Goal: Transaction & Acquisition: Purchase product/service

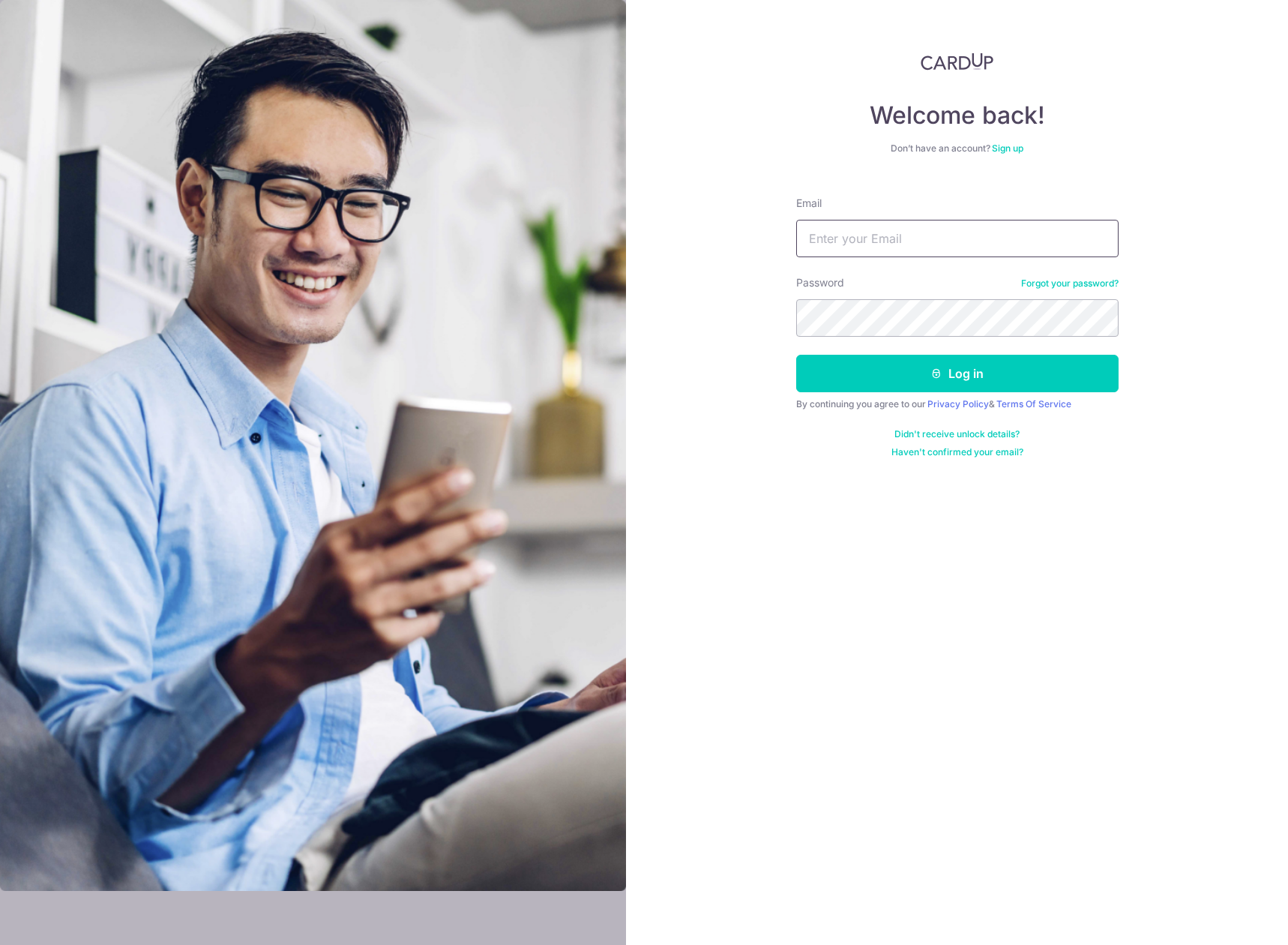
click at [1066, 231] on input "Email" at bounding box center [957, 238] width 322 height 37
type input "alienball@yahoo.com"
click at [1058, 355] on button "Log in" at bounding box center [957, 373] width 322 height 37
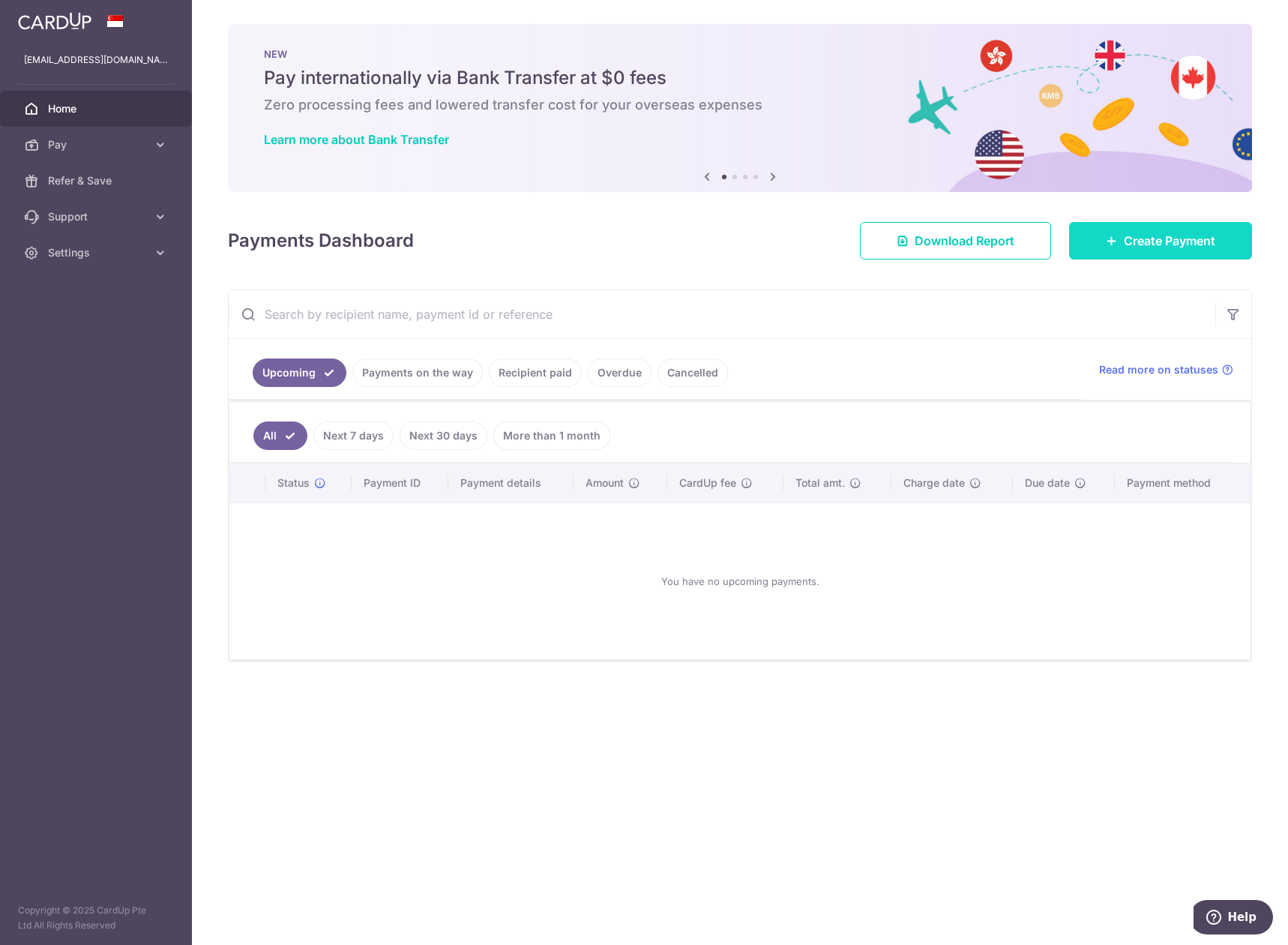
click at [1172, 236] on span "Create Payment" at bounding box center [1169, 241] width 91 height 18
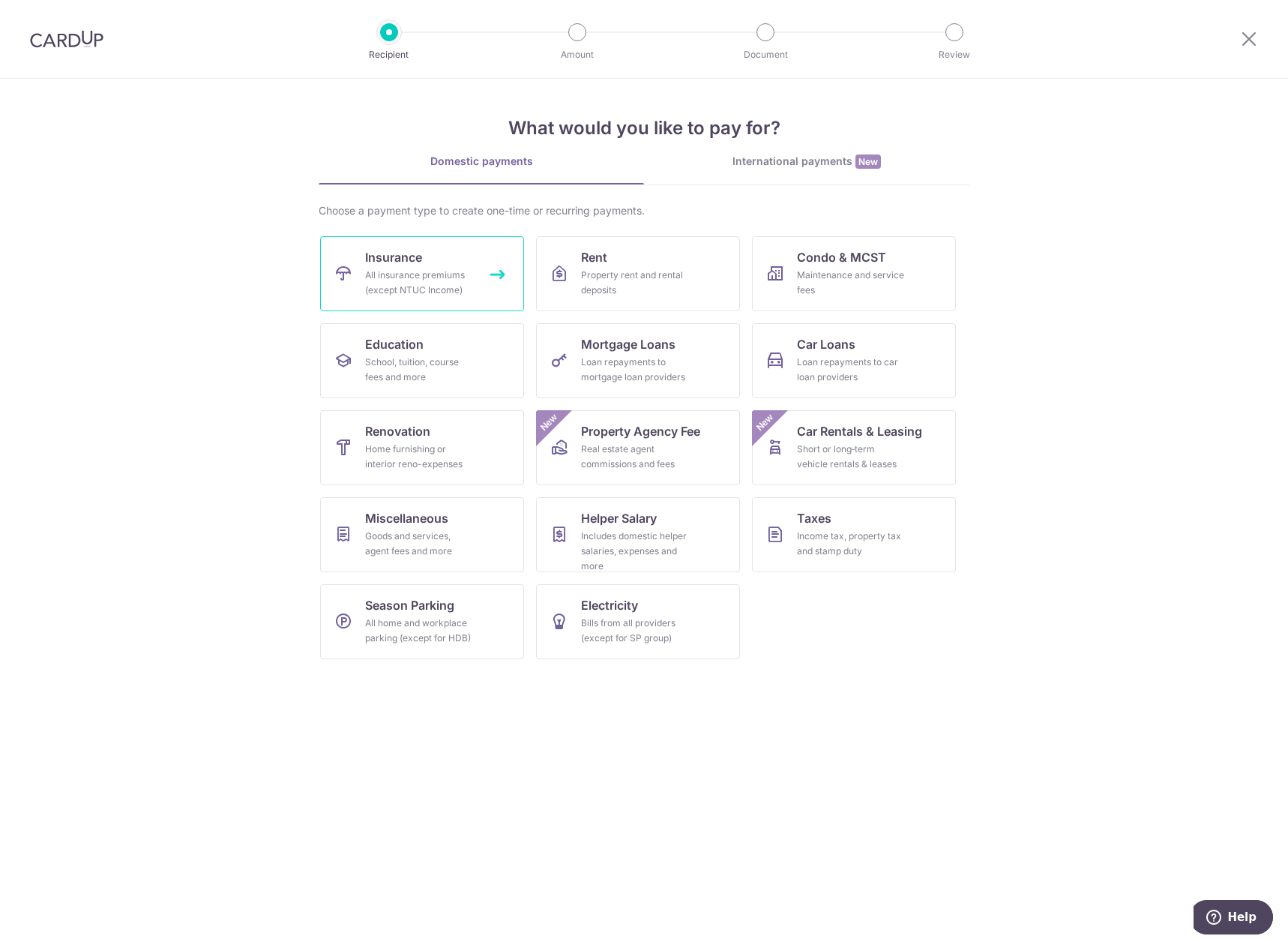
click at [461, 261] on link "Insurance All insurance premiums (except NTUC Income)" at bounding box center [421, 273] width 204 height 75
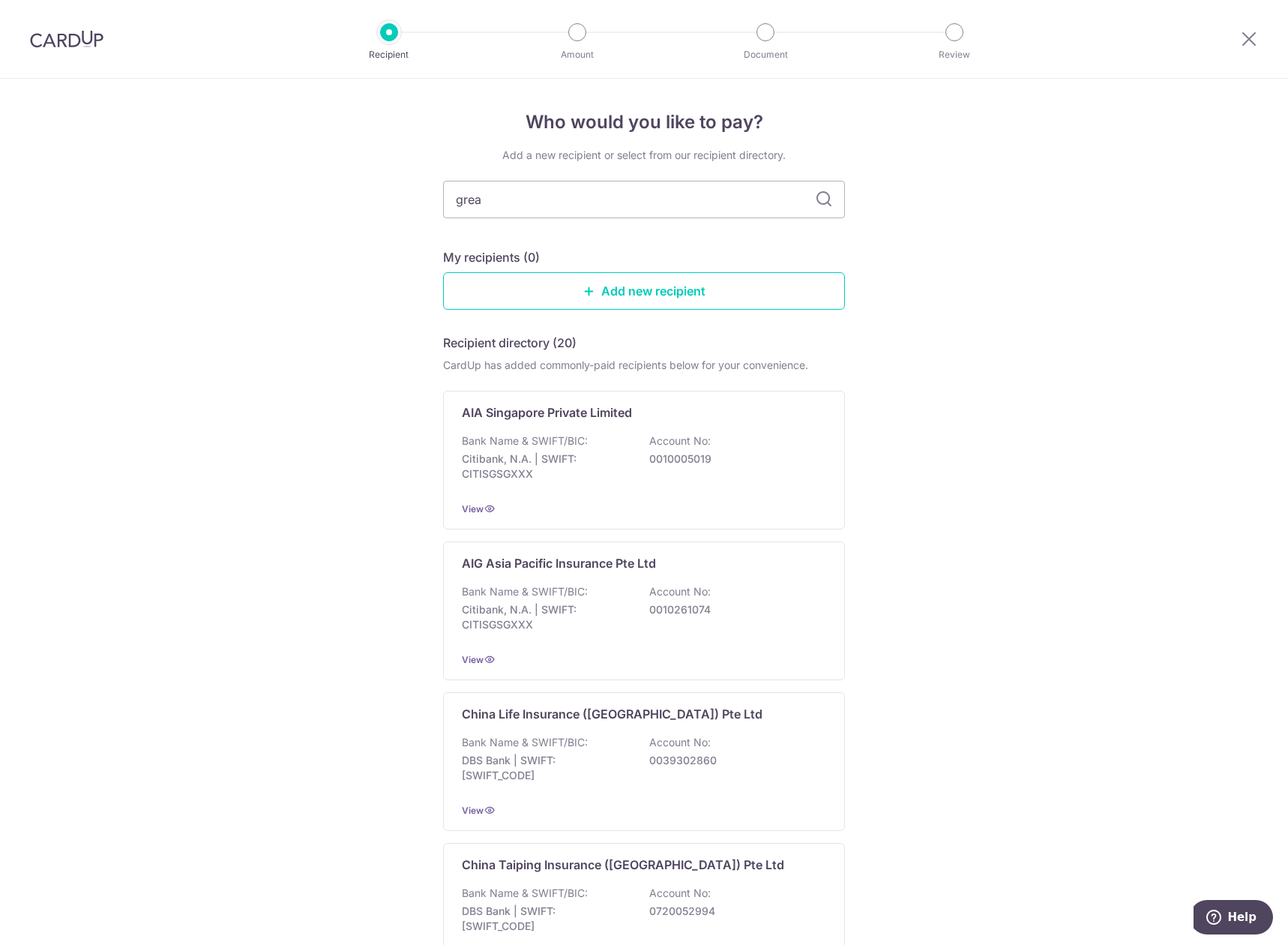
type input "great"
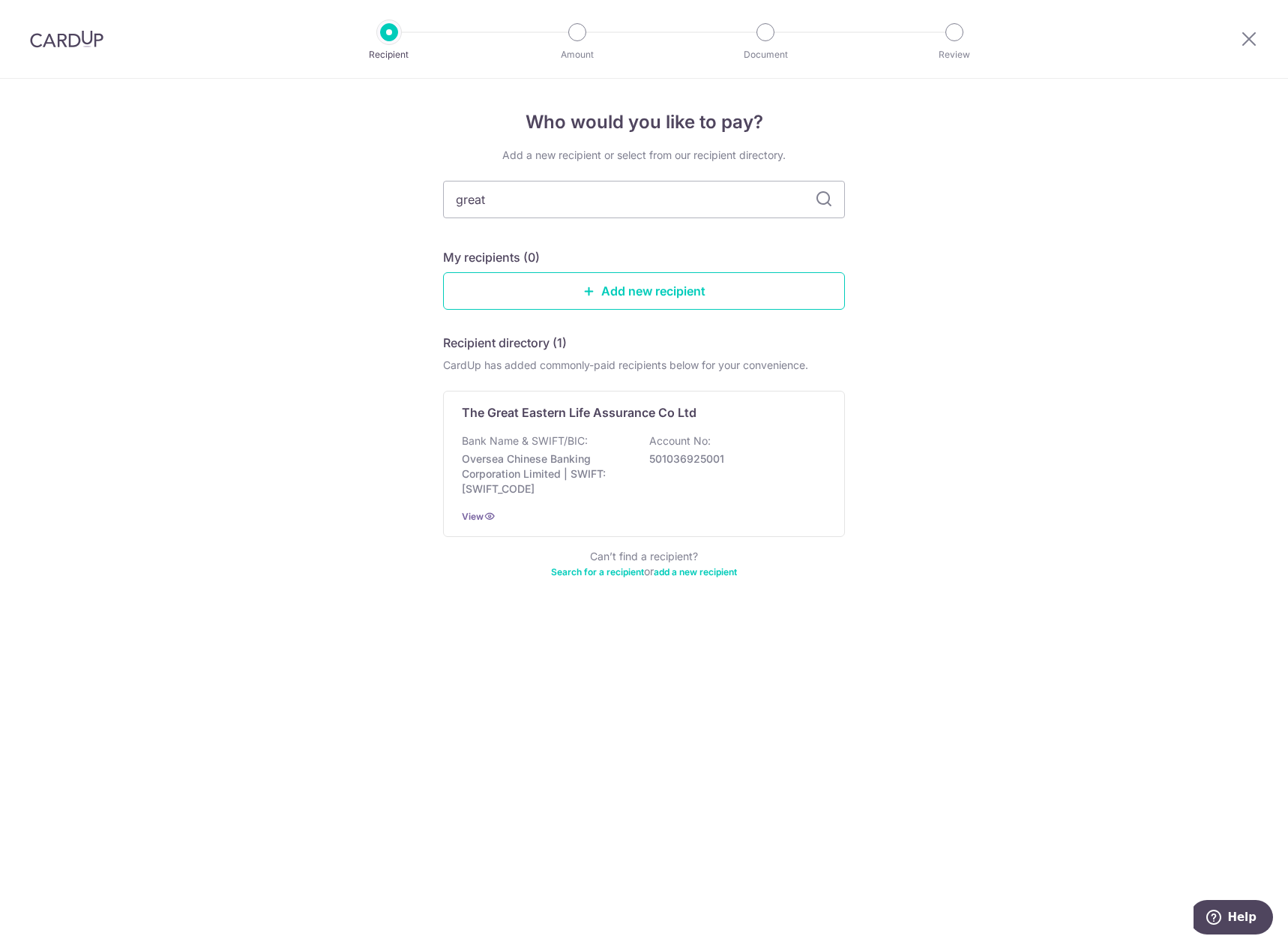
click at [583, 421] on p "The Great Eastern Life Assurance Co Ltd" at bounding box center [579, 412] width 234 height 18
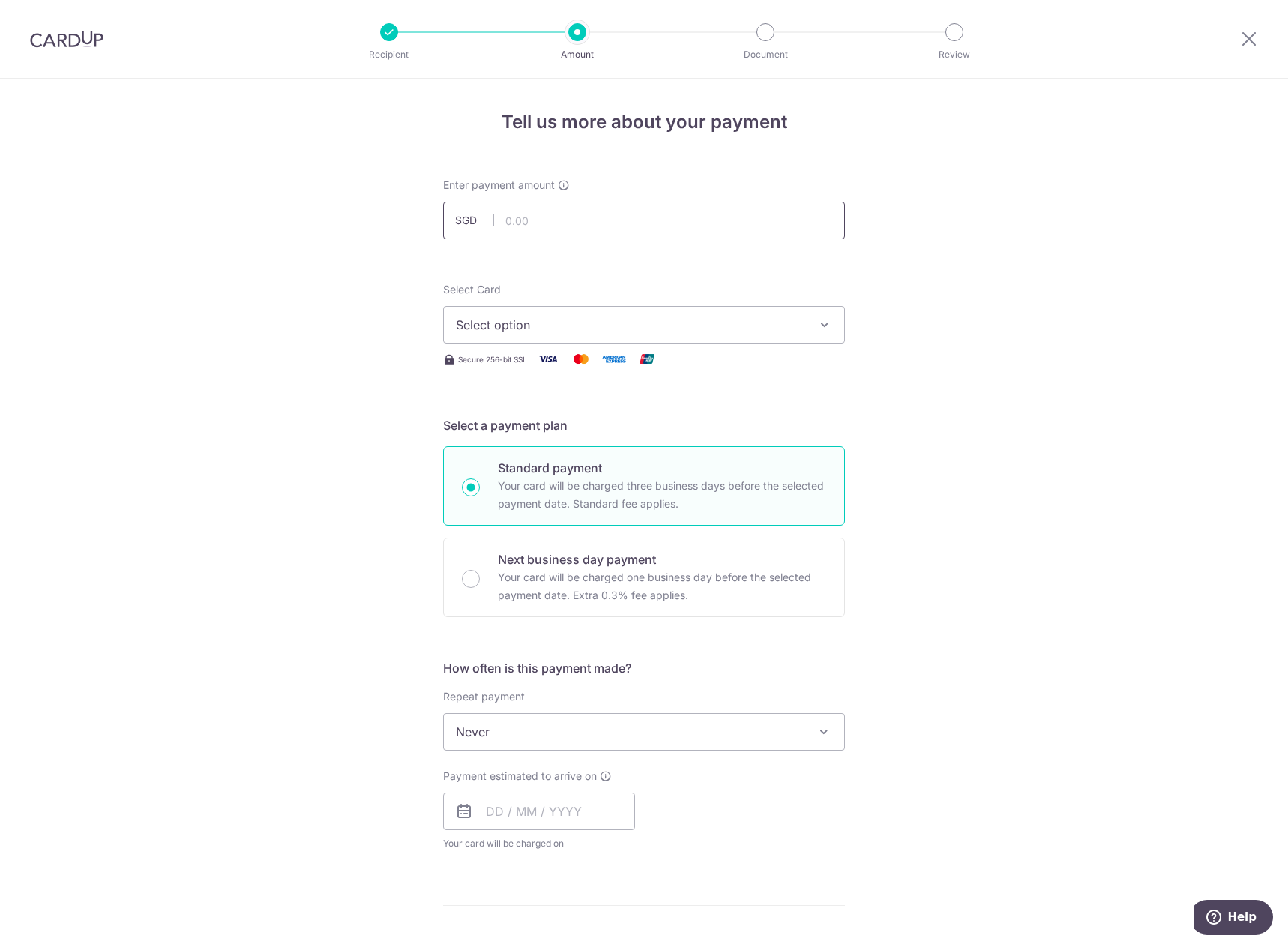
click at [587, 221] on input "text" at bounding box center [643, 220] width 402 height 37
type input "1,295.00"
click at [541, 329] on span "Select option" at bounding box center [631, 325] width 349 height 18
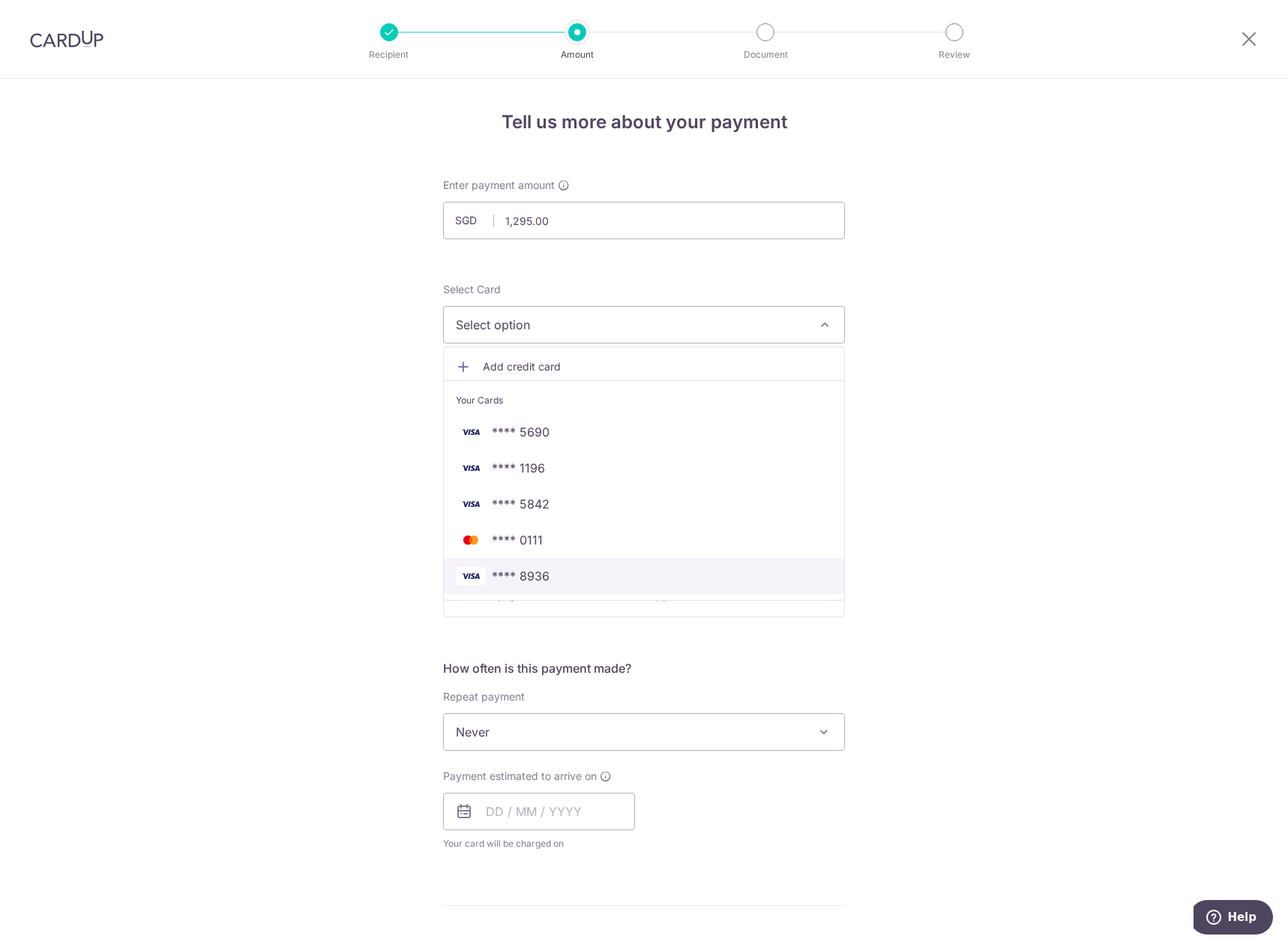
click at [561, 581] on span "**** 8936" at bounding box center [644, 576] width 376 height 18
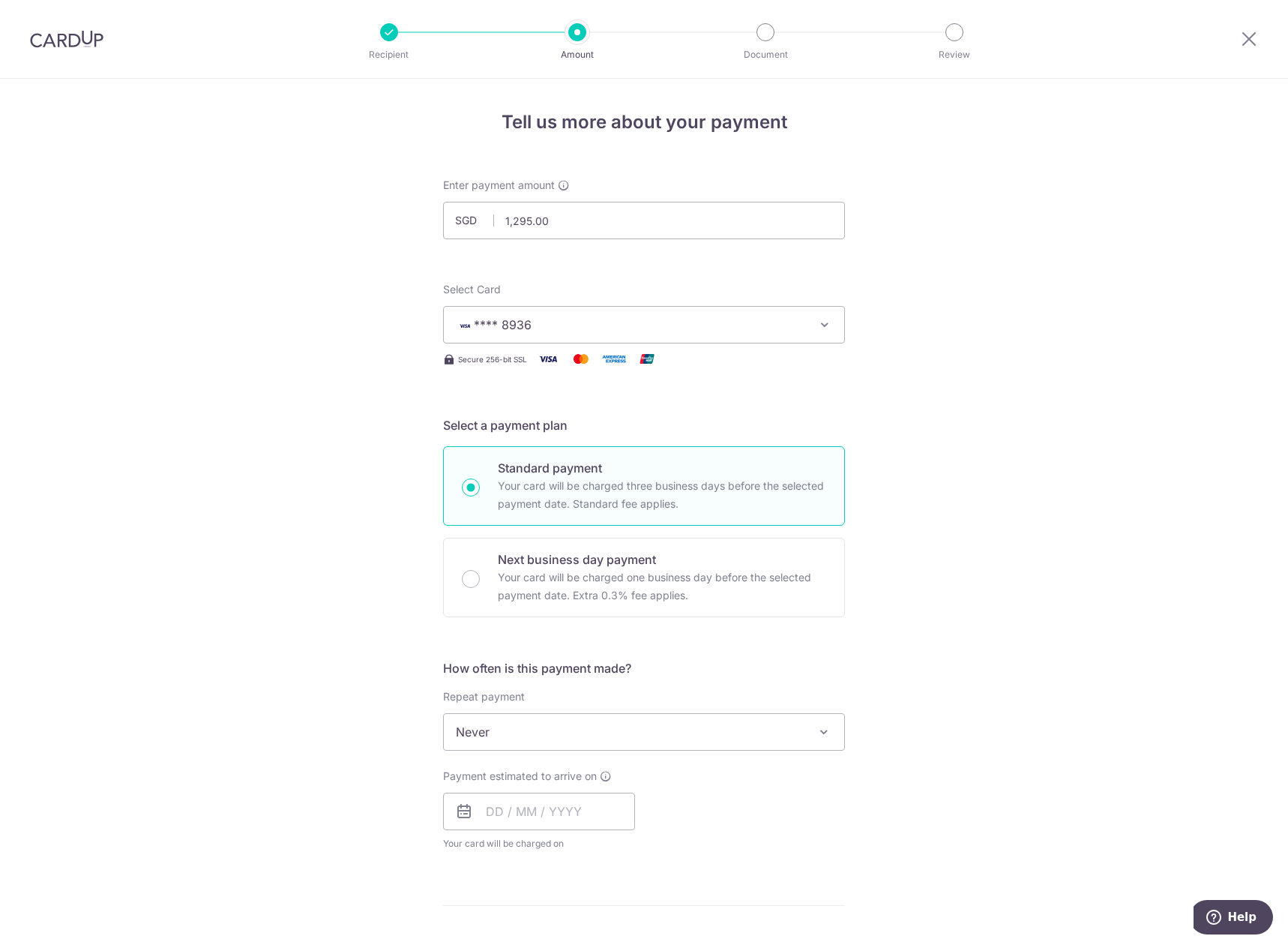
click at [579, 734] on span "Never" at bounding box center [644, 731] width 401 height 36
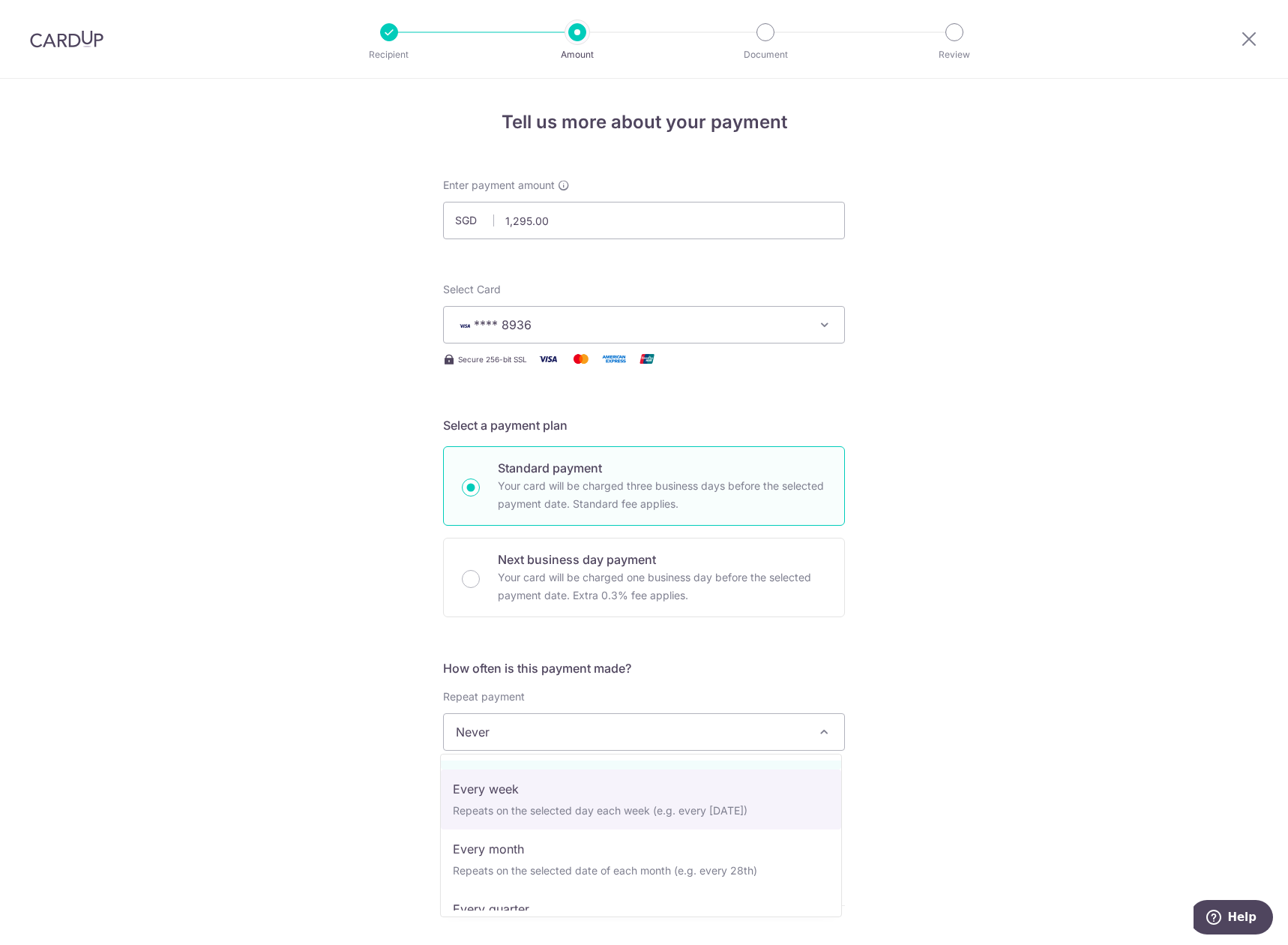
scroll to position [77, 0]
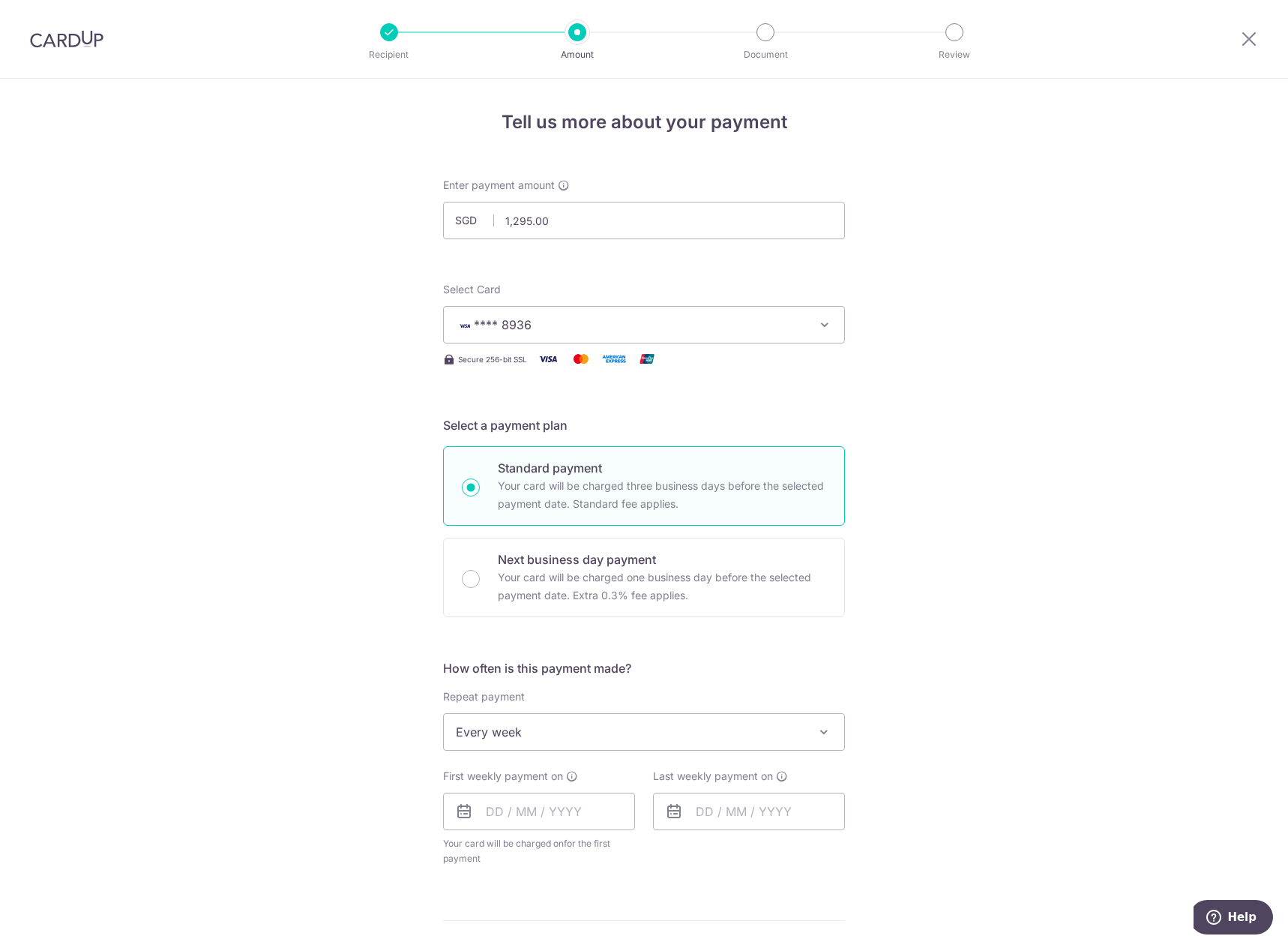
select select "2"
click at [576, 822] on input "text" at bounding box center [539, 811] width 192 height 37
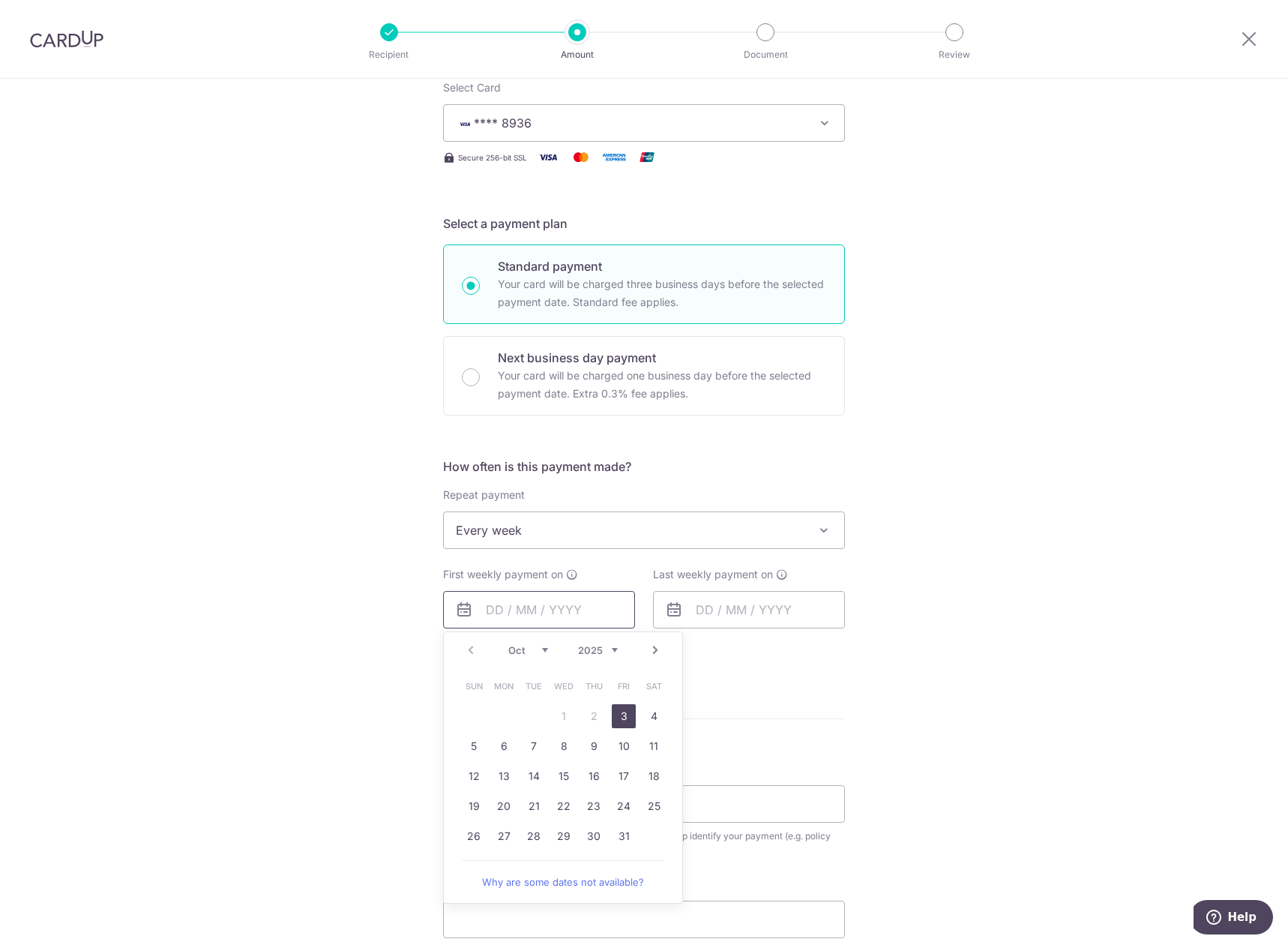
scroll to position [306, 0]
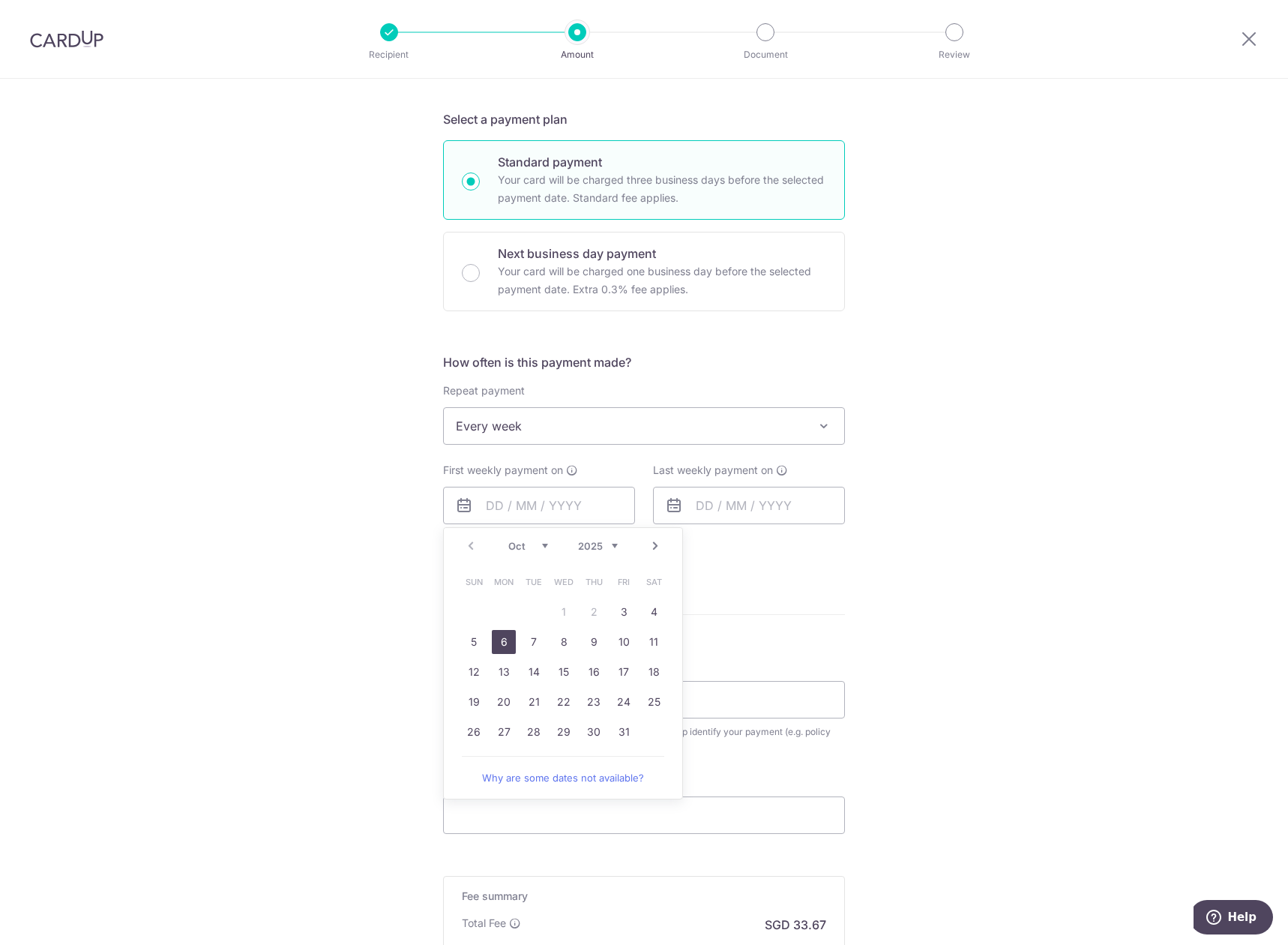
click at [498, 644] on link "6" at bounding box center [504, 642] width 24 height 24
type input "[DATE]"
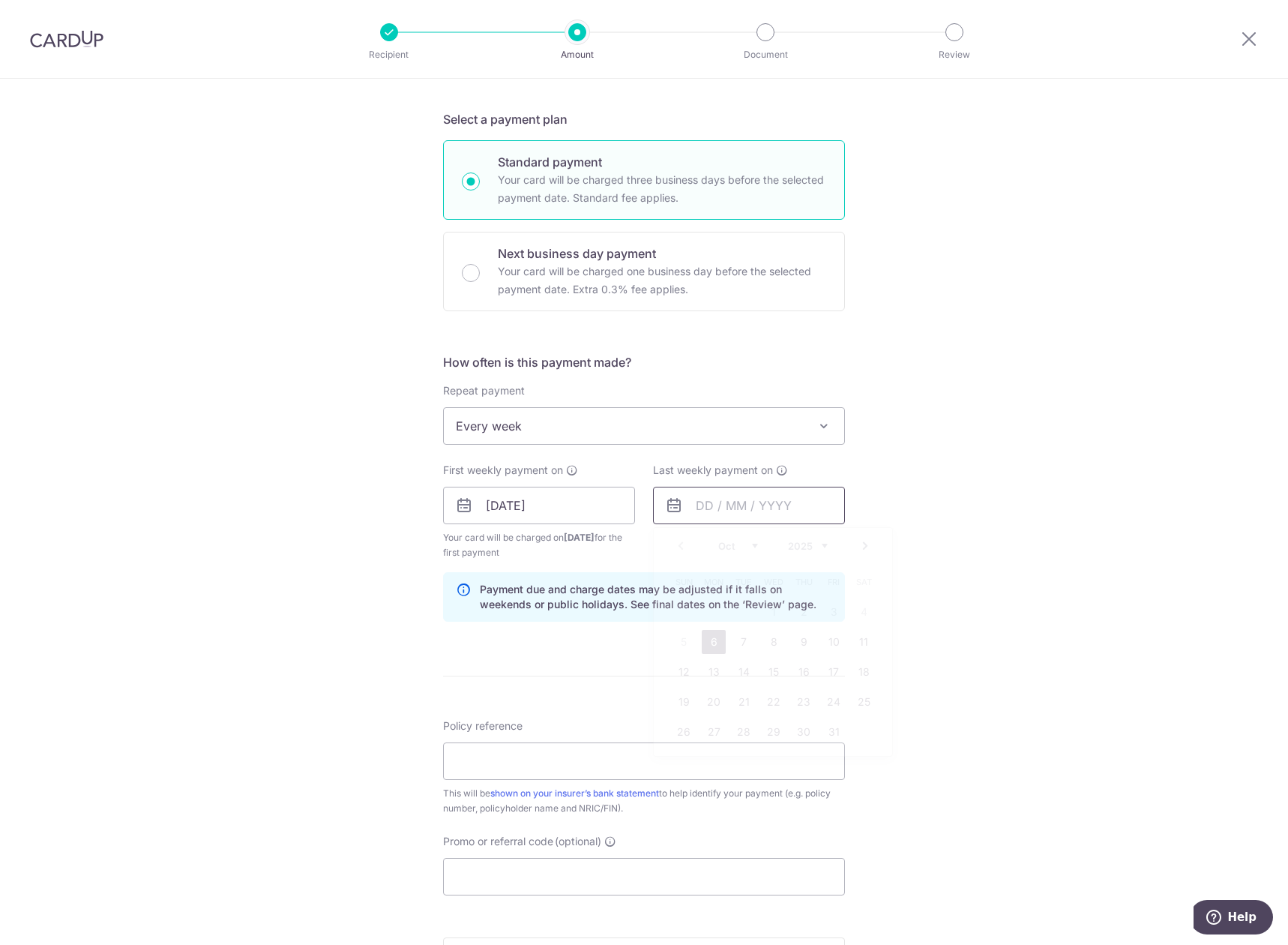
click at [764, 505] on input "text" at bounding box center [749, 505] width 192 height 37
click at [708, 678] on link "13" at bounding box center [714, 672] width 24 height 24
type input "13/10/2025"
click at [639, 422] on span "Every week" at bounding box center [644, 425] width 401 height 36
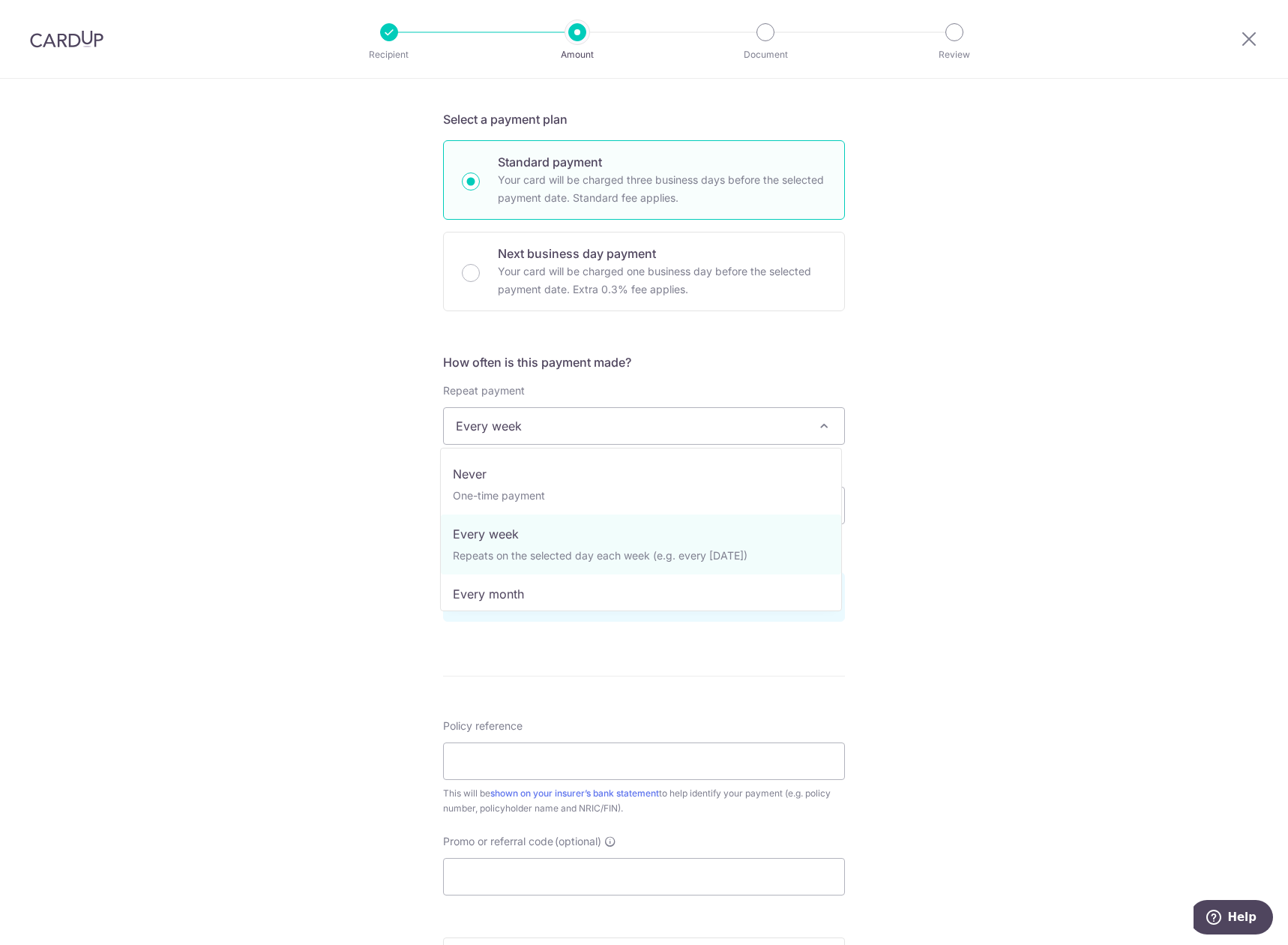
click at [639, 422] on span "Every week" at bounding box center [644, 425] width 401 height 36
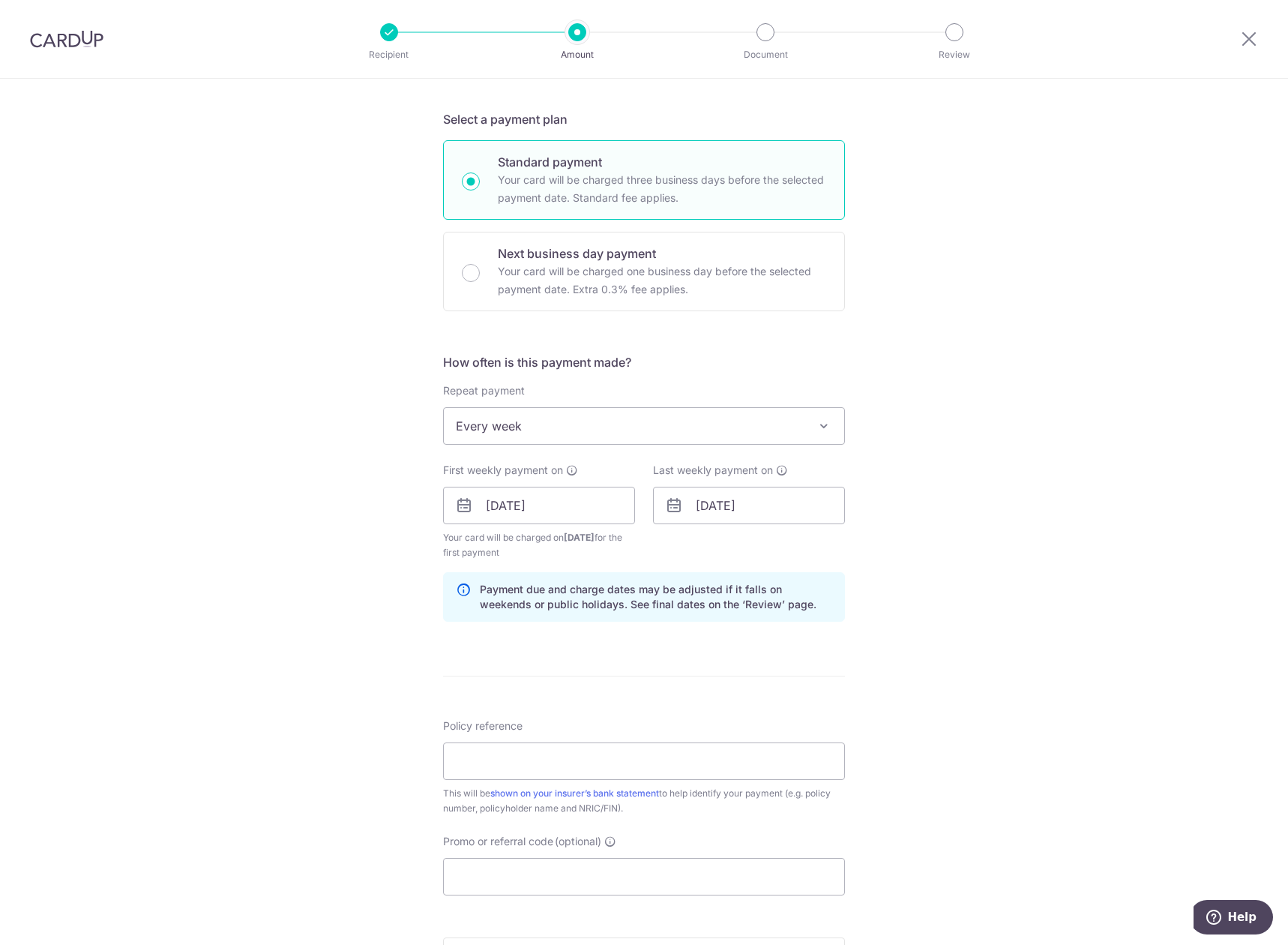
click at [901, 443] on div "Tell us more about your payment Enter payment amount SGD 1,295.00 1295.00 Selec…" at bounding box center [644, 489] width 1288 height 1433
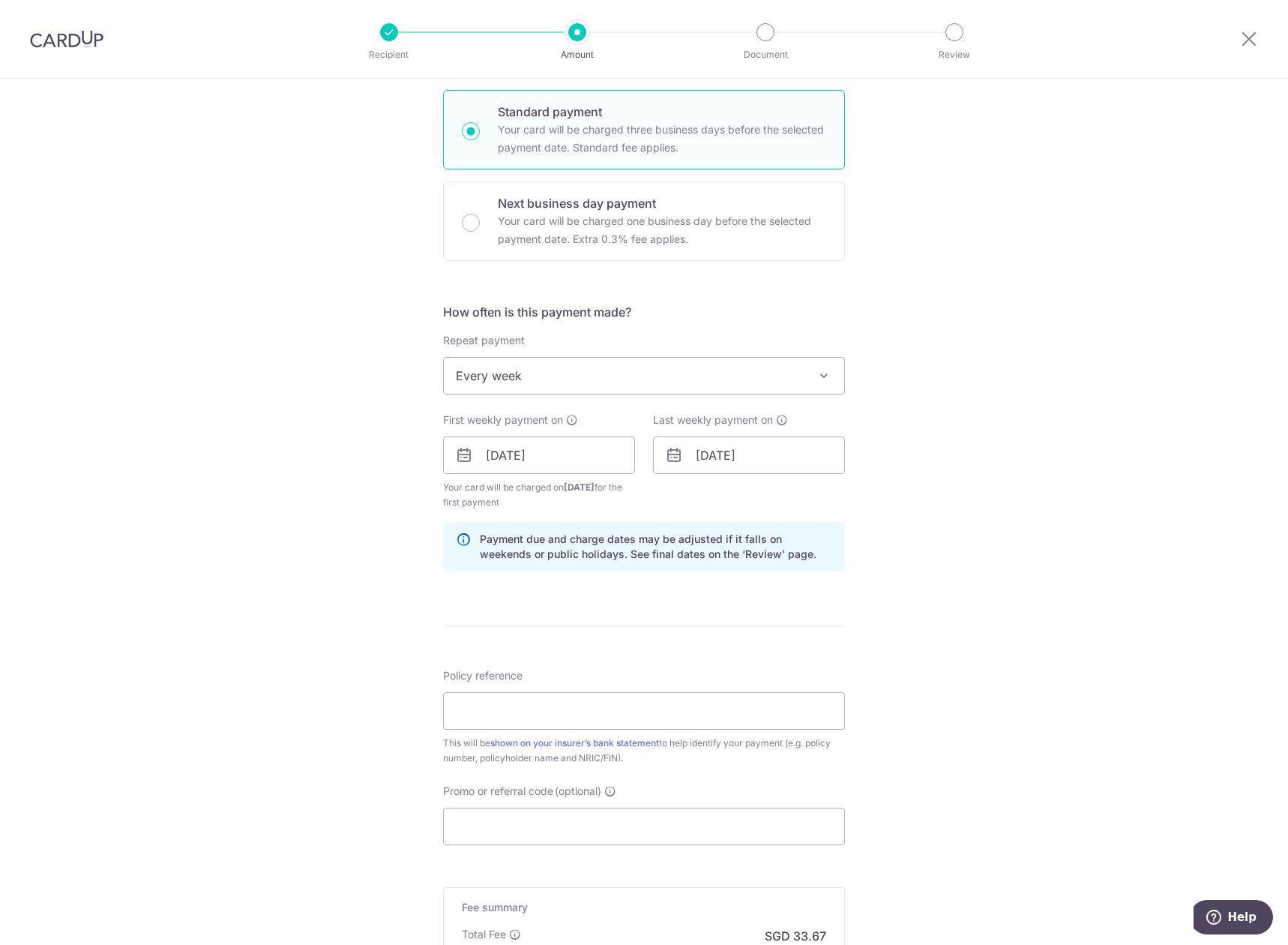
scroll to position [383, 0]
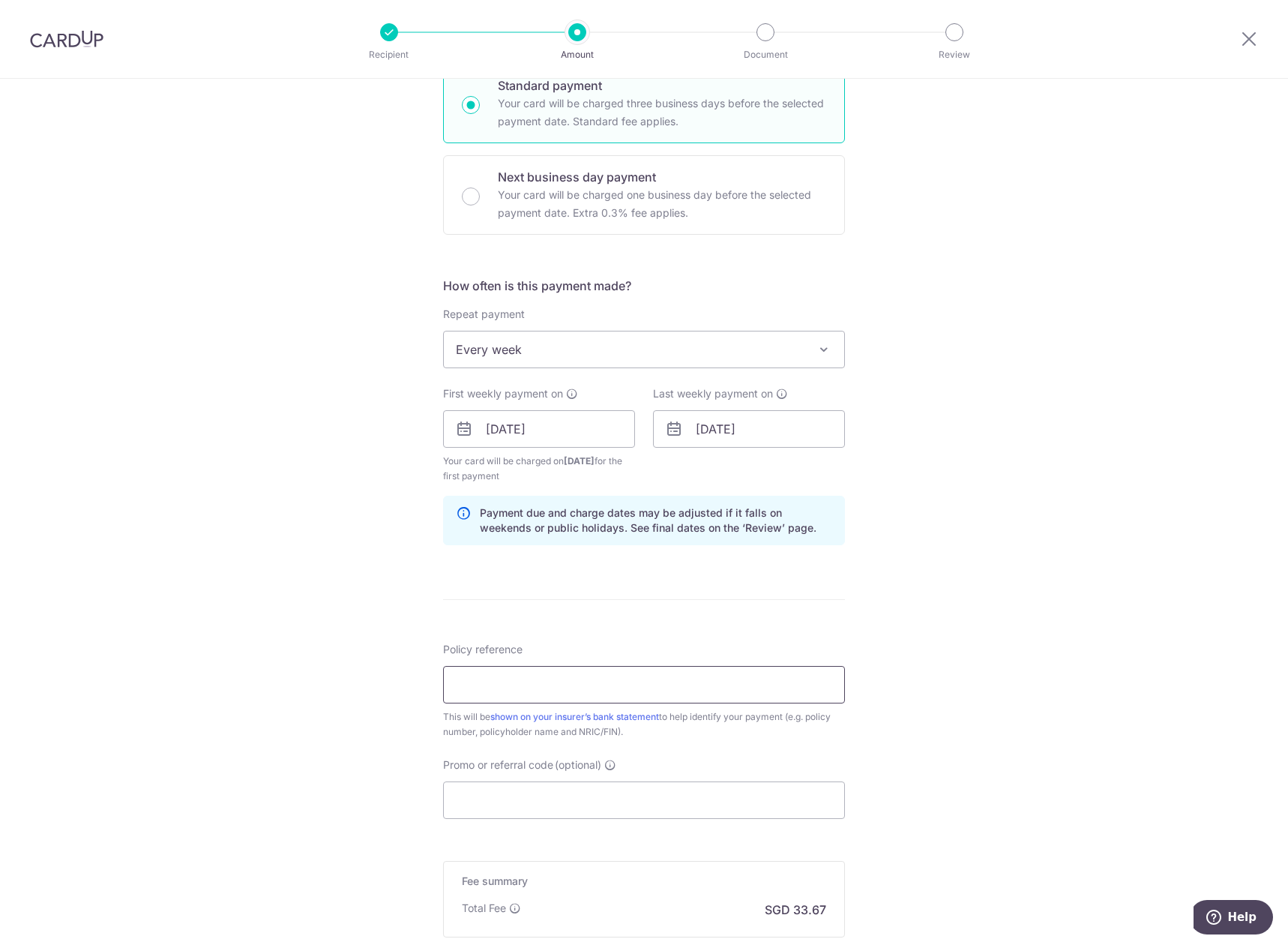
click at [586, 682] on input "Policy reference" at bounding box center [643, 684] width 402 height 37
click at [656, 680] on input "Policy reference" at bounding box center [643, 684] width 402 height 37
paste input "0074001154"
type input "0074001154 Clement Lim"
click at [582, 791] on input "Promo or referral code (optional)" at bounding box center [643, 799] width 402 height 37
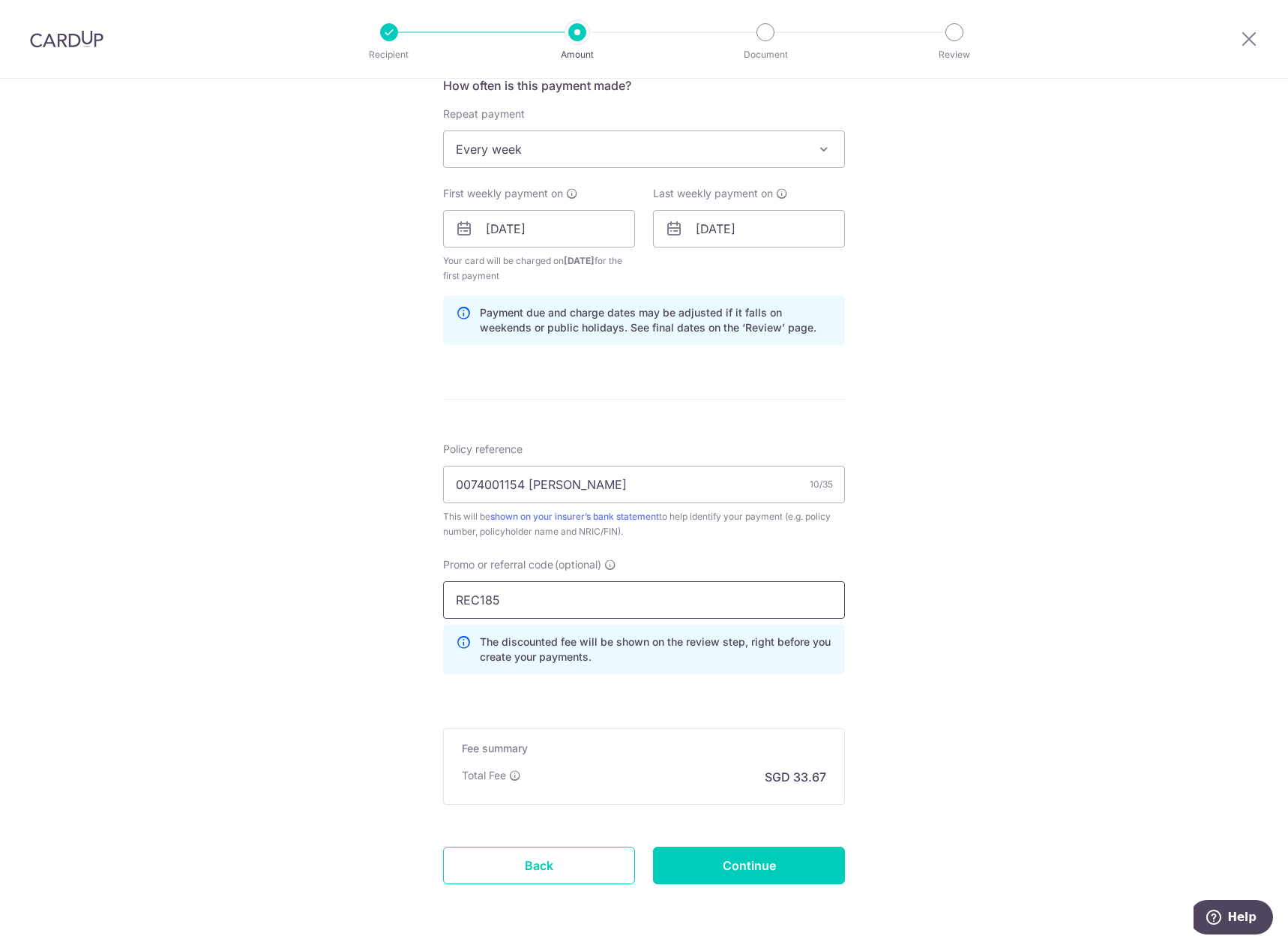
scroll to position [634, 0]
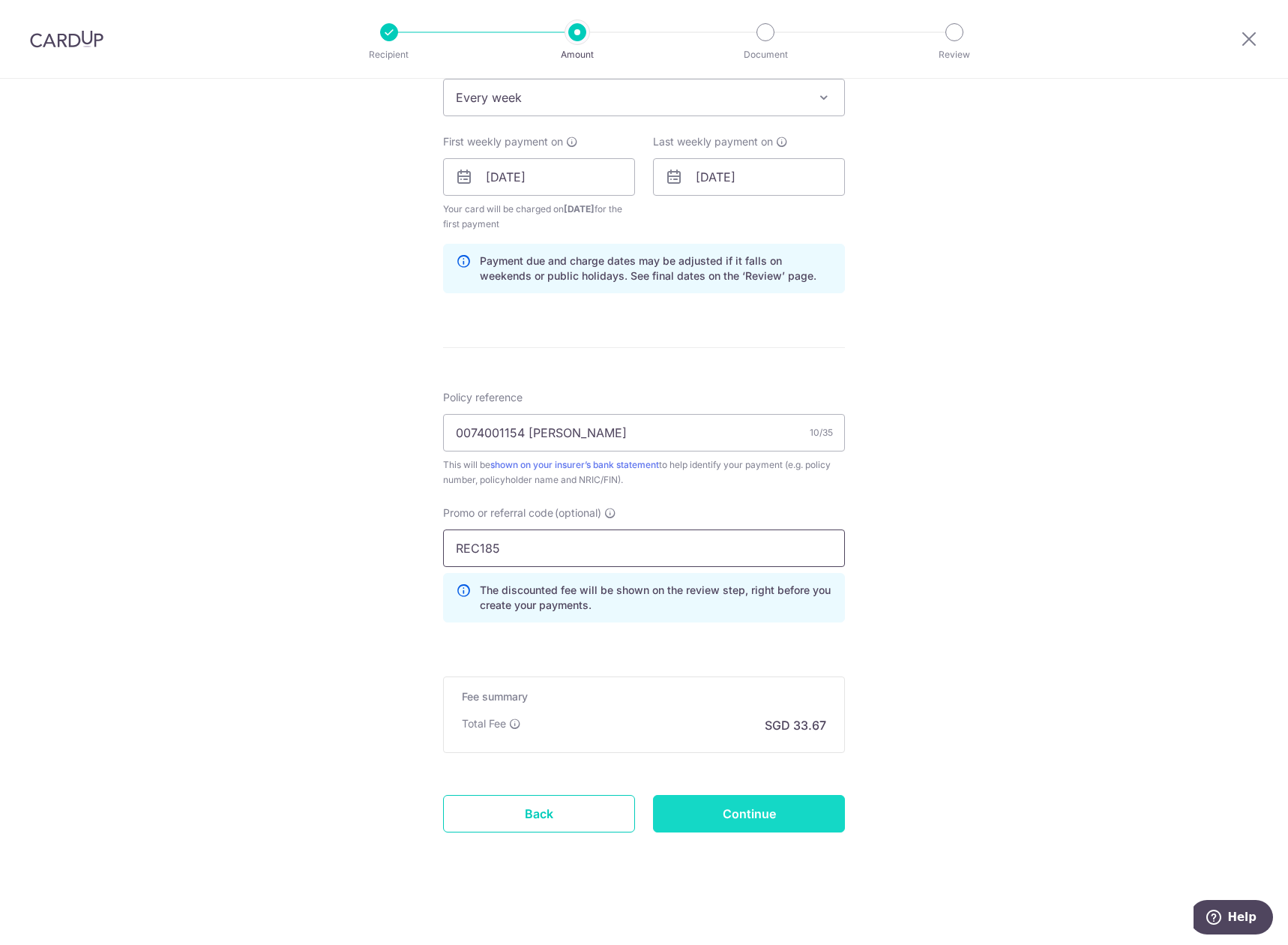
type input "REC185"
click at [749, 799] on input "Continue" at bounding box center [749, 813] width 192 height 37
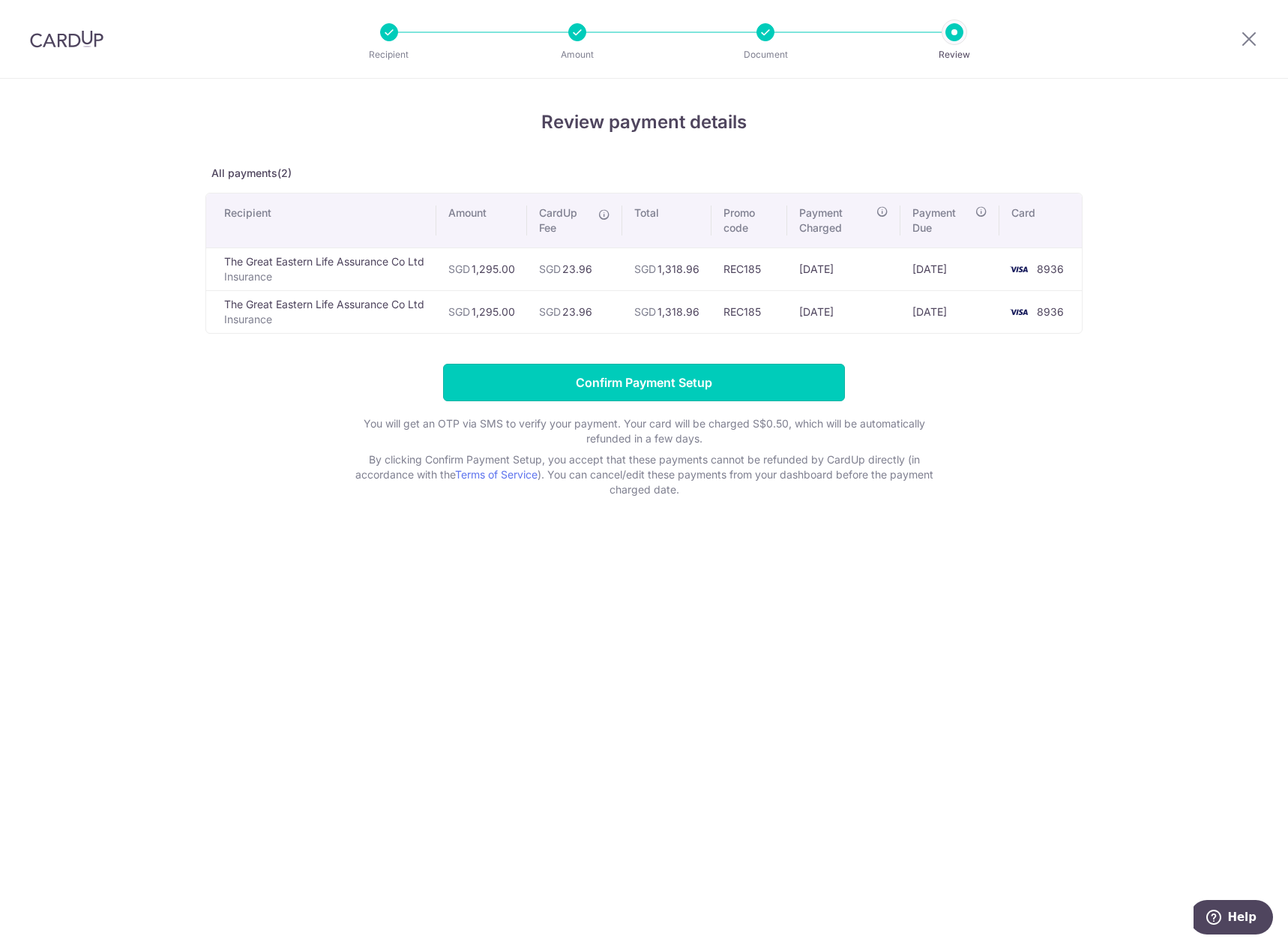
click at [739, 379] on input "Confirm Payment Setup" at bounding box center [643, 382] width 402 height 37
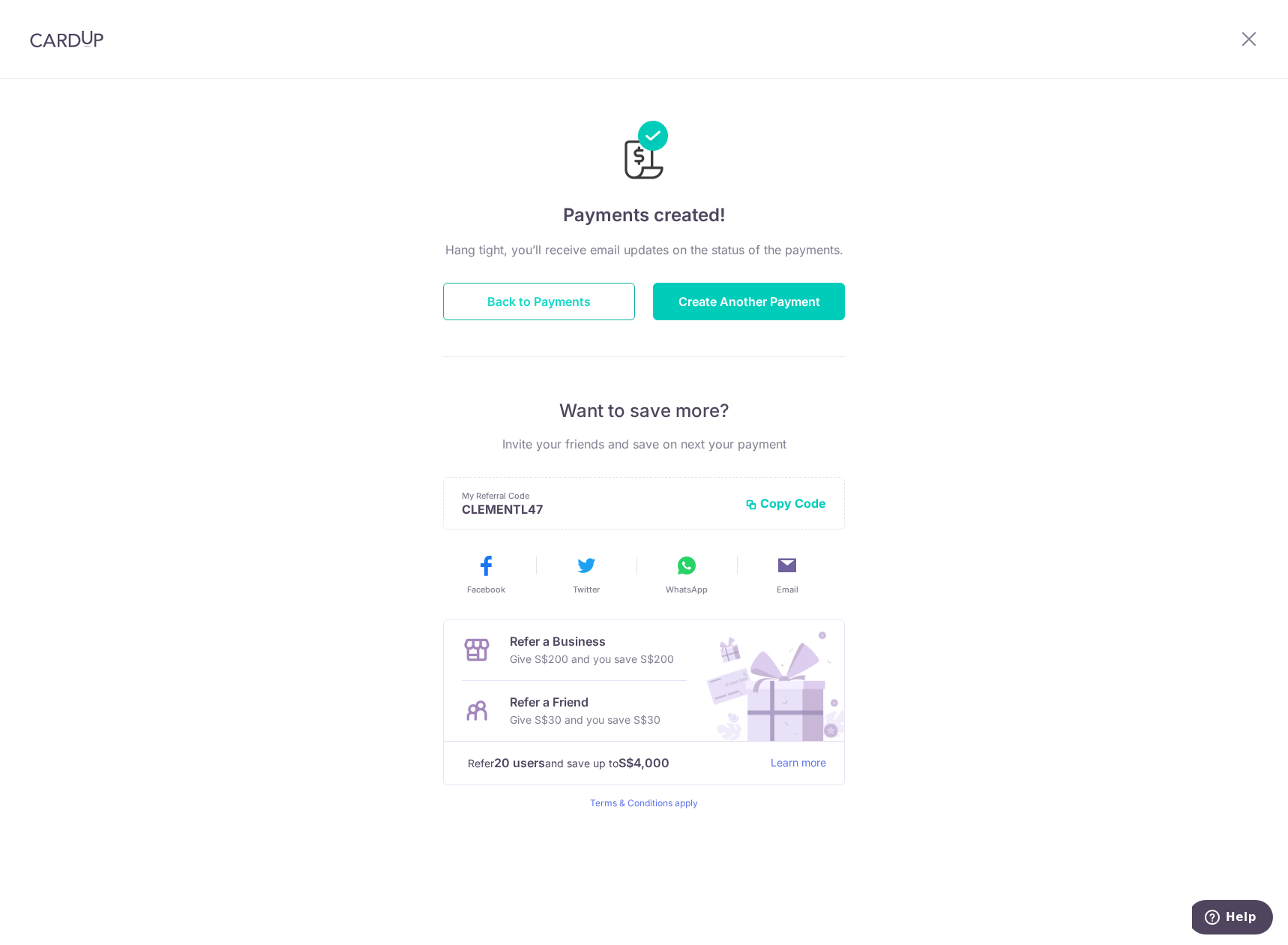
click at [580, 303] on button "Back to Payments" at bounding box center [539, 301] width 192 height 37
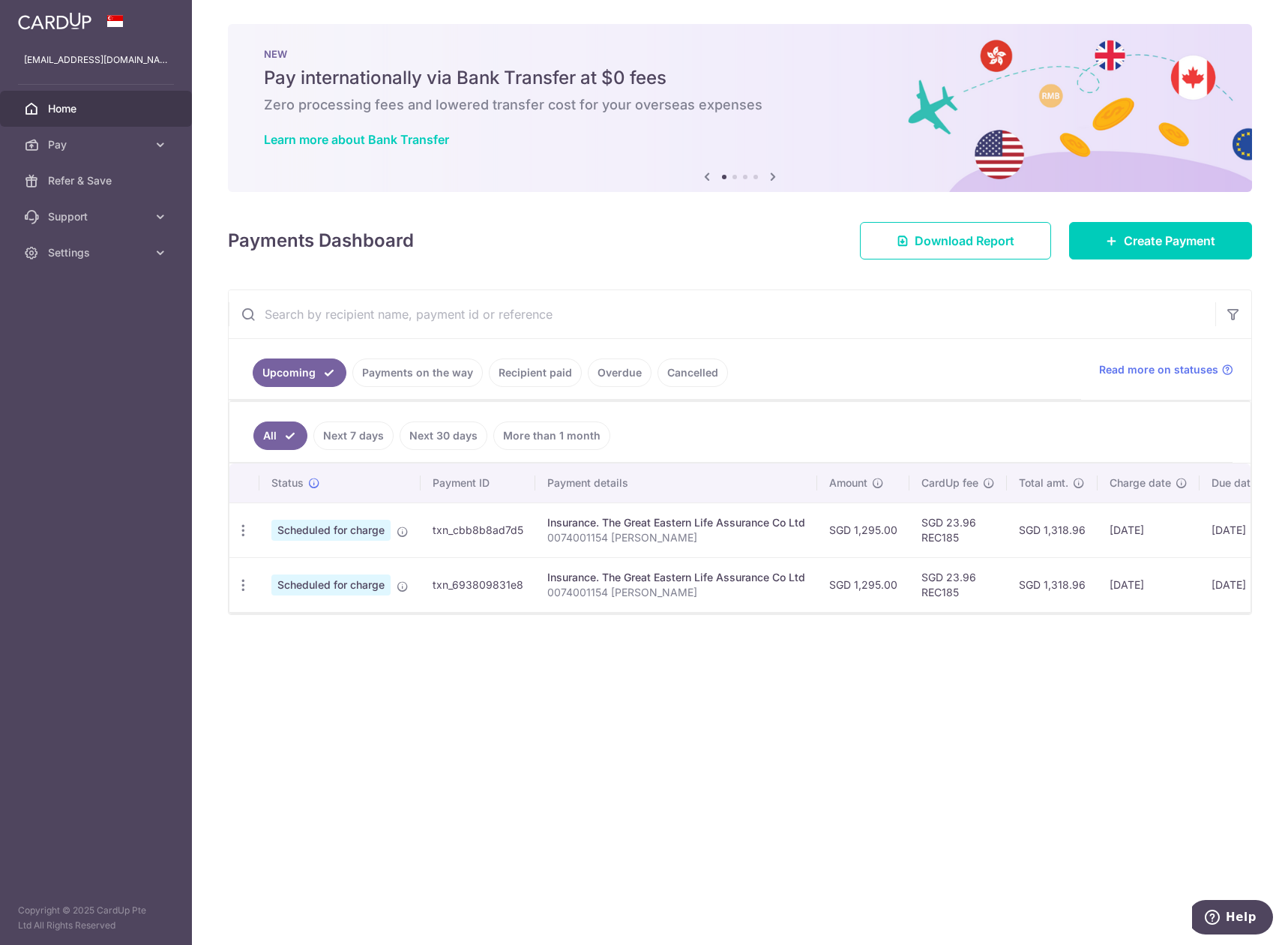
click at [1071, 607] on td "SGD 1,318.96" at bounding box center [1052, 584] width 91 height 55
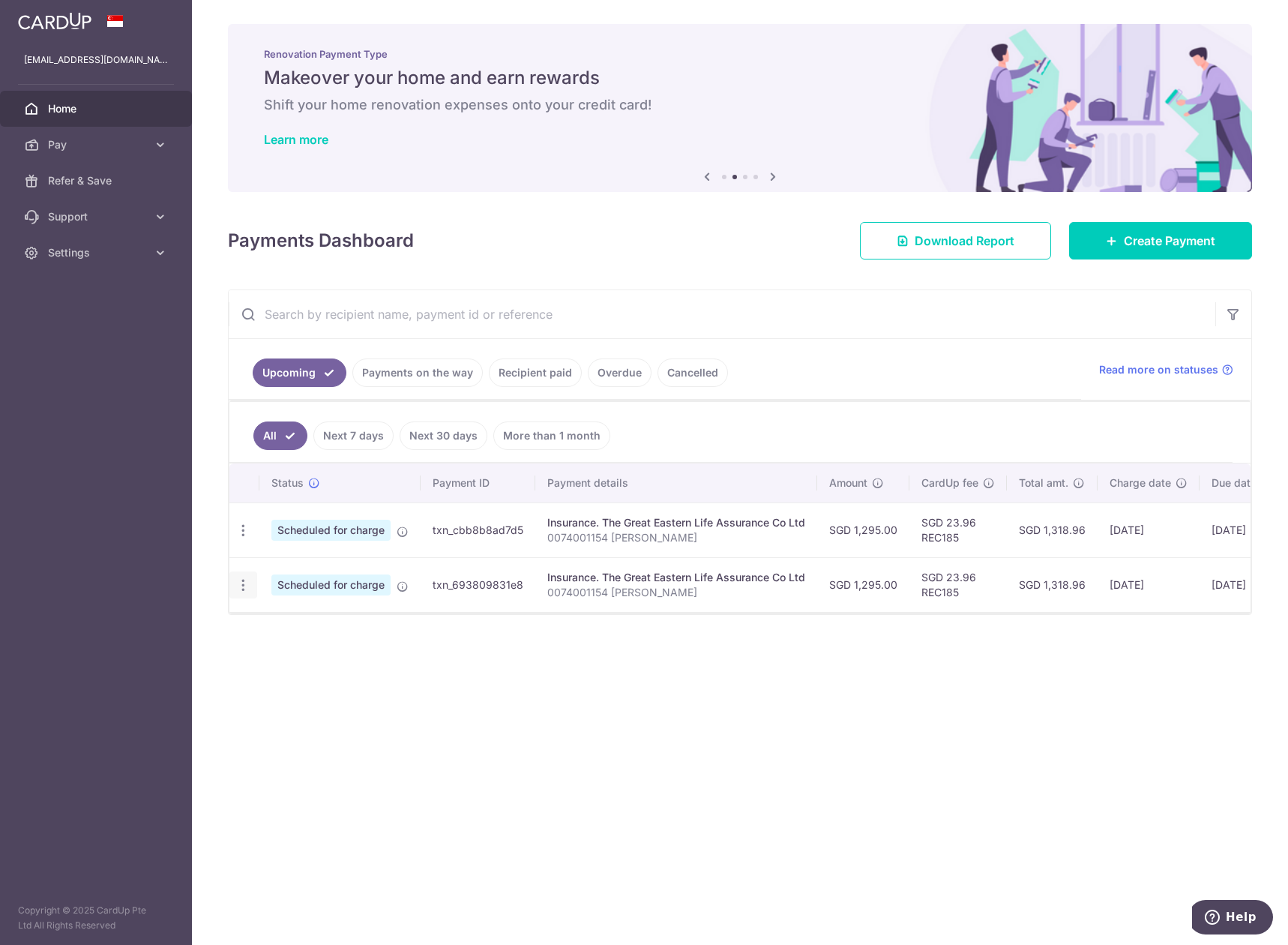
click at [246, 584] on icon "button" at bounding box center [243, 585] width 16 height 16
click at [318, 620] on span "Update payment" at bounding box center [323, 626] width 102 height 18
radio input "true"
type input "1,295.00"
type input "13/10/2025"
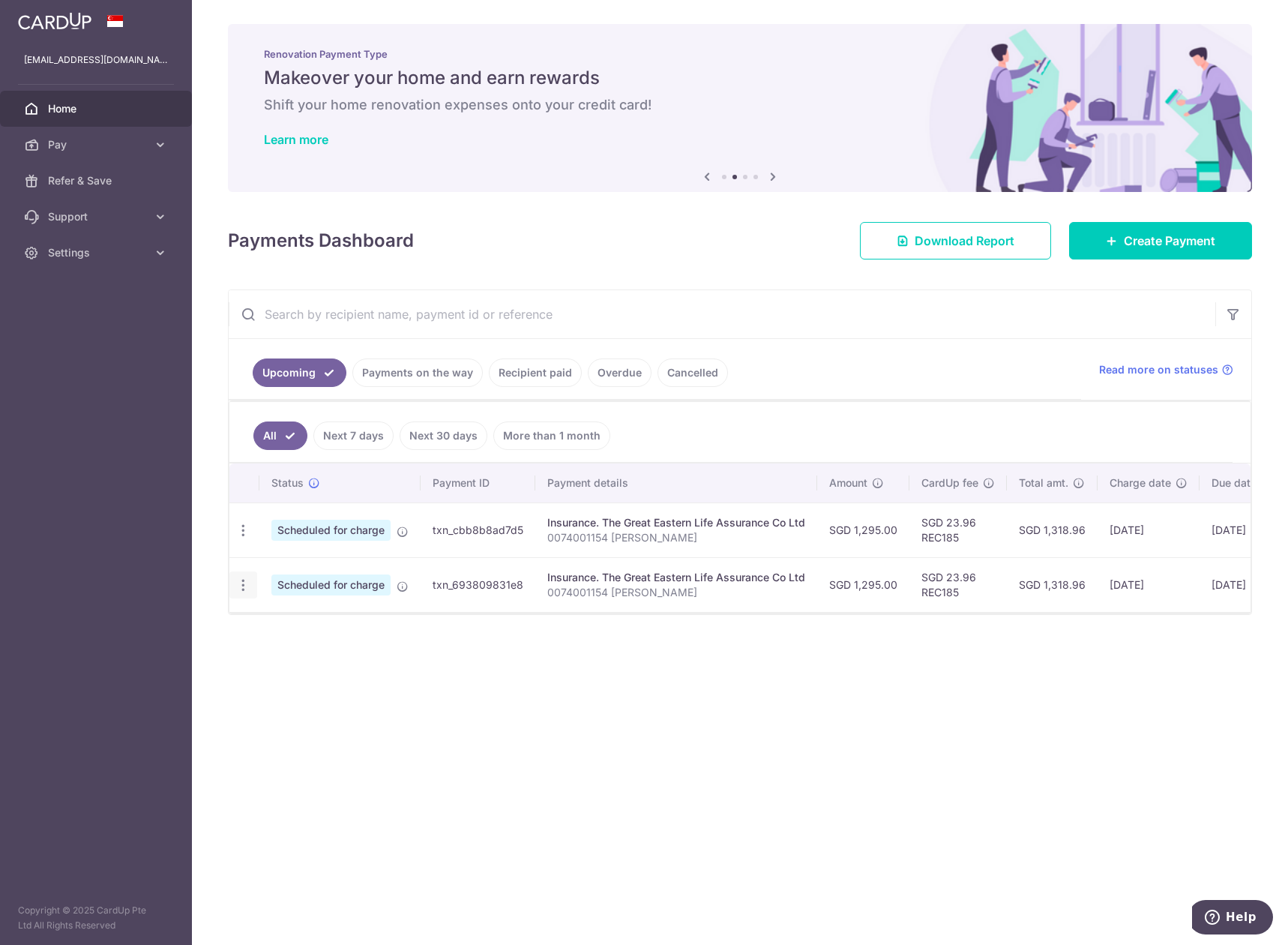
type input "0074001154 Clement Lim"
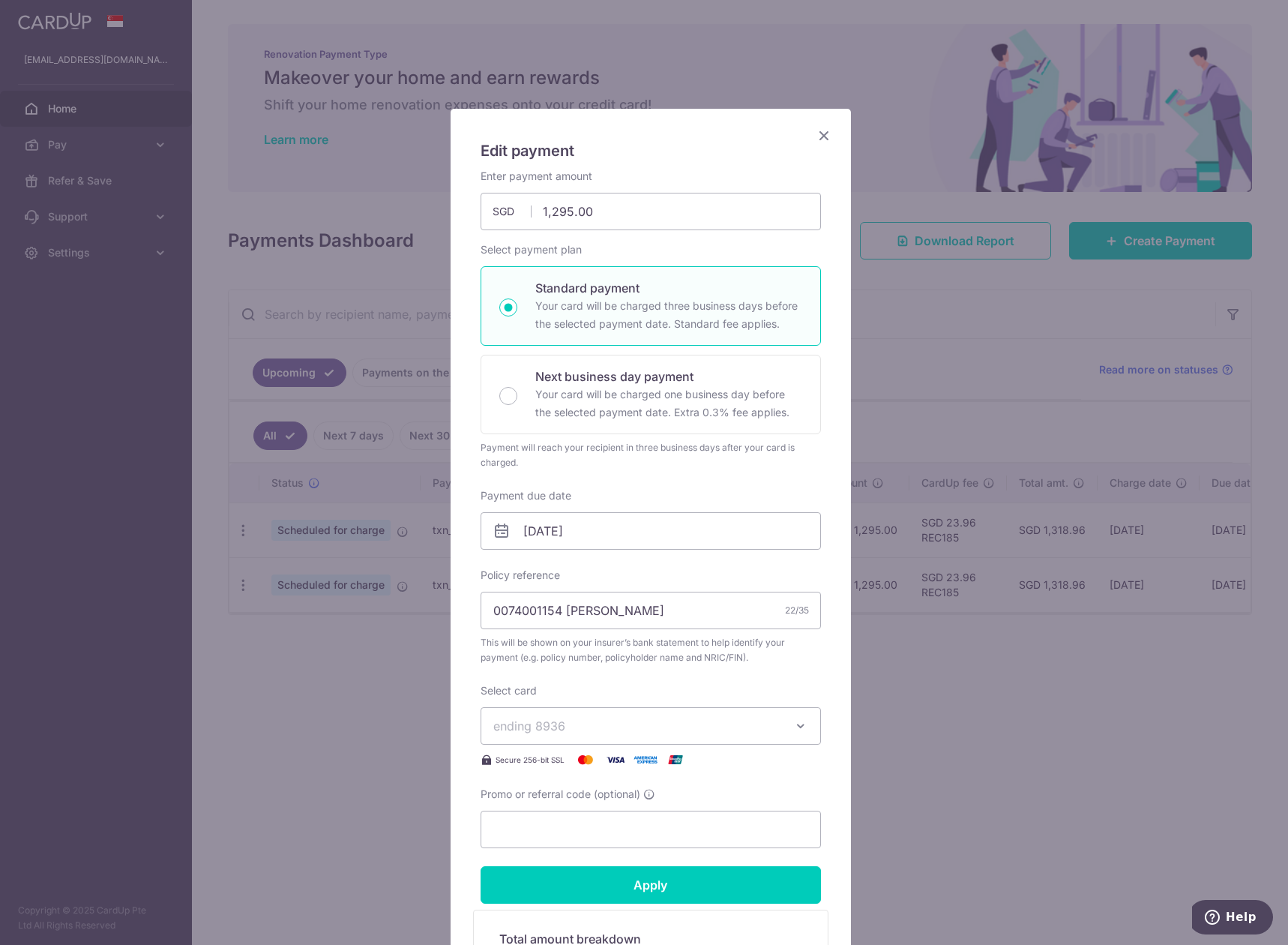
type input "REC185"
click at [584, 213] on input "1,295.00" at bounding box center [651, 211] width 341 height 37
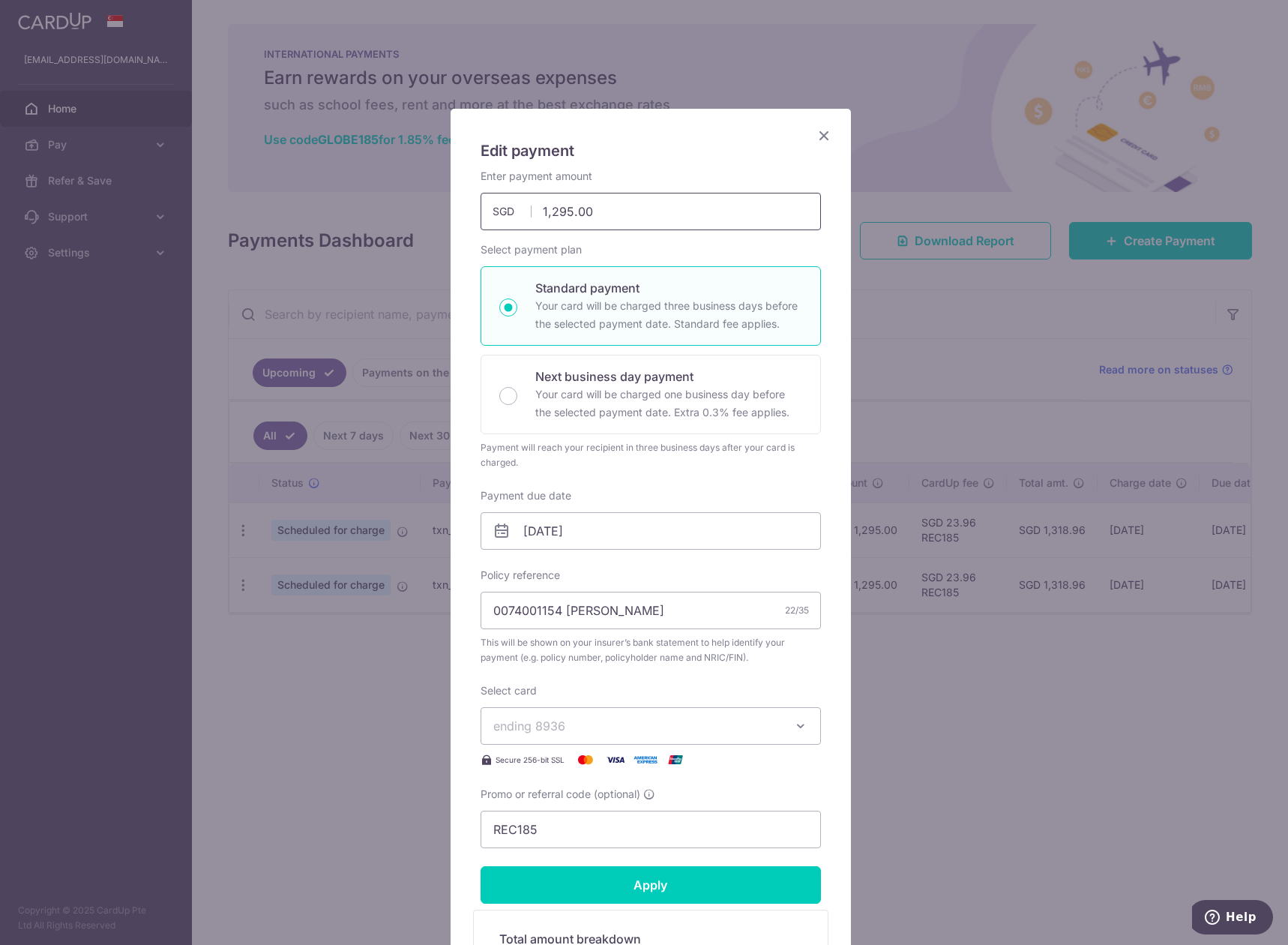
click at [584, 213] on input "1,295.00" at bounding box center [651, 211] width 341 height 37
type input "1,573.20"
click at [597, 539] on input "13/10/2025" at bounding box center [651, 531] width 341 height 37
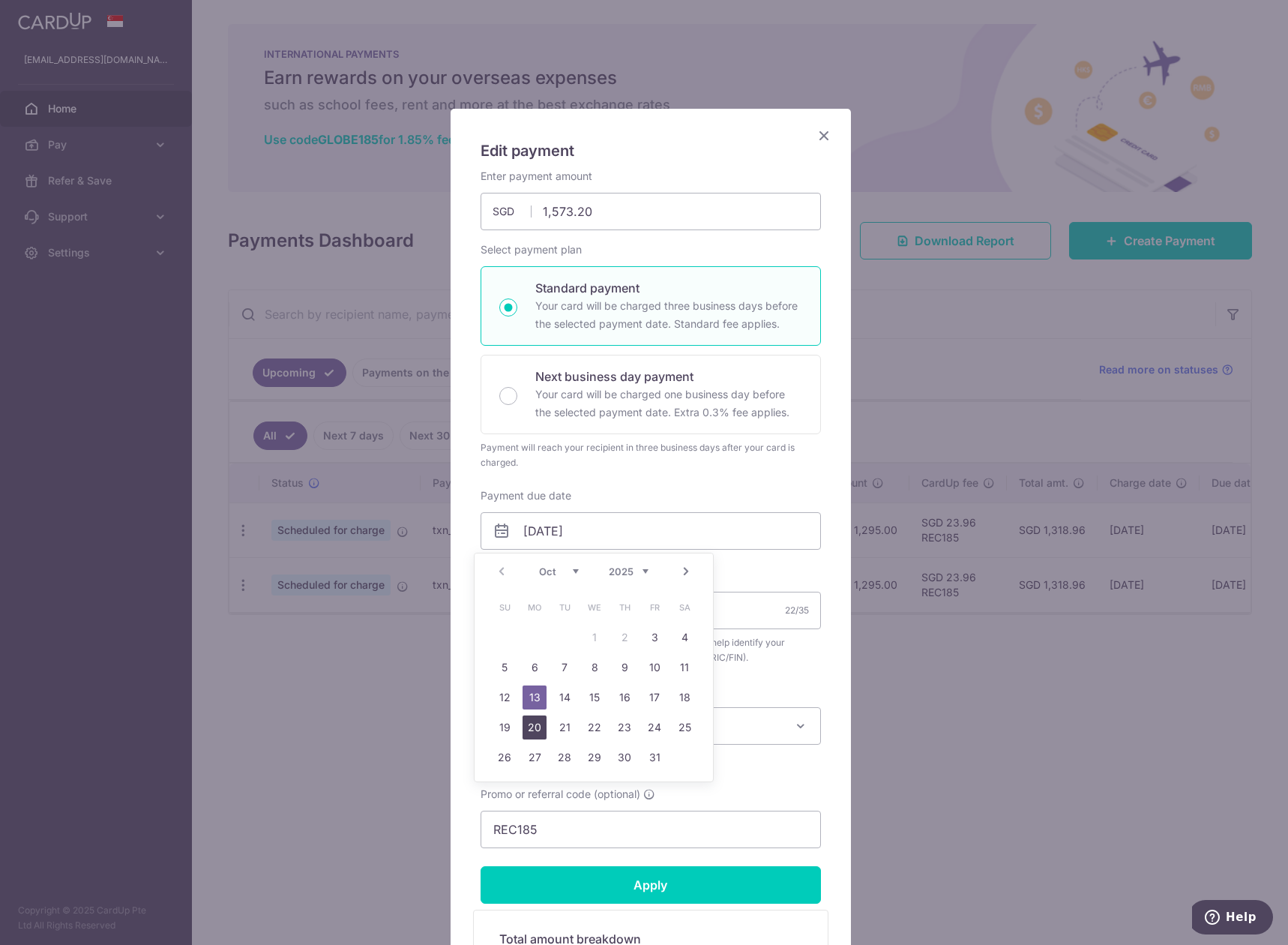
click at [532, 730] on link "20" at bounding box center [535, 727] width 24 height 24
type input "20/10/2025"
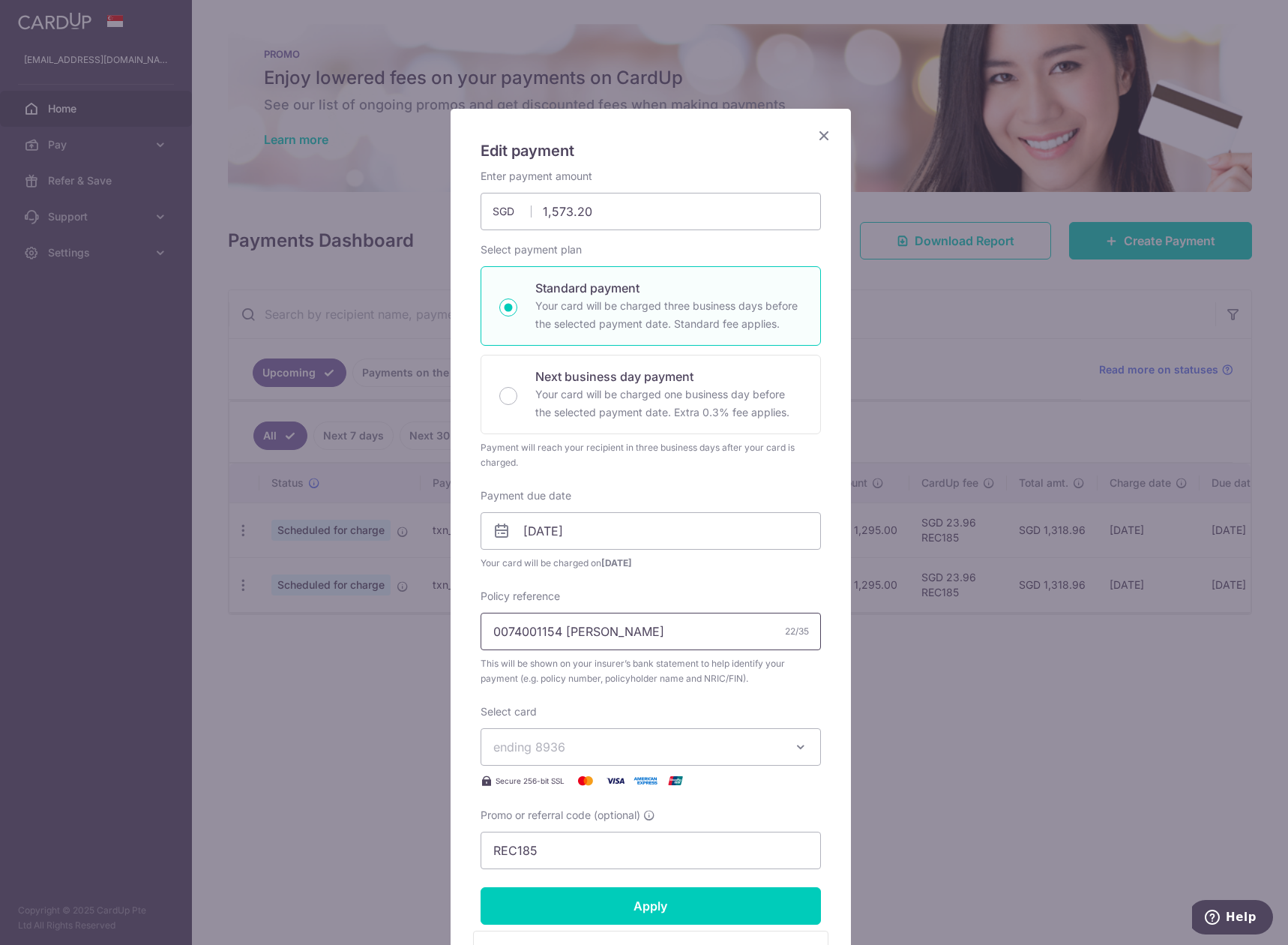
drag, startPoint x: 588, startPoint y: 632, endPoint x: 376, endPoint y: 624, distance: 212.2
click at [481, 624] on input "0074001154 Clement Lim" at bounding box center [651, 631] width 341 height 37
click at [635, 611] on div "Policy reference 0074001154 Clement Lim 22/35 This will be shown on your insure…" at bounding box center [651, 637] width 341 height 97
drag, startPoint x: 560, startPoint y: 621, endPoint x: 387, endPoint y: 626, distance: 173.1
click at [481, 626] on input "0074001154 [PERSON_NAME]" at bounding box center [651, 631] width 341 height 37
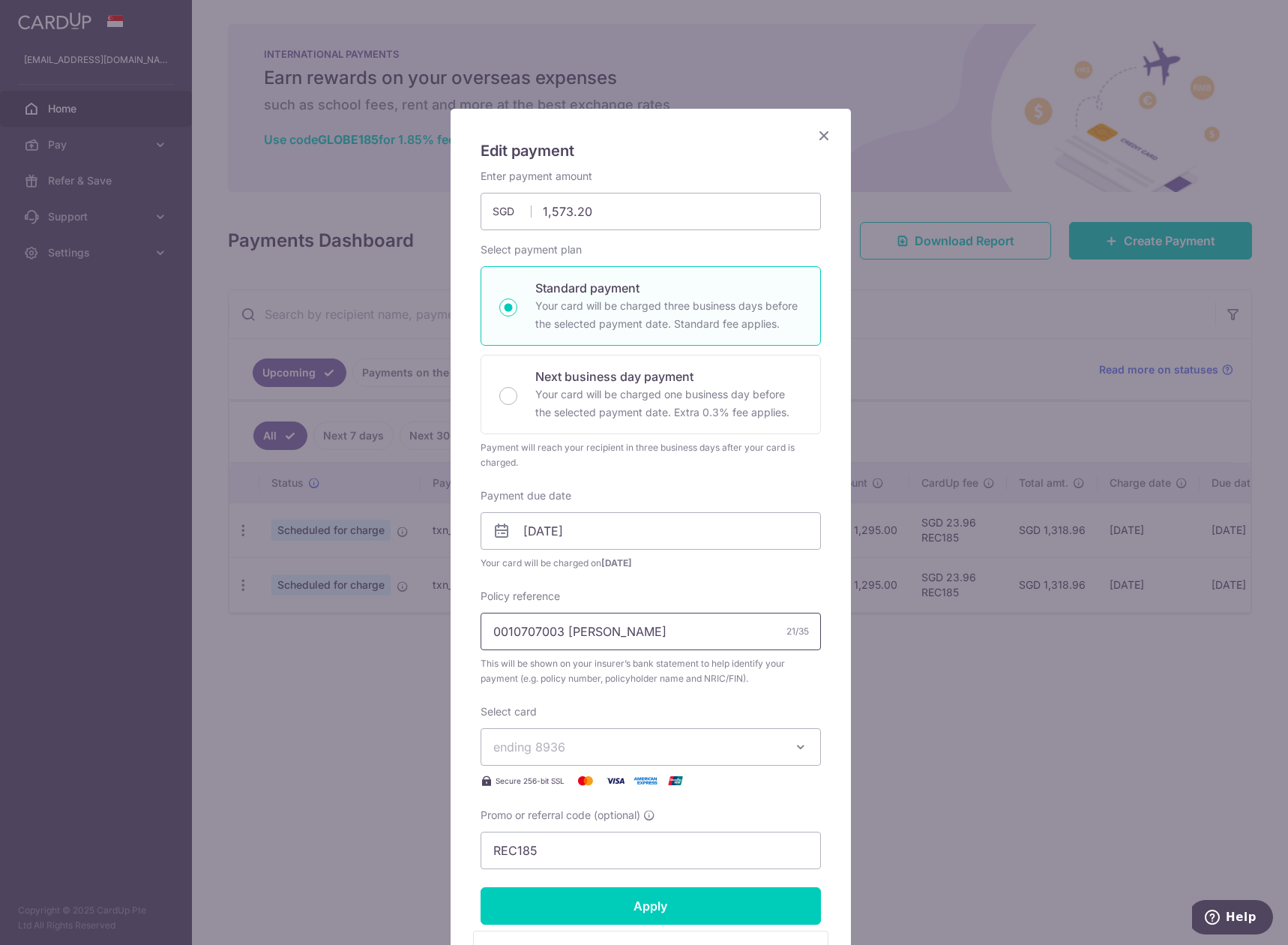
click at [574, 642] on input "0010707003 Alfred Lim" at bounding box center [651, 631] width 341 height 37
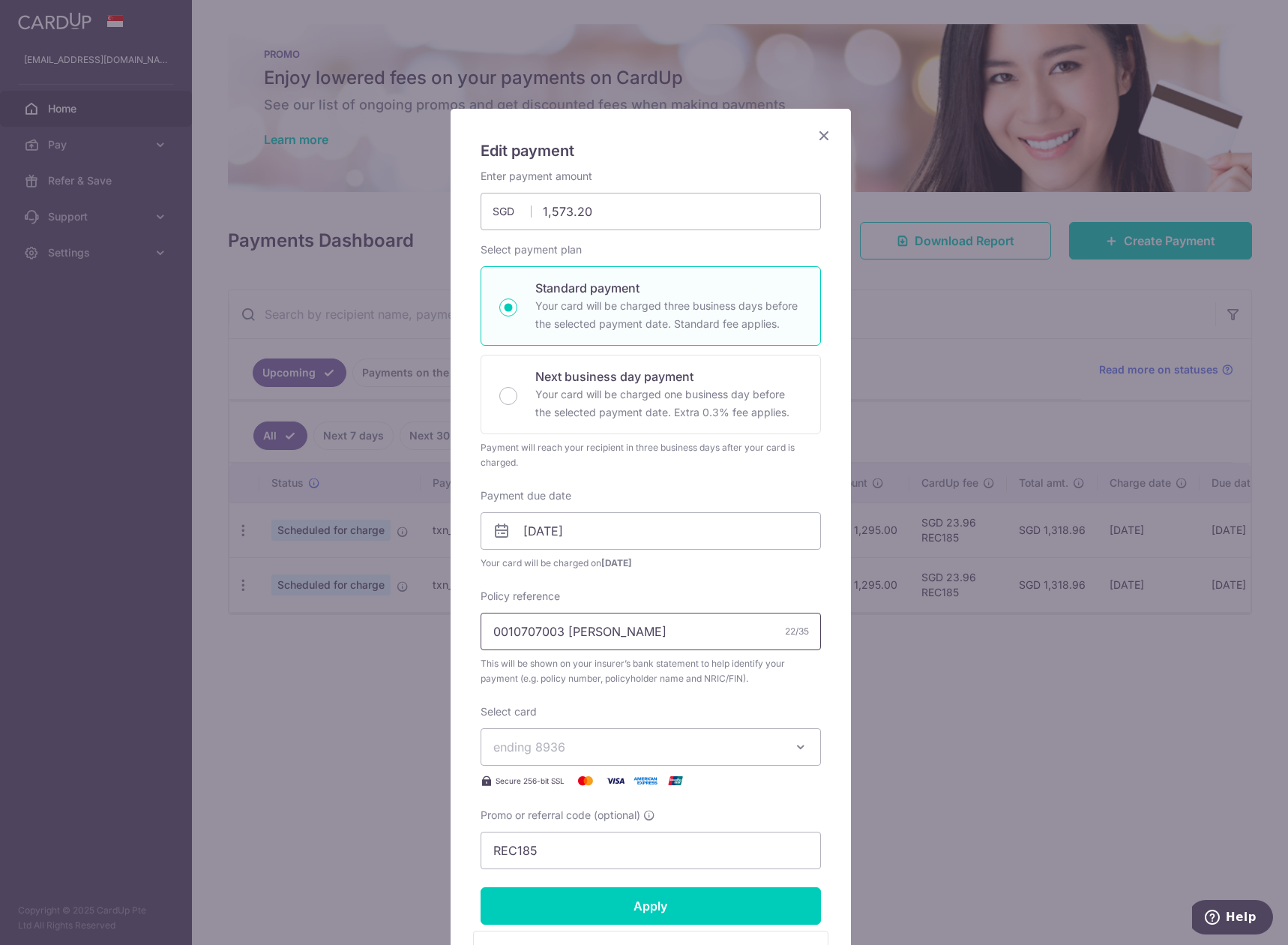
type input "0010707003 [PERSON_NAME]"
click at [624, 918] on input "Apply" at bounding box center [651, 905] width 341 height 37
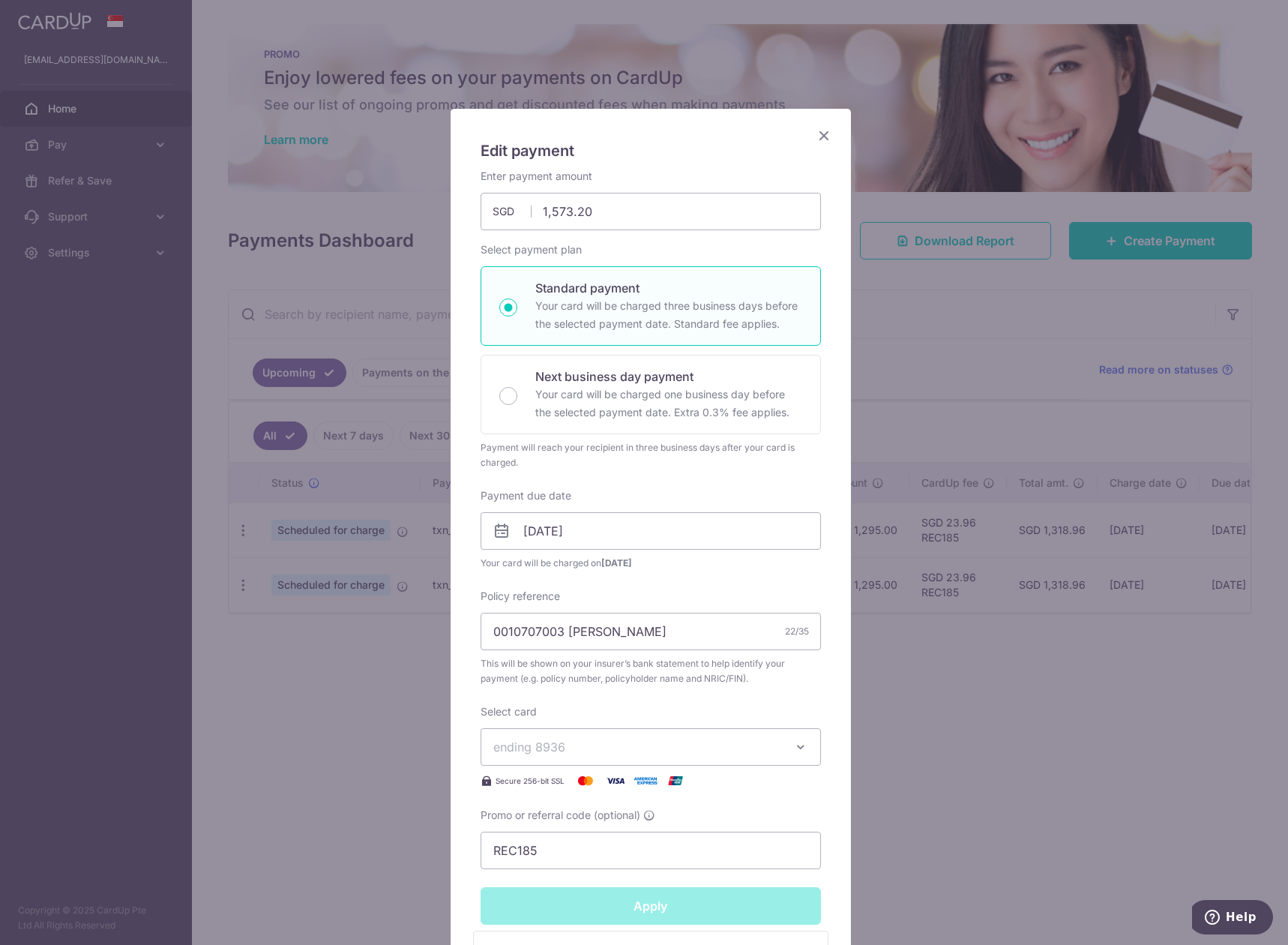
type input "Successfully Applied"
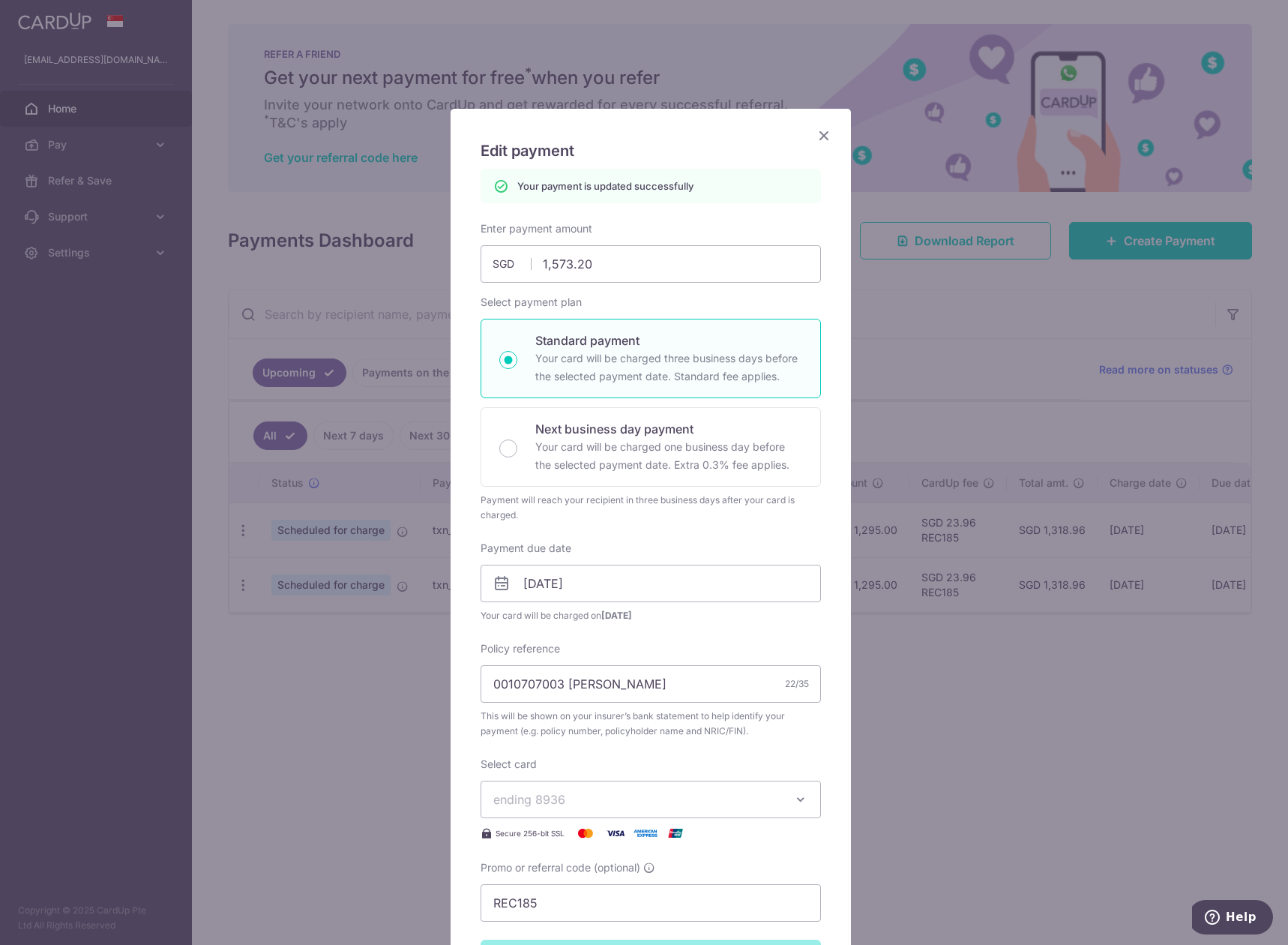
click at [822, 134] on icon "Close" at bounding box center [824, 135] width 18 height 19
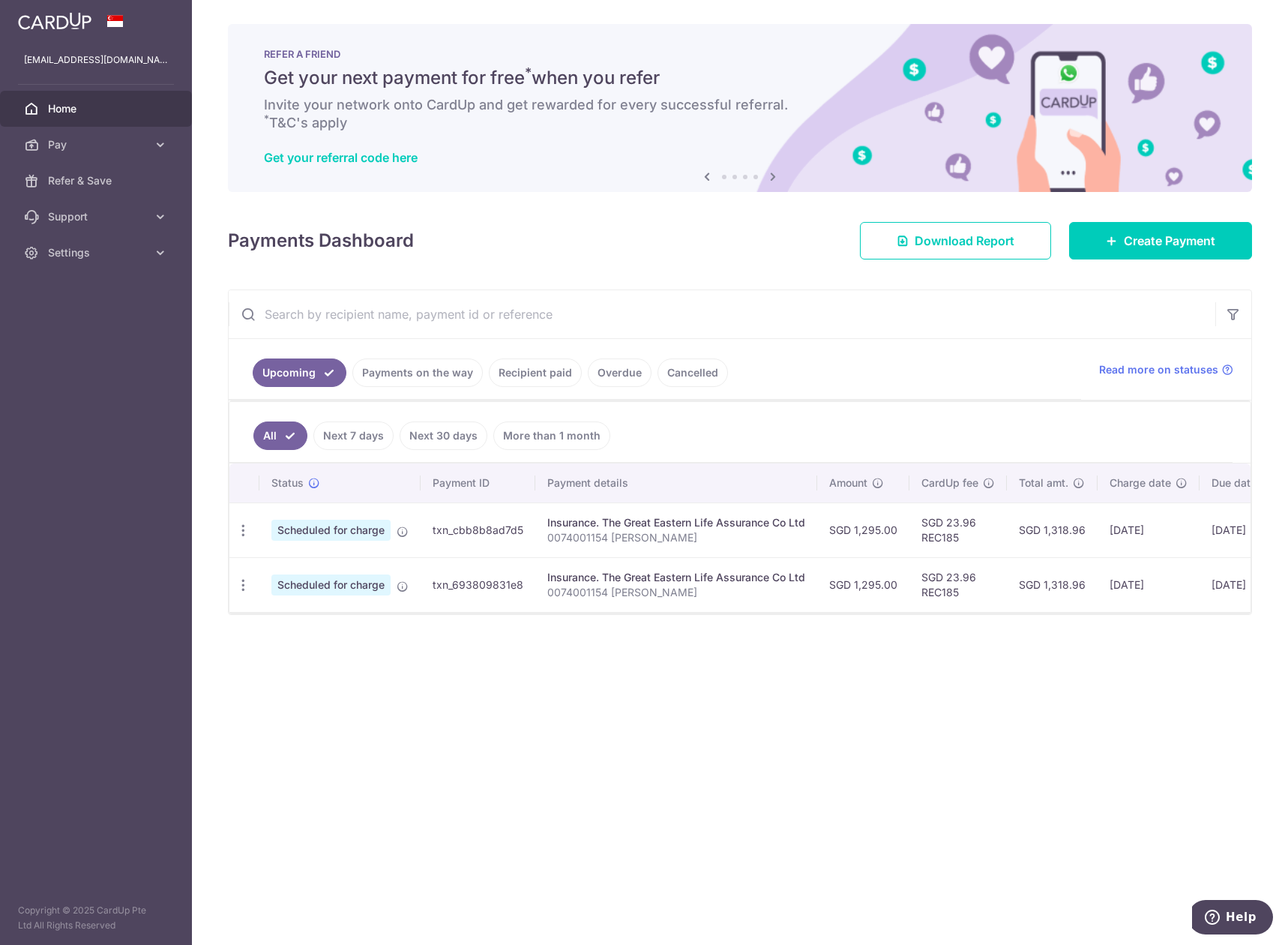
click at [84, 108] on span "Home" at bounding box center [97, 109] width 99 height 15
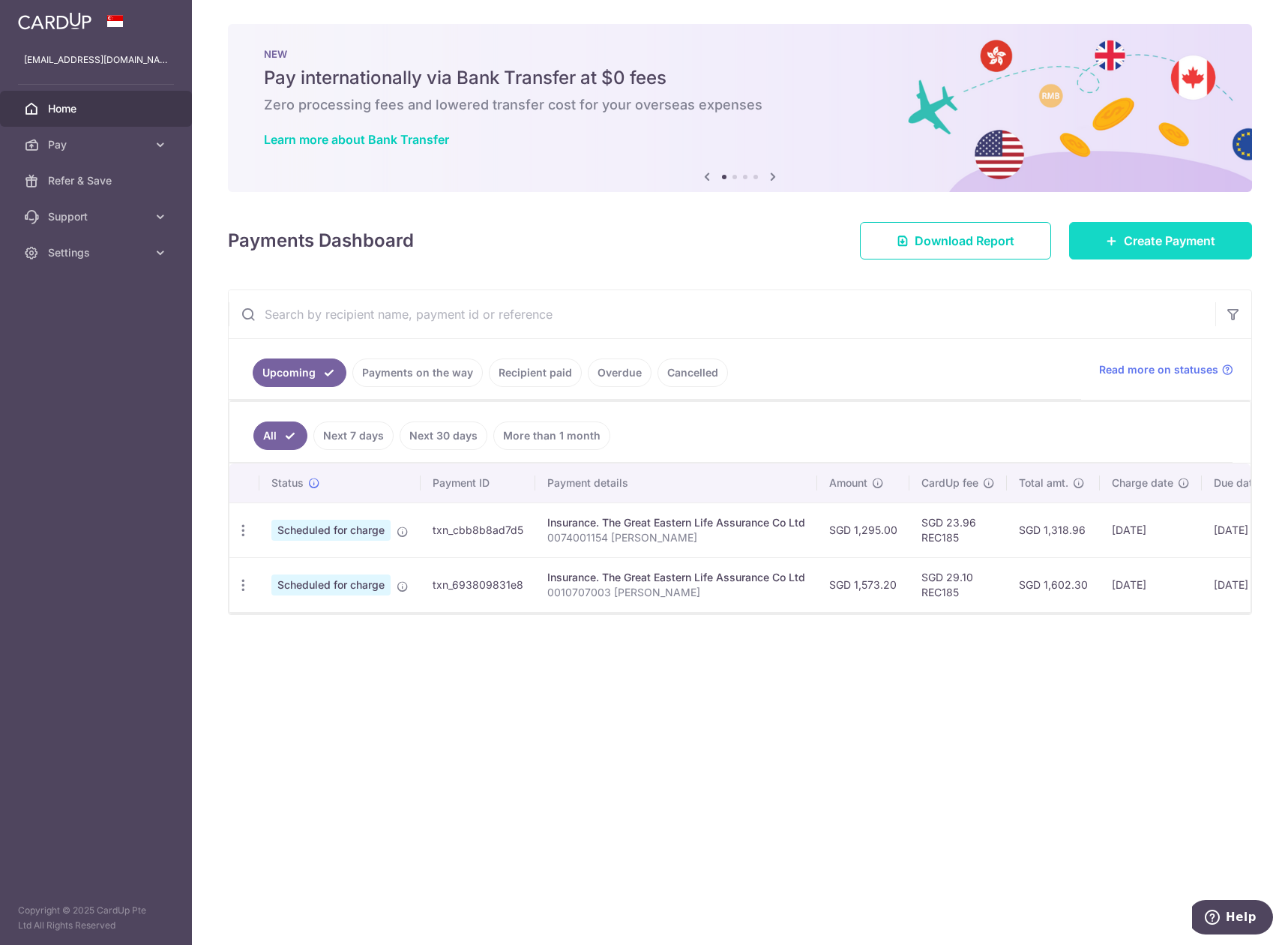
click at [1141, 230] on link "Create Payment" at bounding box center [1160, 240] width 183 height 37
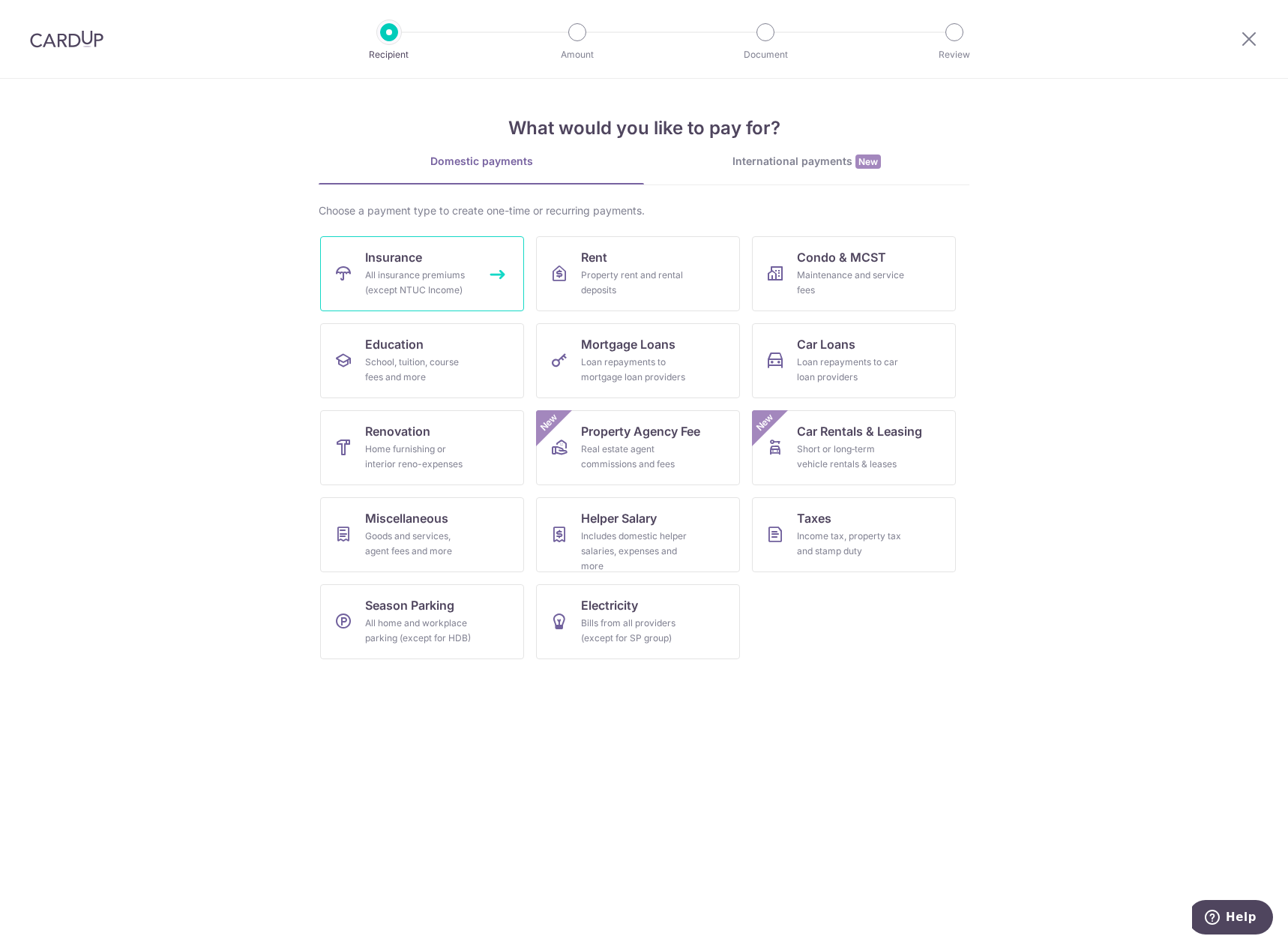
click at [467, 271] on div "All insurance premiums (except NTUC Income)" at bounding box center [419, 283] width 108 height 30
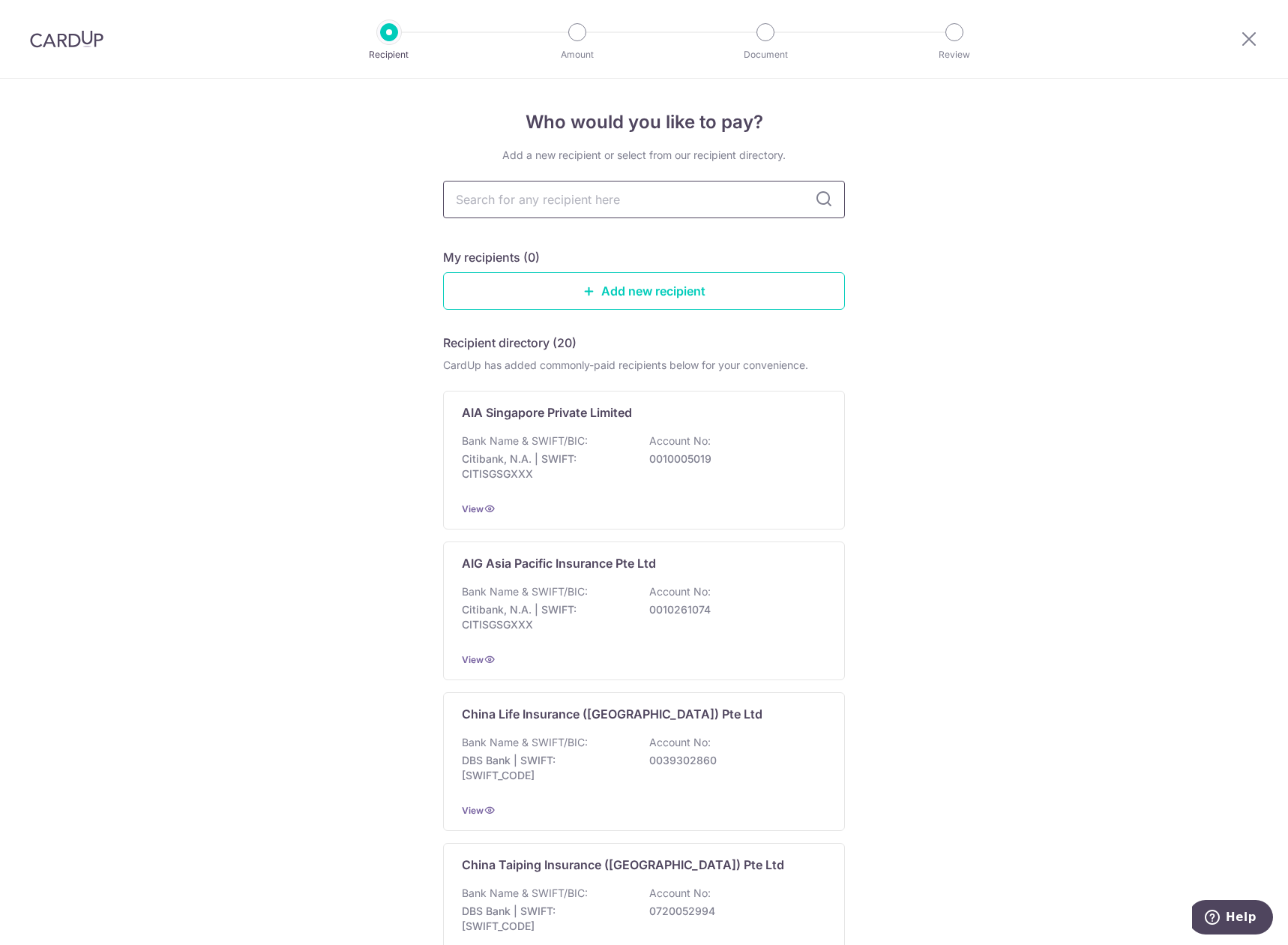
click at [637, 192] on input "text" at bounding box center [643, 199] width 402 height 37
type input "great"
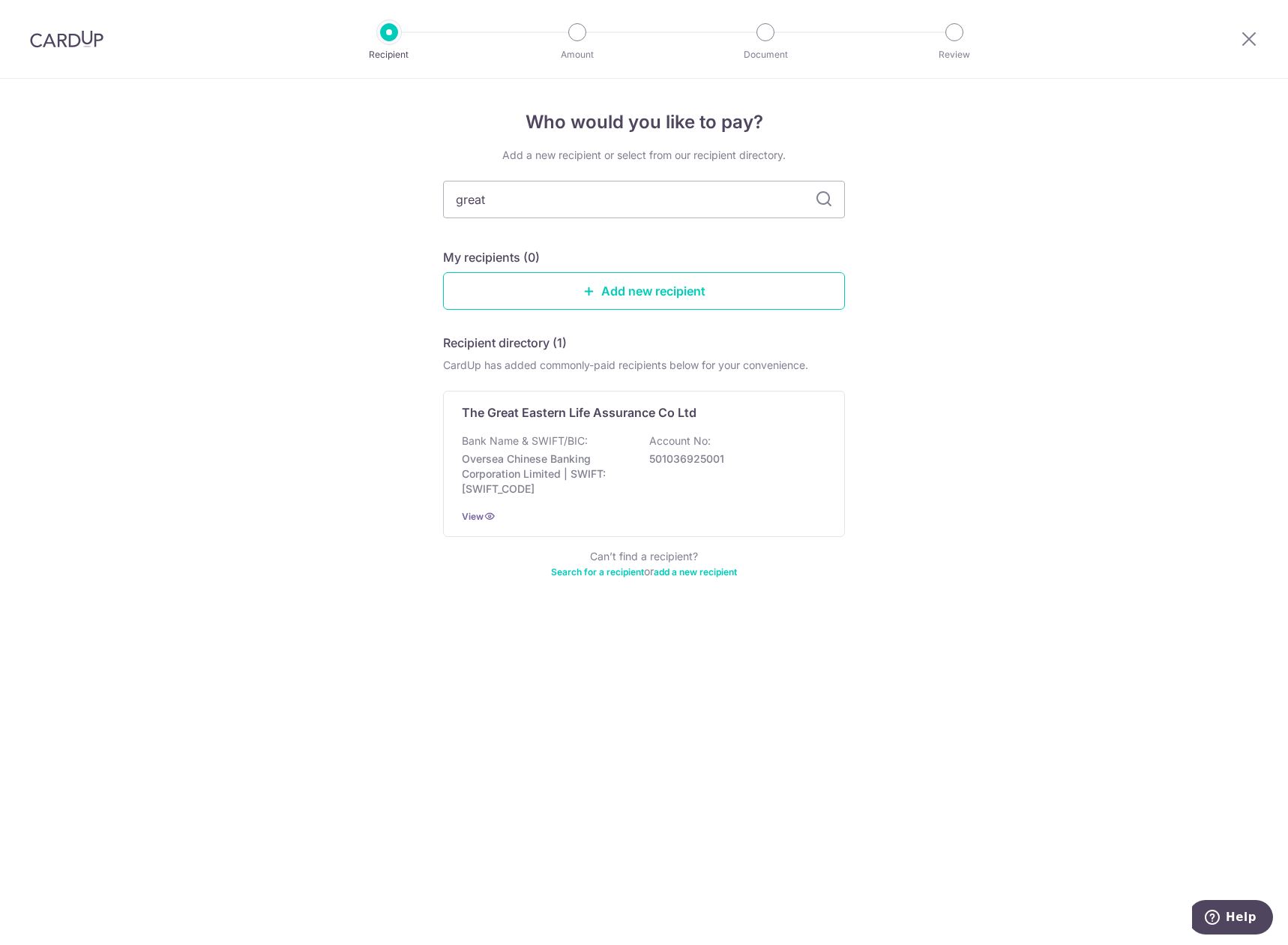
click at [831, 204] on icon at bounding box center [824, 199] width 18 height 18
click at [661, 453] on p "501036925001" at bounding box center [734, 459] width 168 height 15
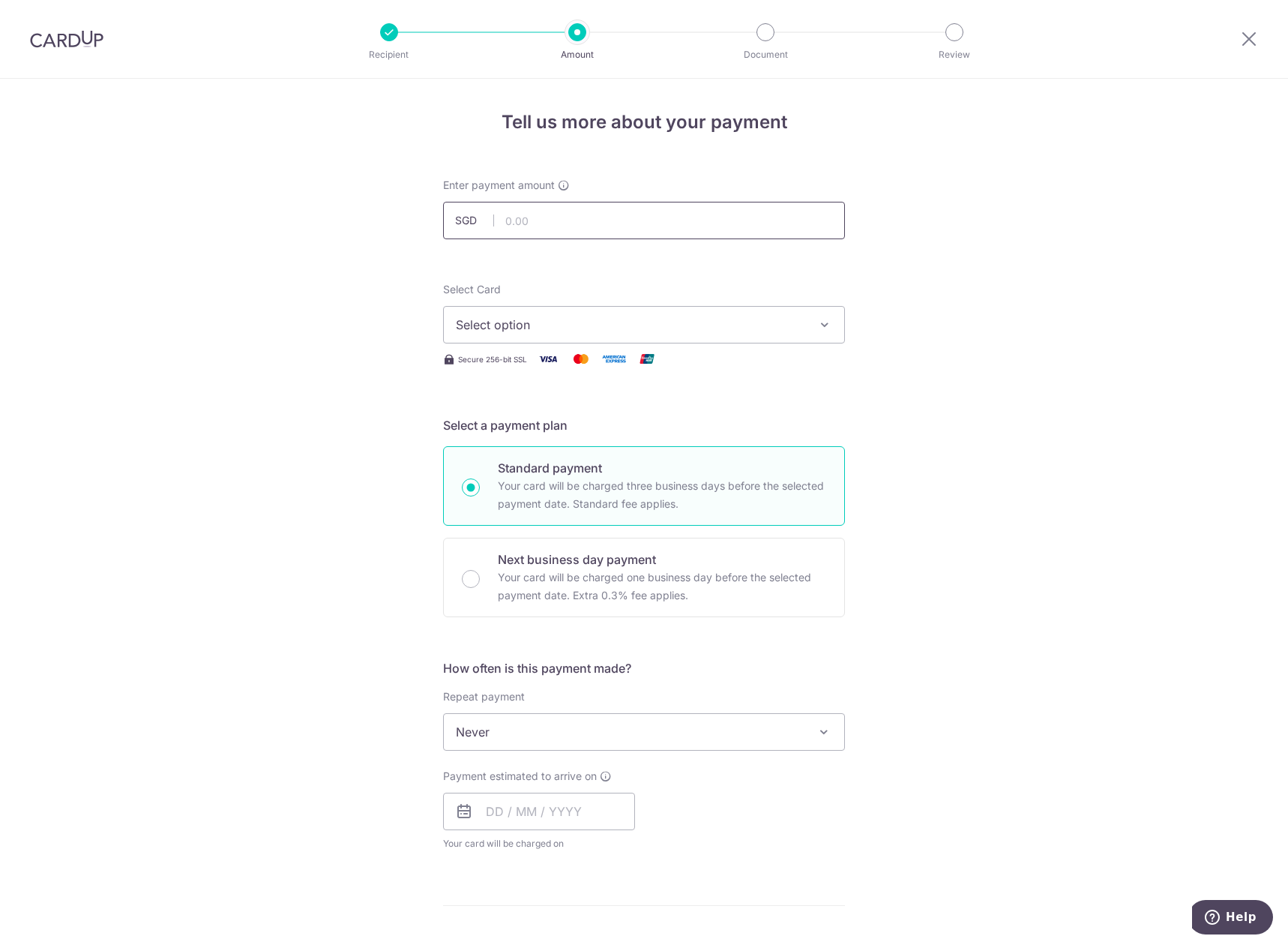
click at [590, 216] on input "text" at bounding box center [643, 220] width 402 height 37
drag, startPoint x: 548, startPoint y: 220, endPoint x: 482, endPoint y: 226, distance: 66.3
click at [482, 226] on input "2061" at bounding box center [643, 220] width 402 height 37
type input "1,030.50"
click at [716, 325] on span "Select option" at bounding box center [631, 325] width 349 height 18
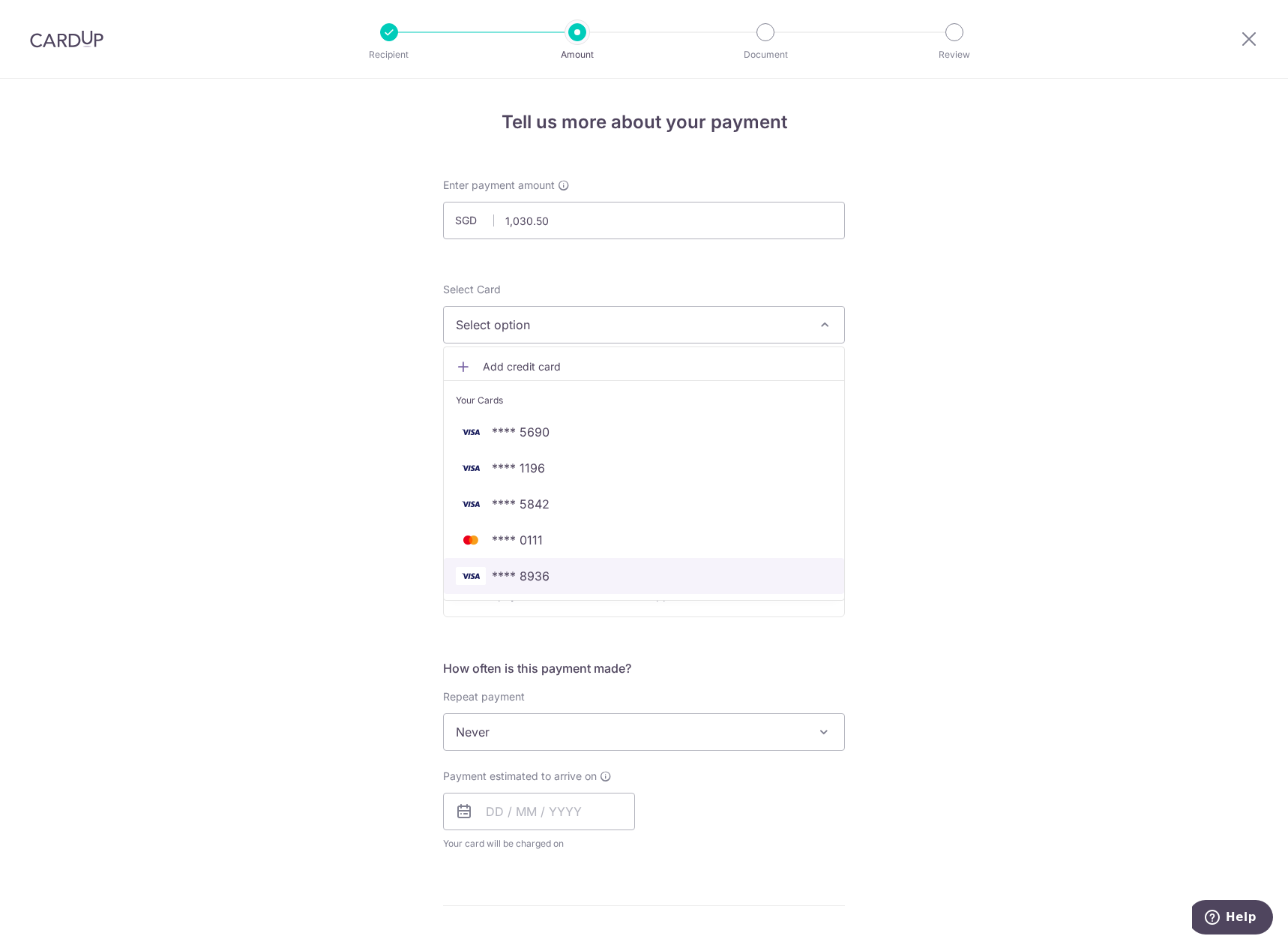
click at [546, 570] on span "**** 8936" at bounding box center [520, 576] width 58 height 18
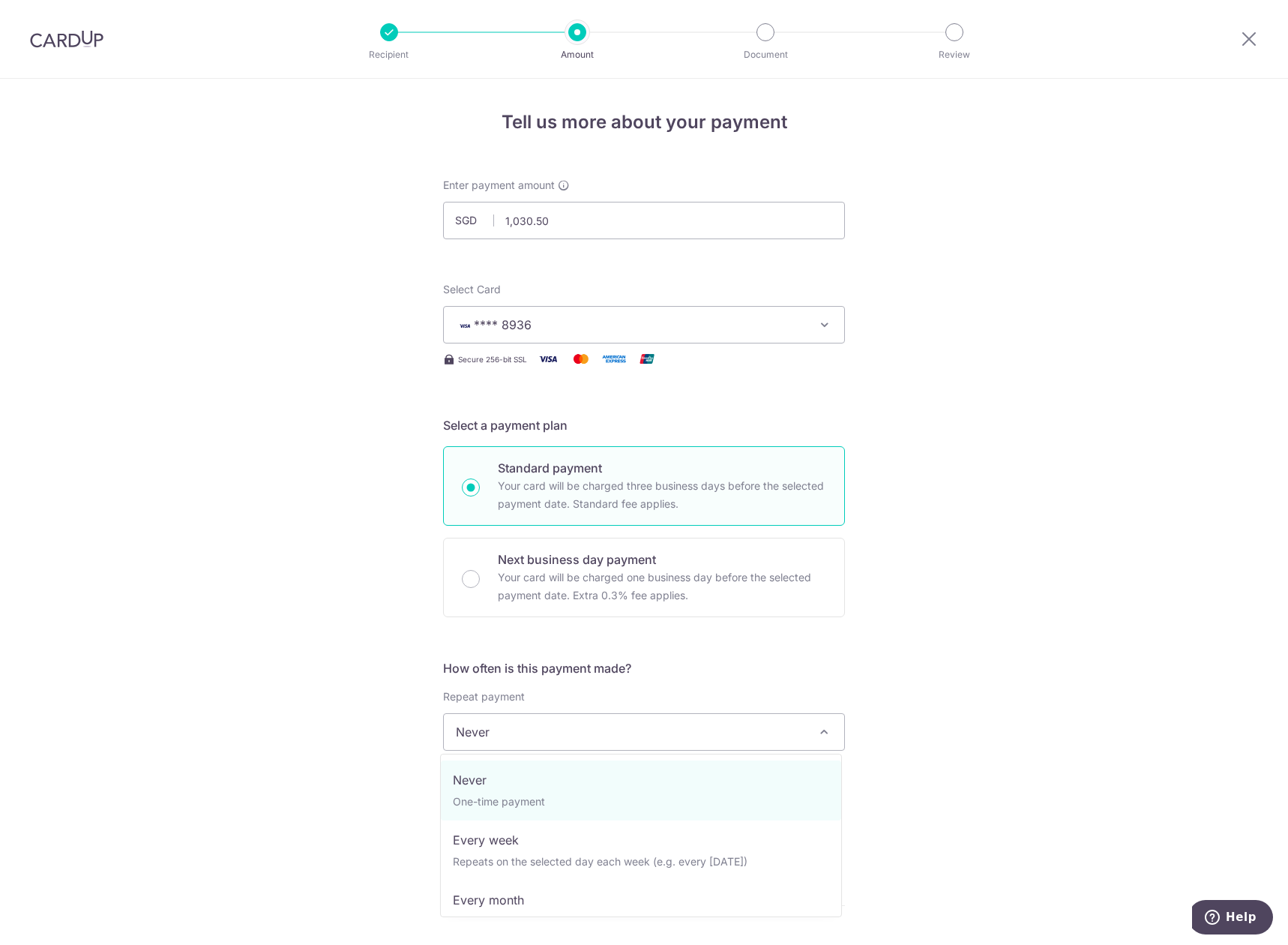
click at [589, 726] on span "Never" at bounding box center [644, 731] width 401 height 36
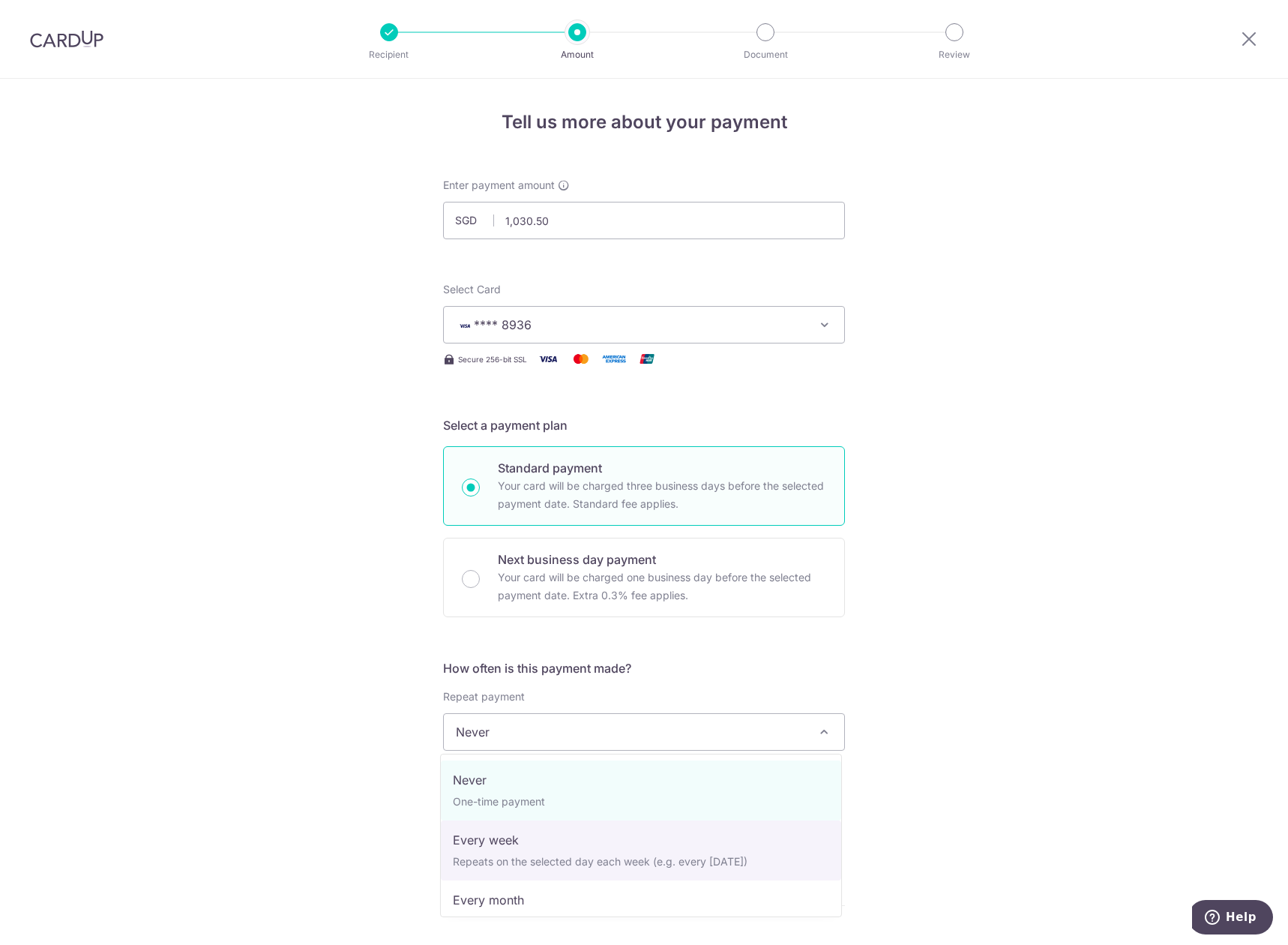
select select "2"
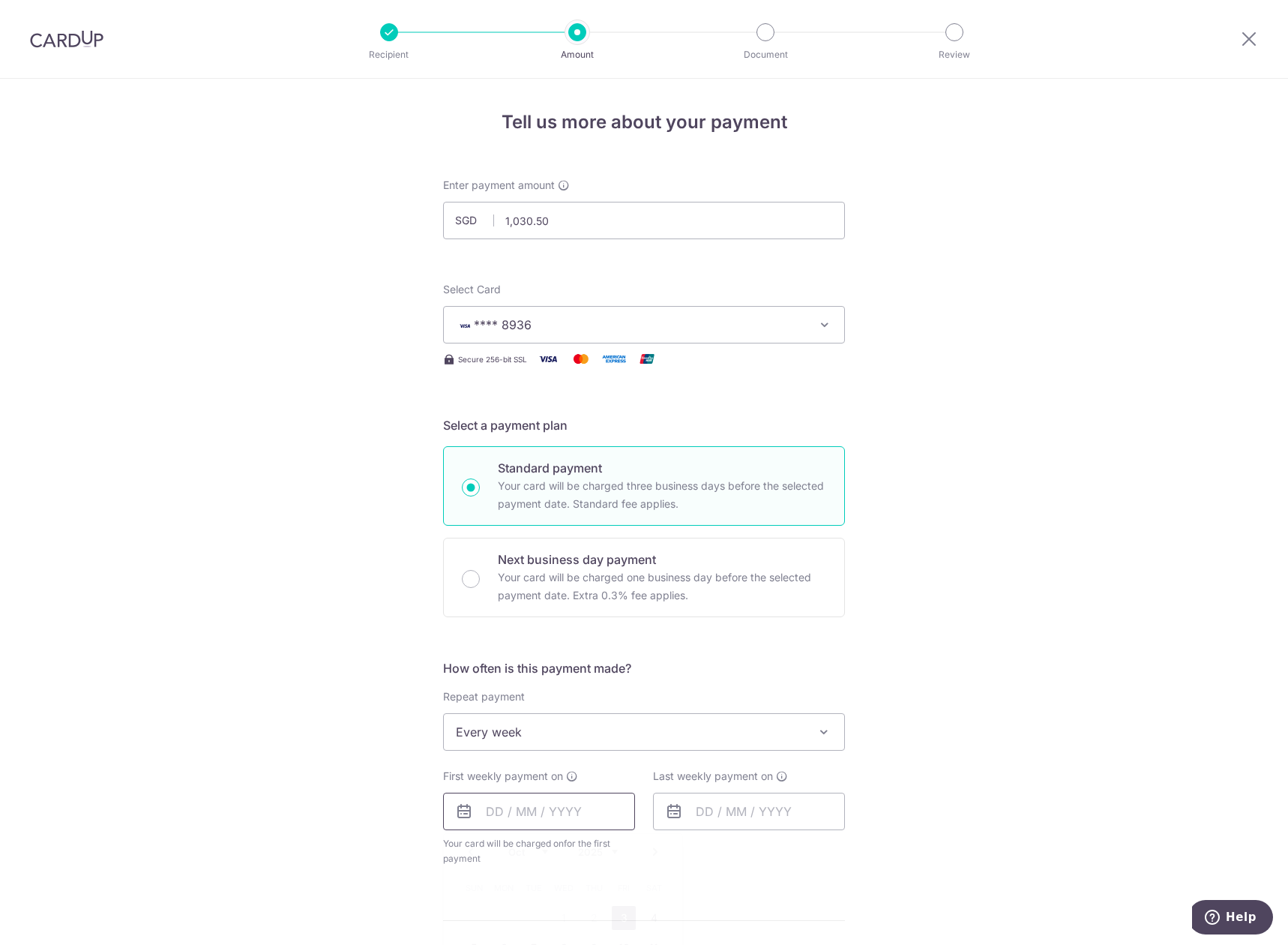
click at [585, 804] on input "text" at bounding box center [539, 811] width 192 height 37
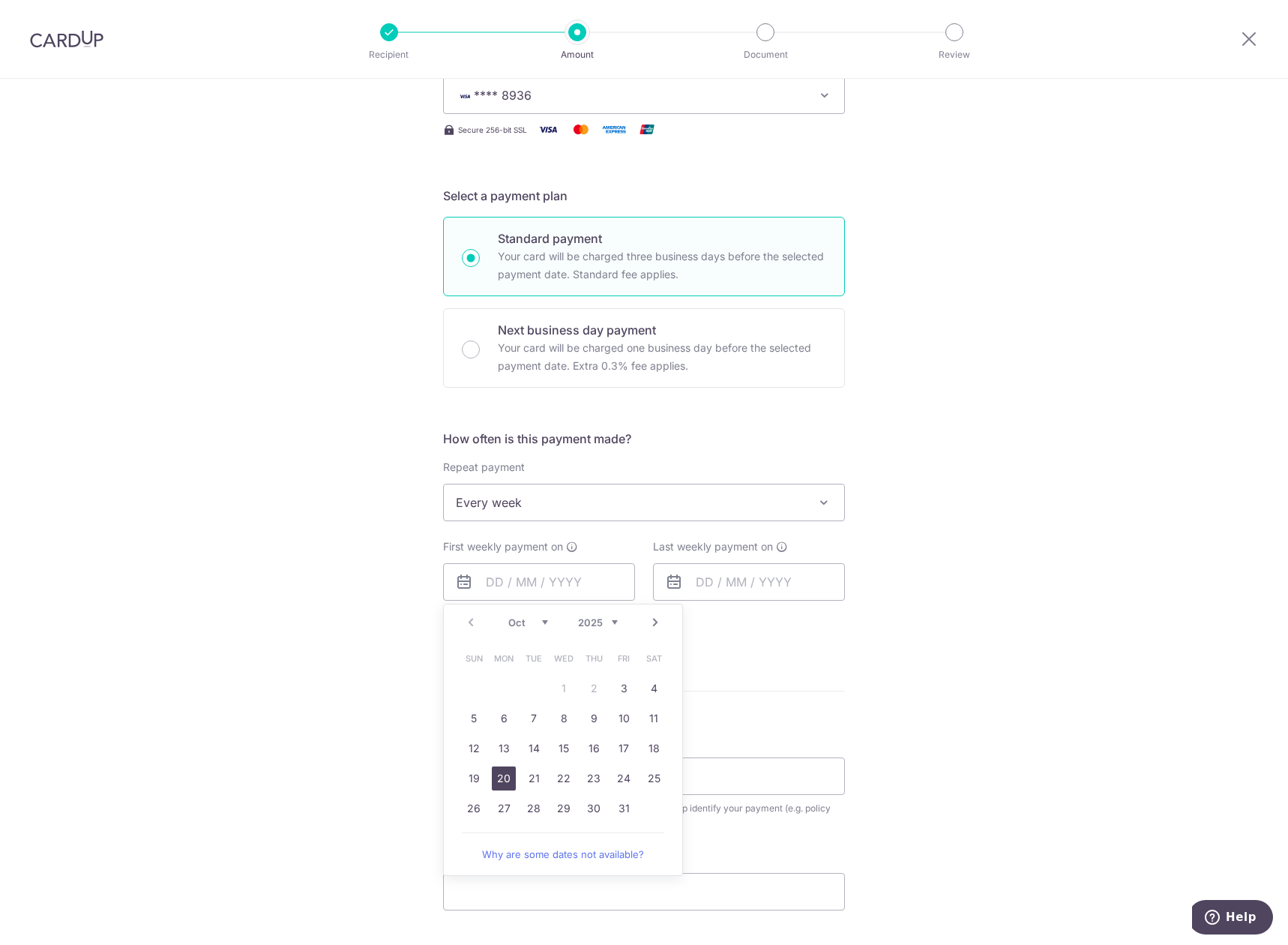
click at [499, 775] on link "20" at bounding box center [504, 778] width 24 height 24
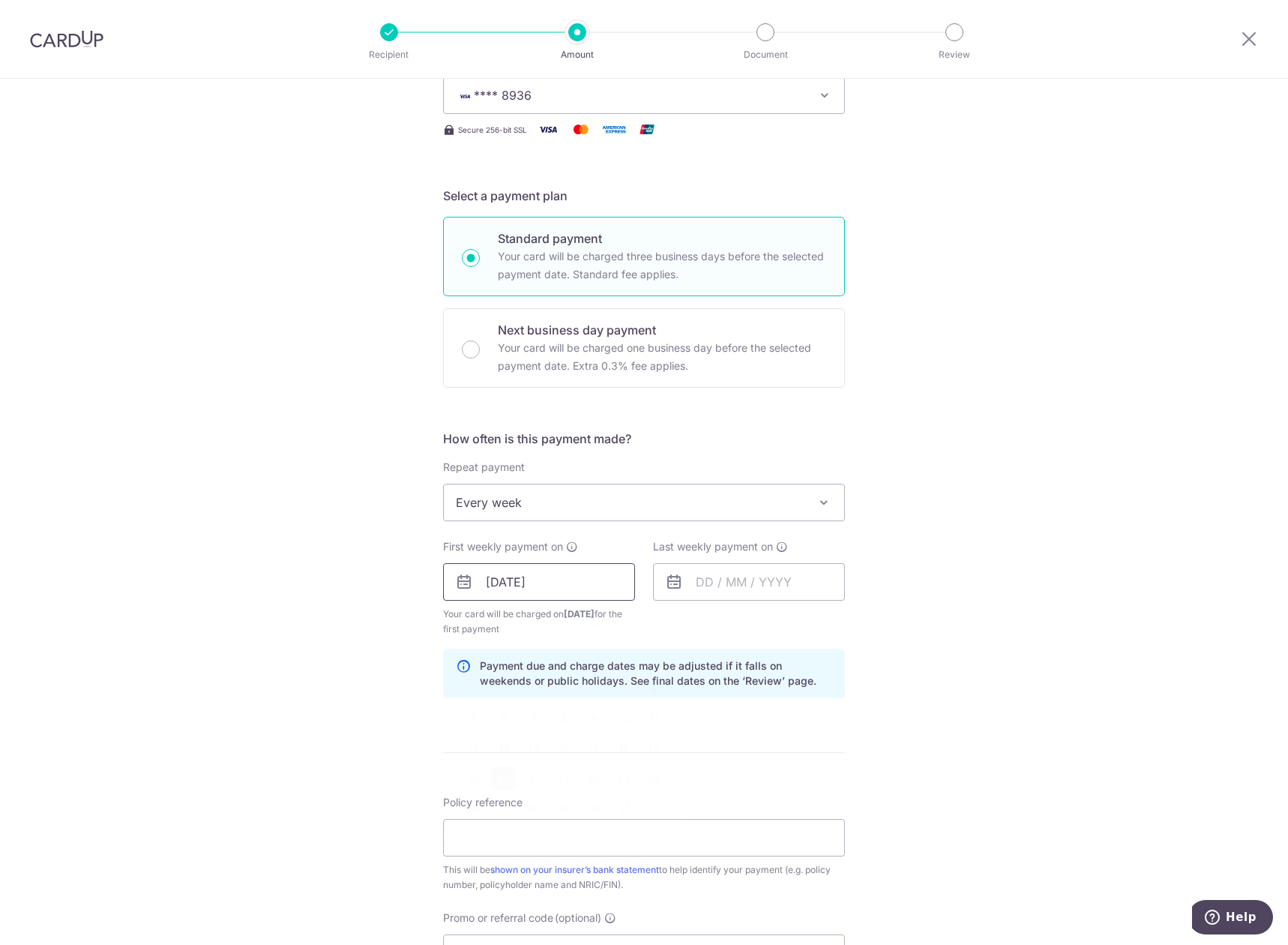
click at [594, 589] on input "[DATE]" at bounding box center [539, 581] width 192 height 37
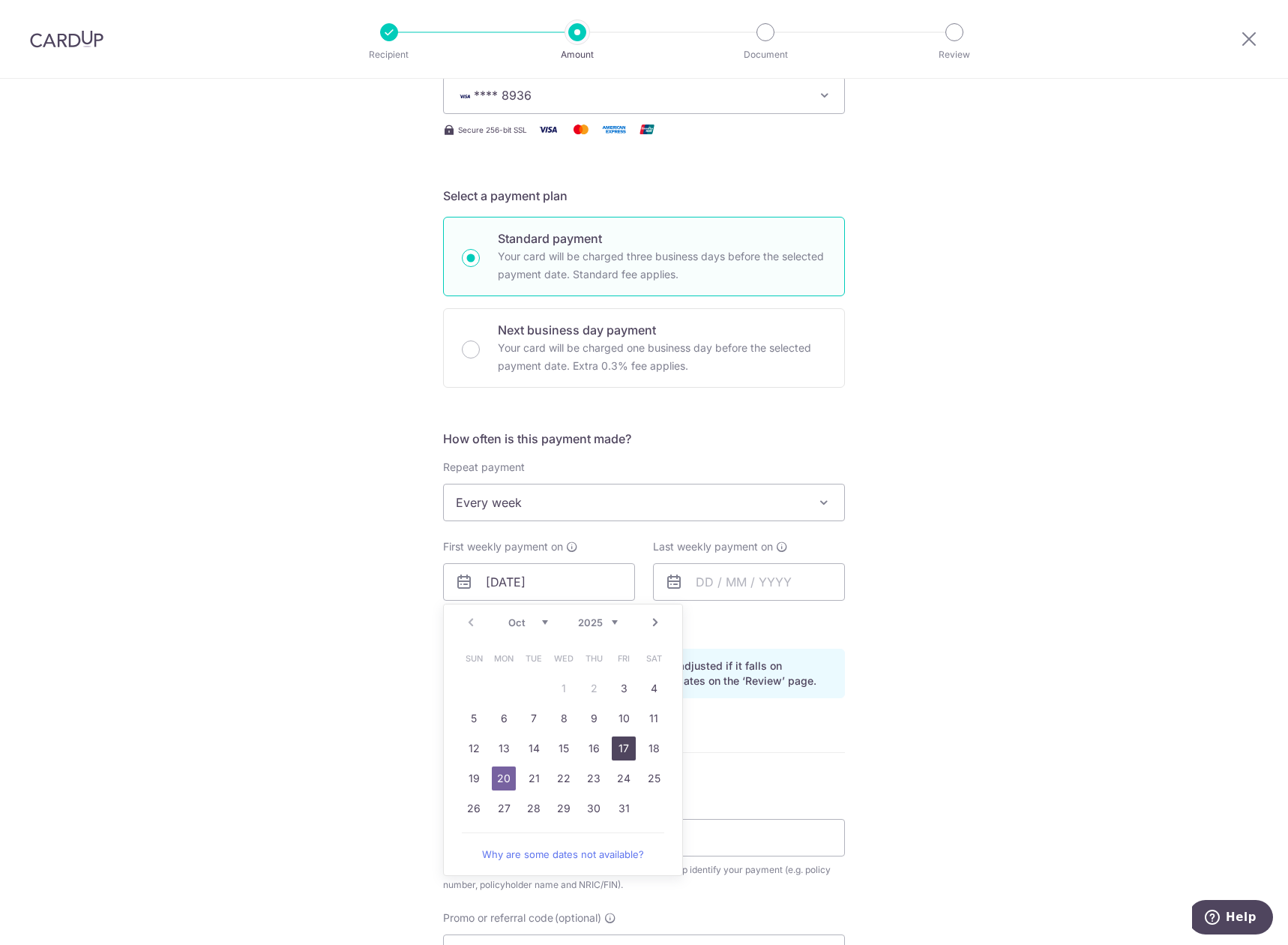
click at [614, 756] on link "17" at bounding box center [623, 749] width 24 height 24
type input "[DATE]"
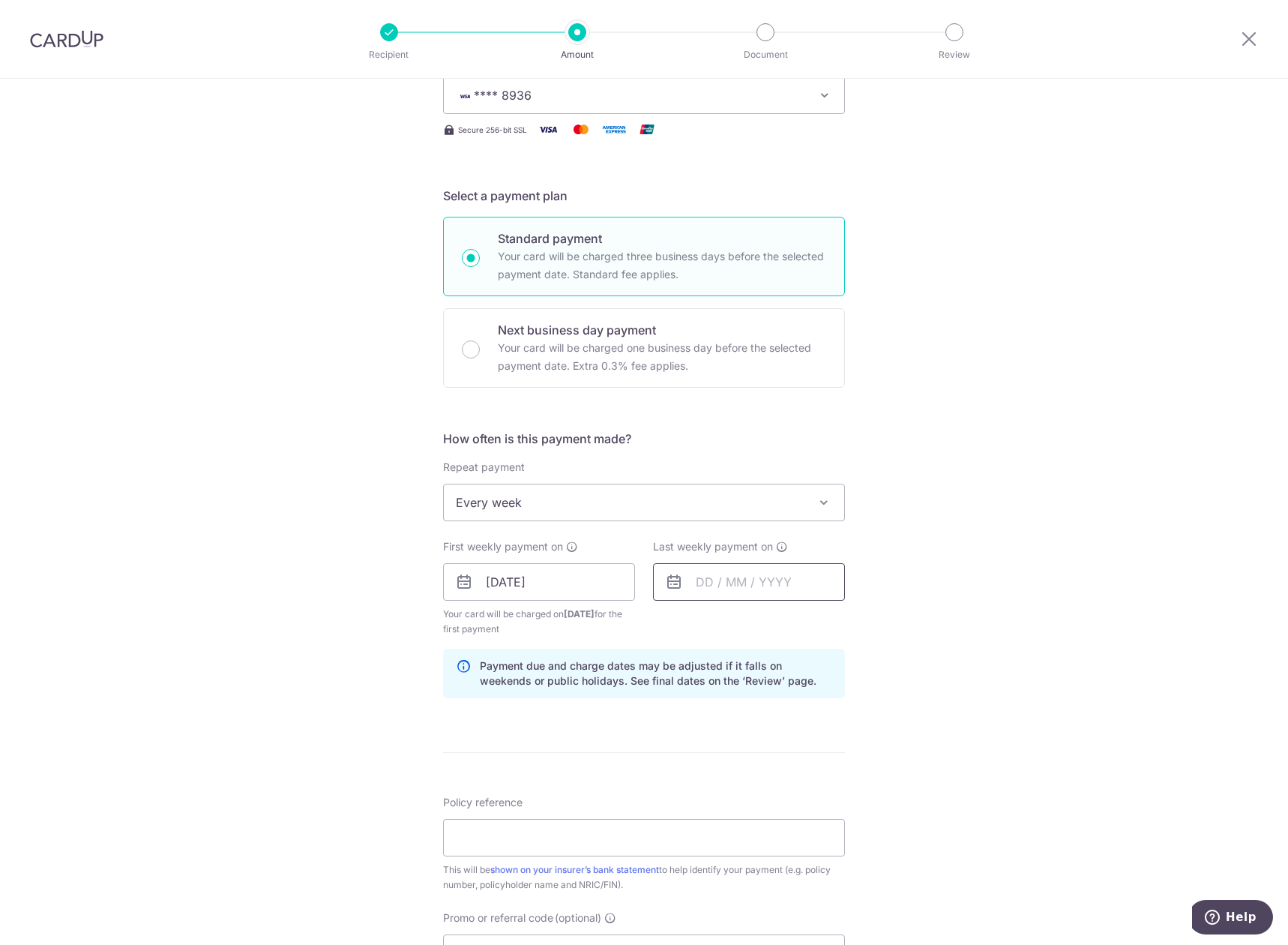
click at [719, 579] on input "text" at bounding box center [749, 581] width 192 height 37
click at [829, 775] on link "24" at bounding box center [834, 778] width 24 height 24
type input "[DATE]"
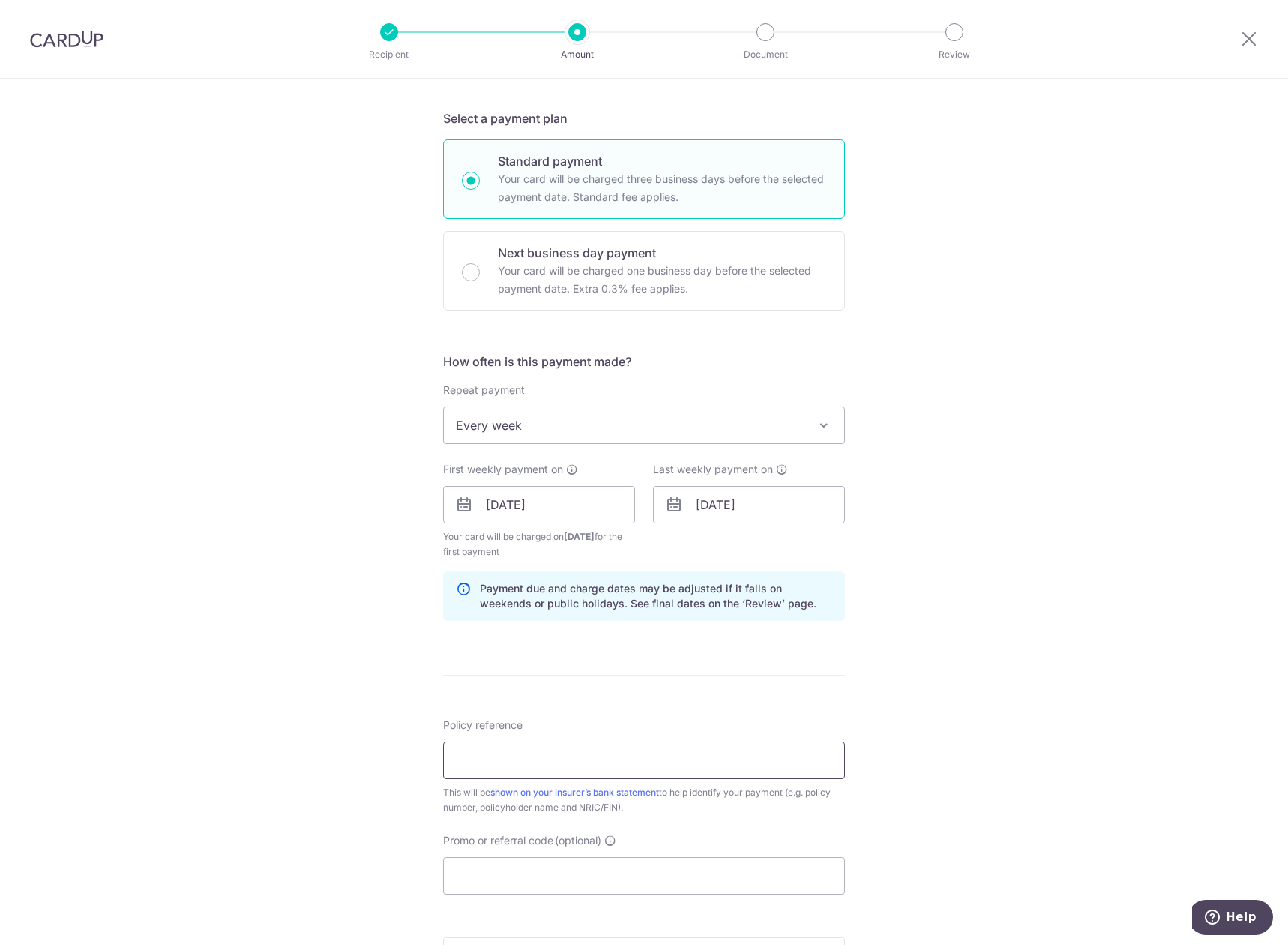
scroll to position [383, 0]
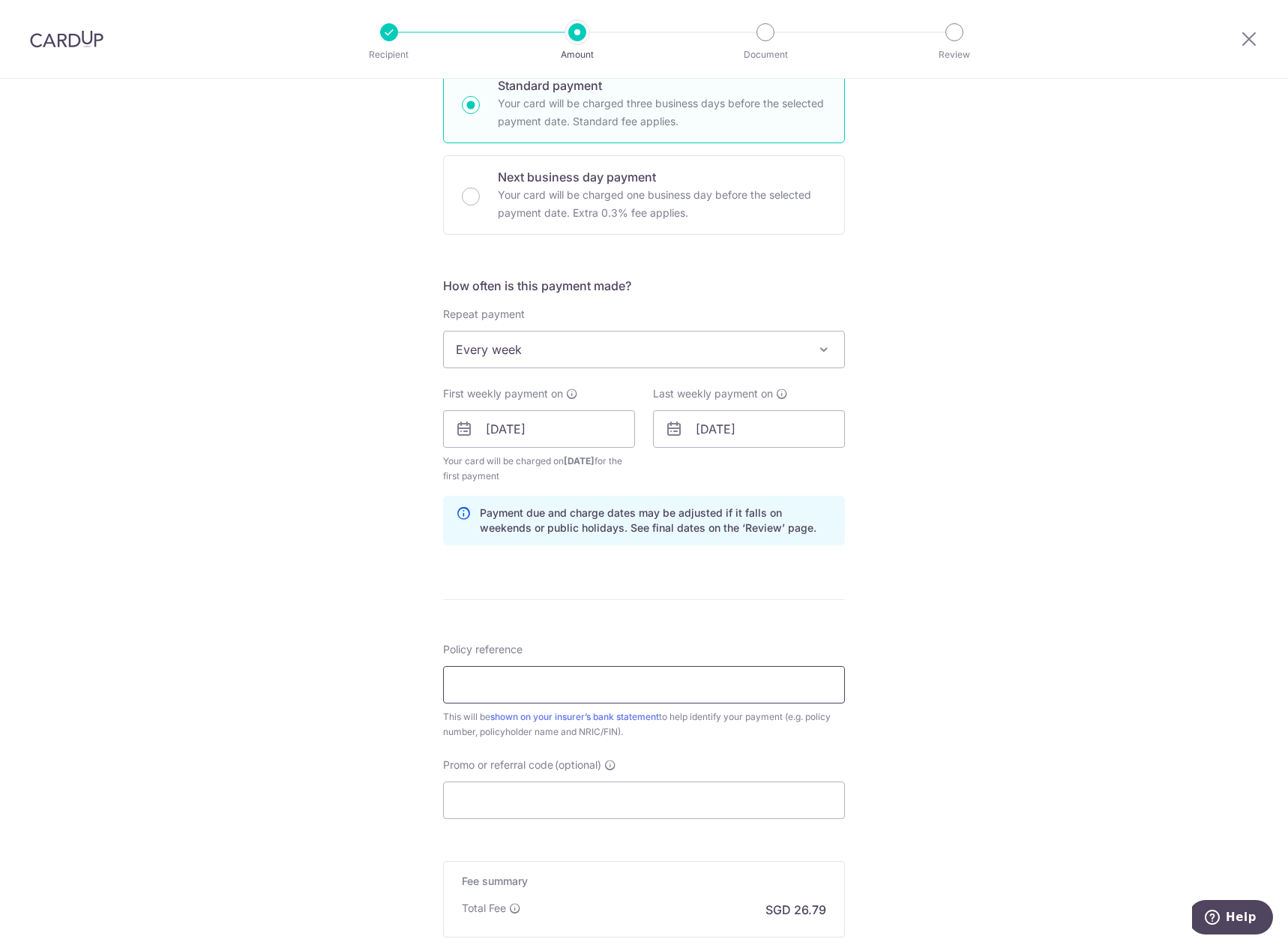
click at [608, 686] on input "Policy reference" at bounding box center [643, 684] width 402 height 37
paste input "0005486414"
type input "0005486414 Clement Lim"
click at [588, 807] on input "Promo or referral code (optional)" at bounding box center [643, 799] width 402 height 37
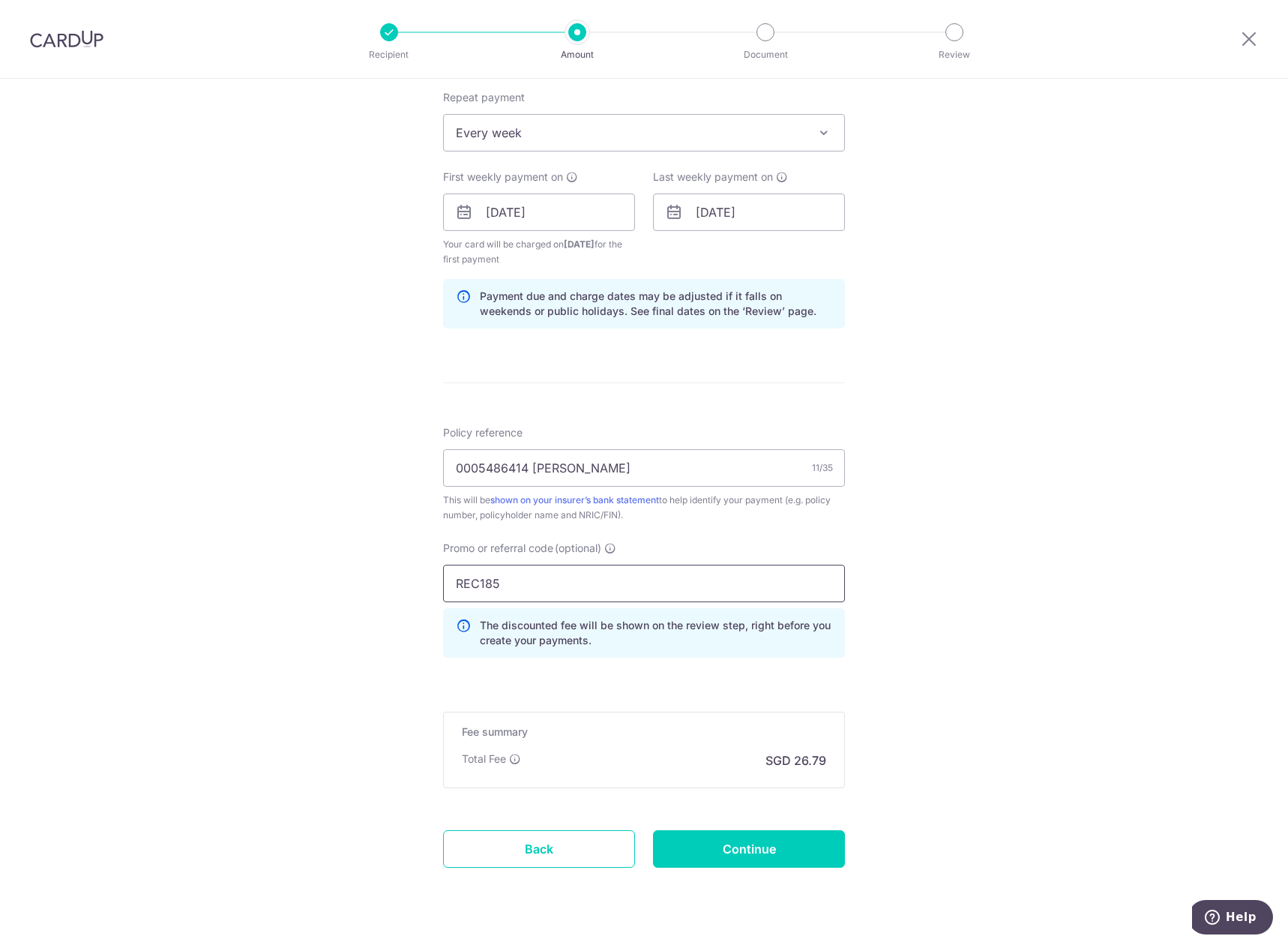
scroll to position [634, 0]
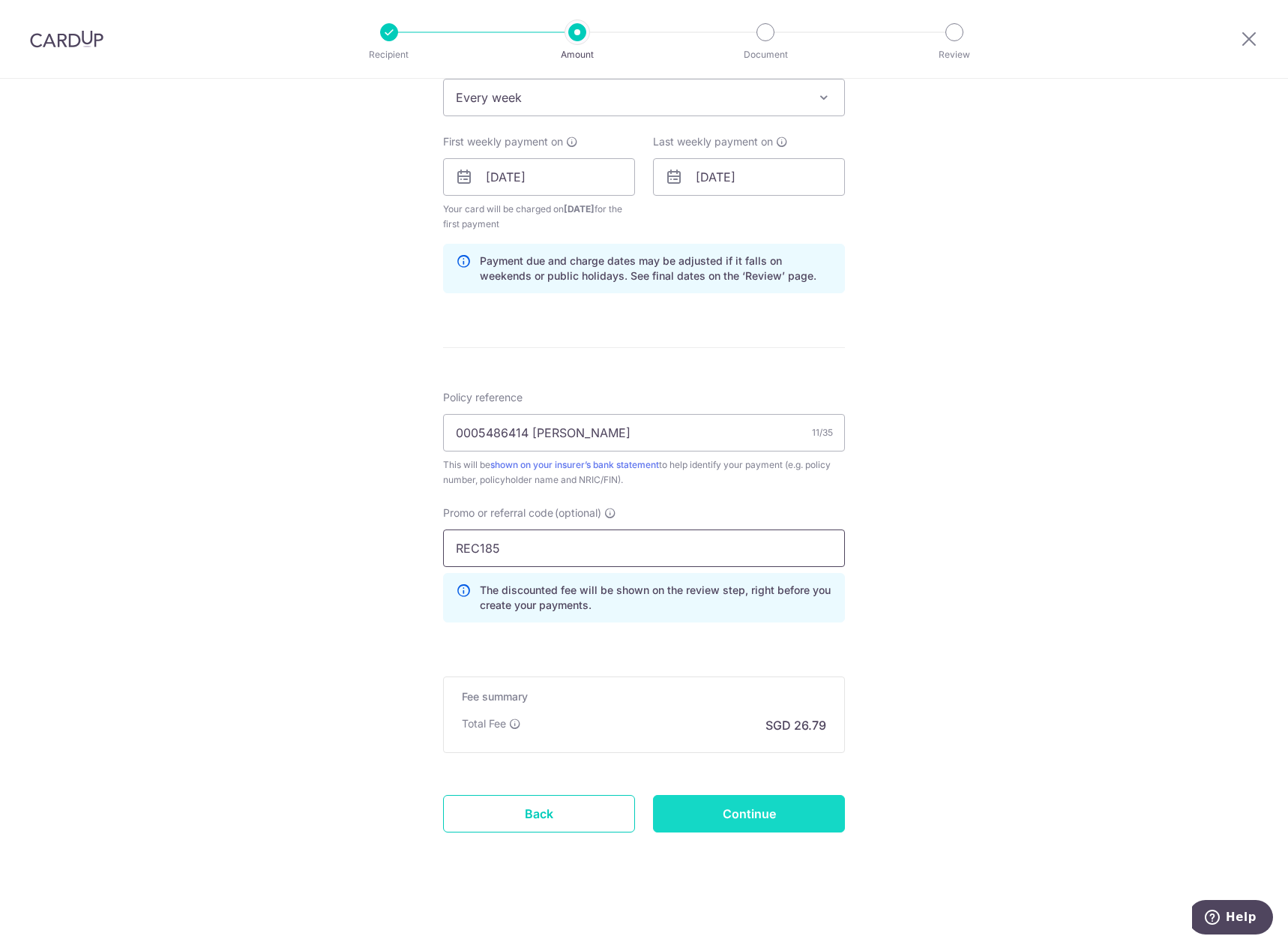
type input "REC185"
click at [785, 821] on input "Continue" at bounding box center [749, 813] width 192 height 37
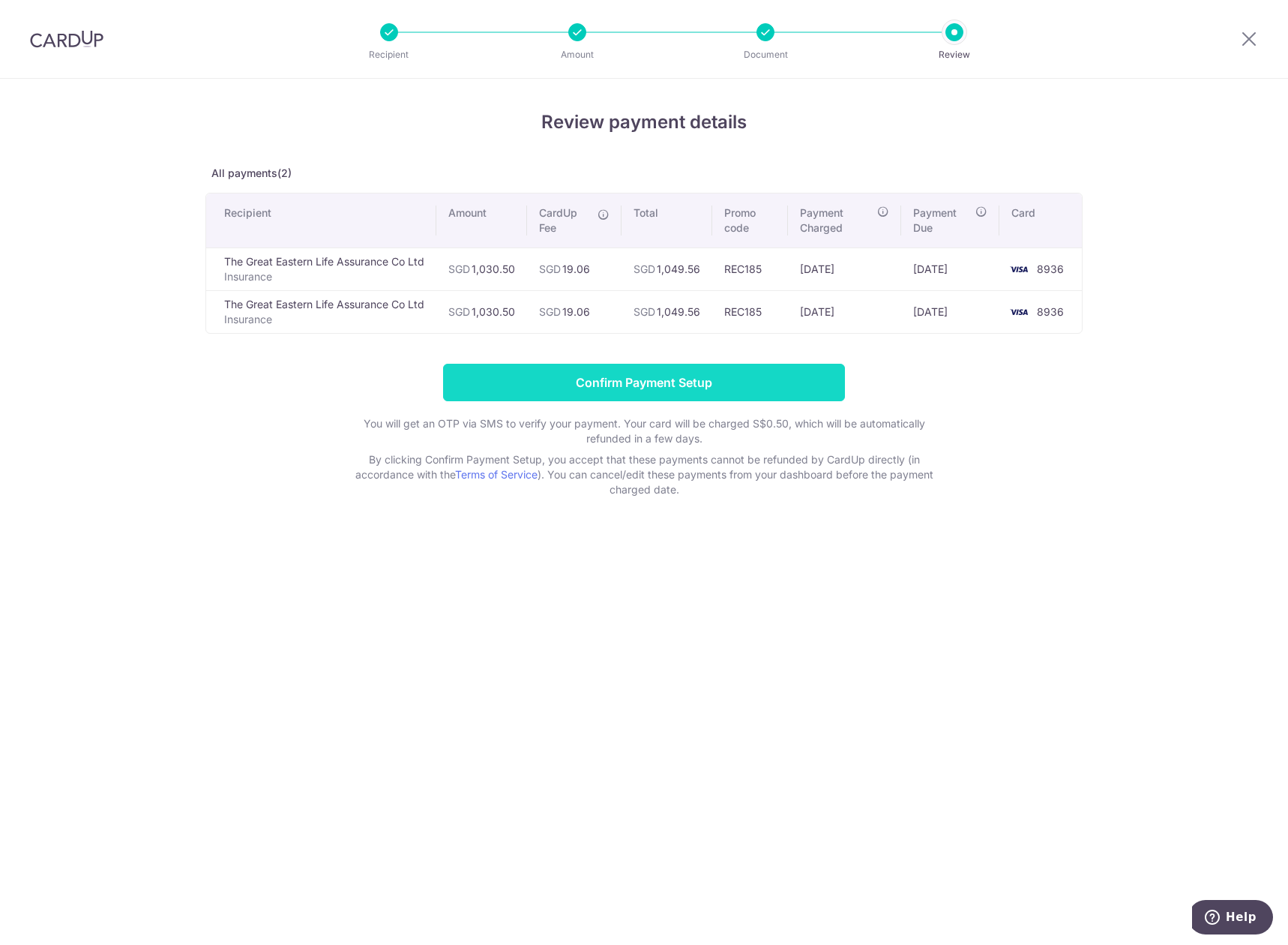
click at [703, 391] on input "Confirm Payment Setup" at bounding box center [643, 382] width 402 height 37
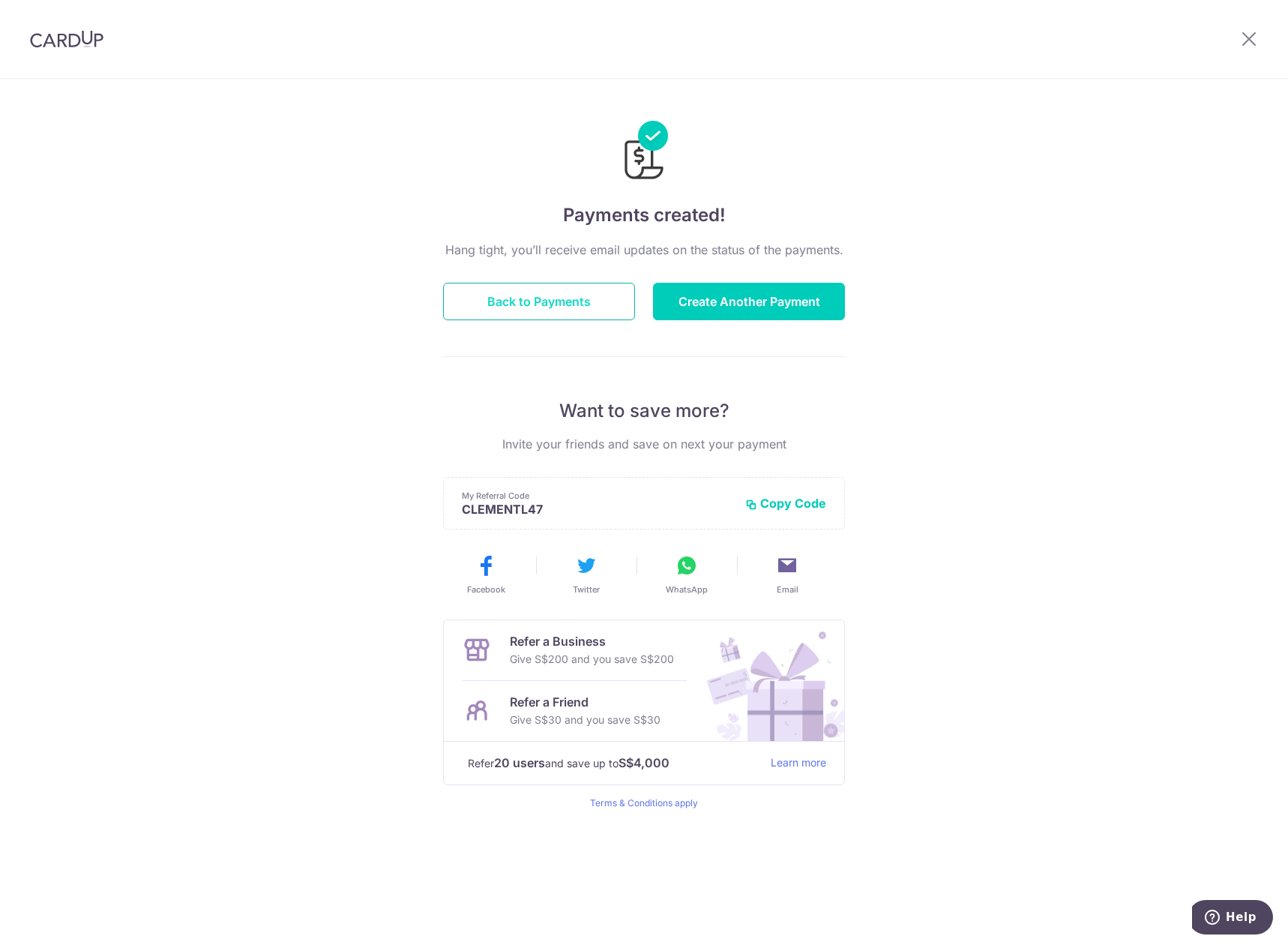
click at [510, 293] on button "Back to Payments" at bounding box center [539, 301] width 192 height 37
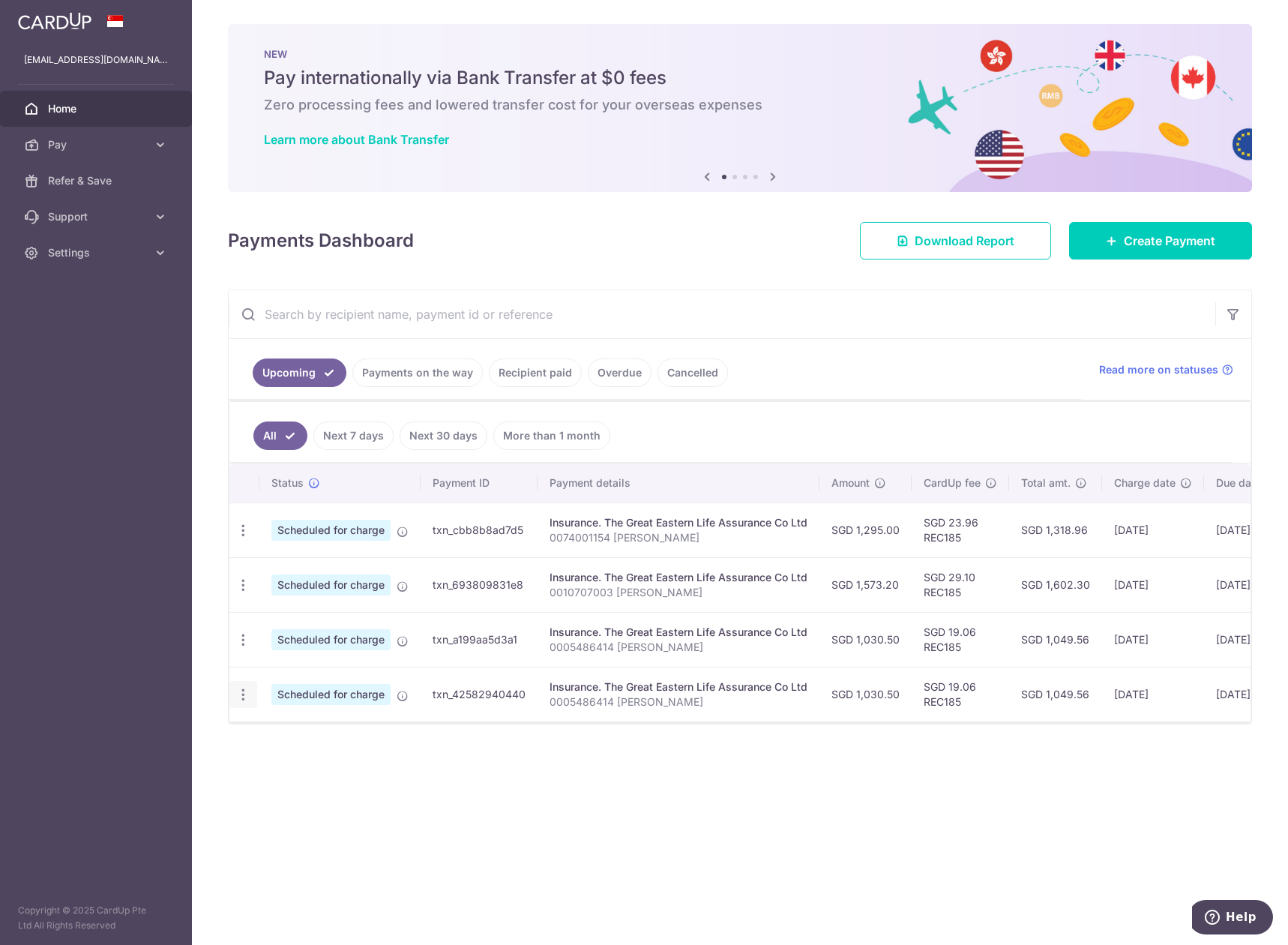
click at [244, 696] on icon "button" at bounding box center [243, 695] width 16 height 16
click at [302, 733] on span "Update payment" at bounding box center [323, 735] width 102 height 18
radio input "true"
type input "1,030.50"
type input "24/10/2025"
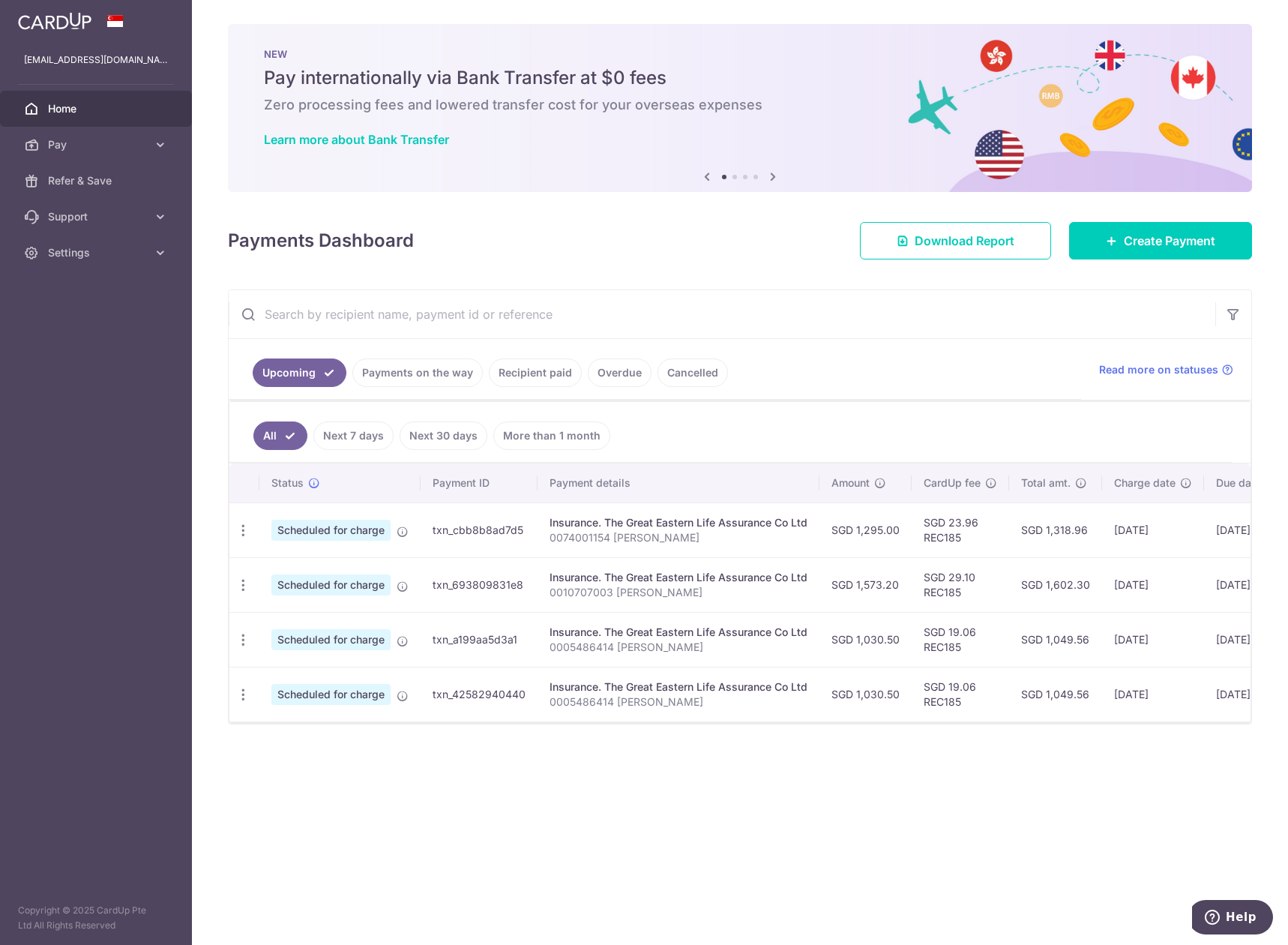
type input "0005486414 [PERSON_NAME]"
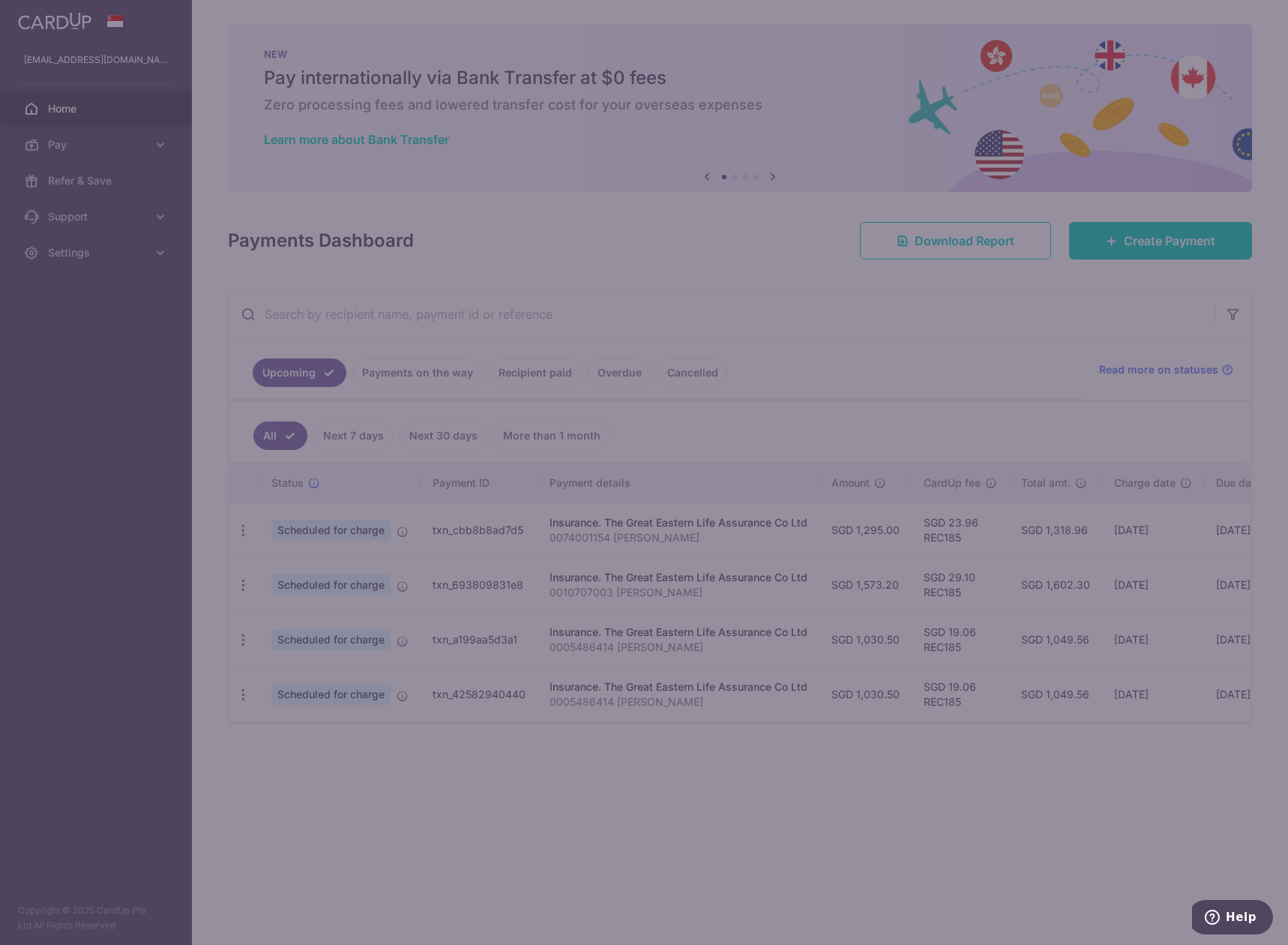
type input "REC185"
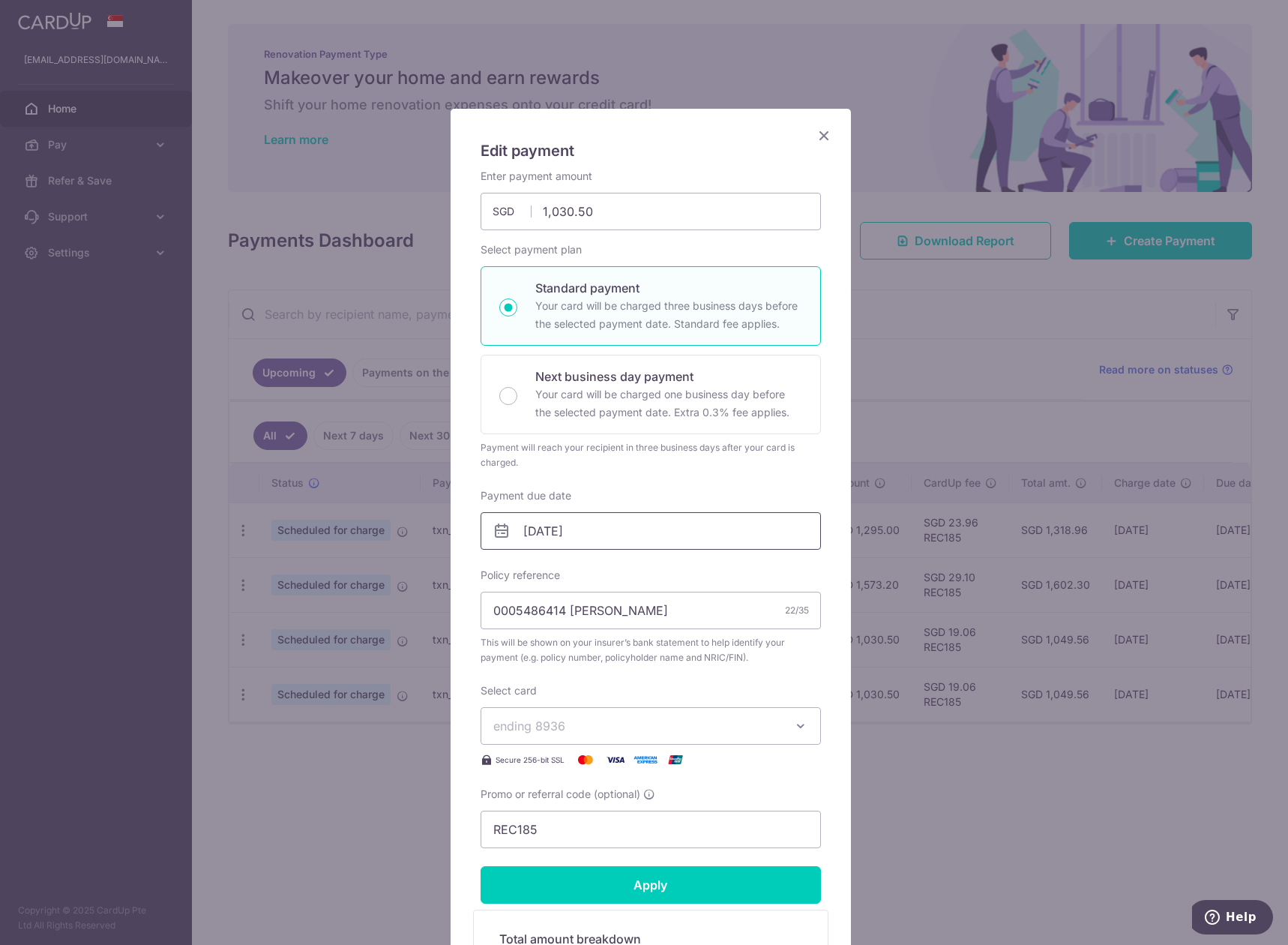
click at [601, 533] on input "24/10/2025" at bounding box center [651, 531] width 341 height 37
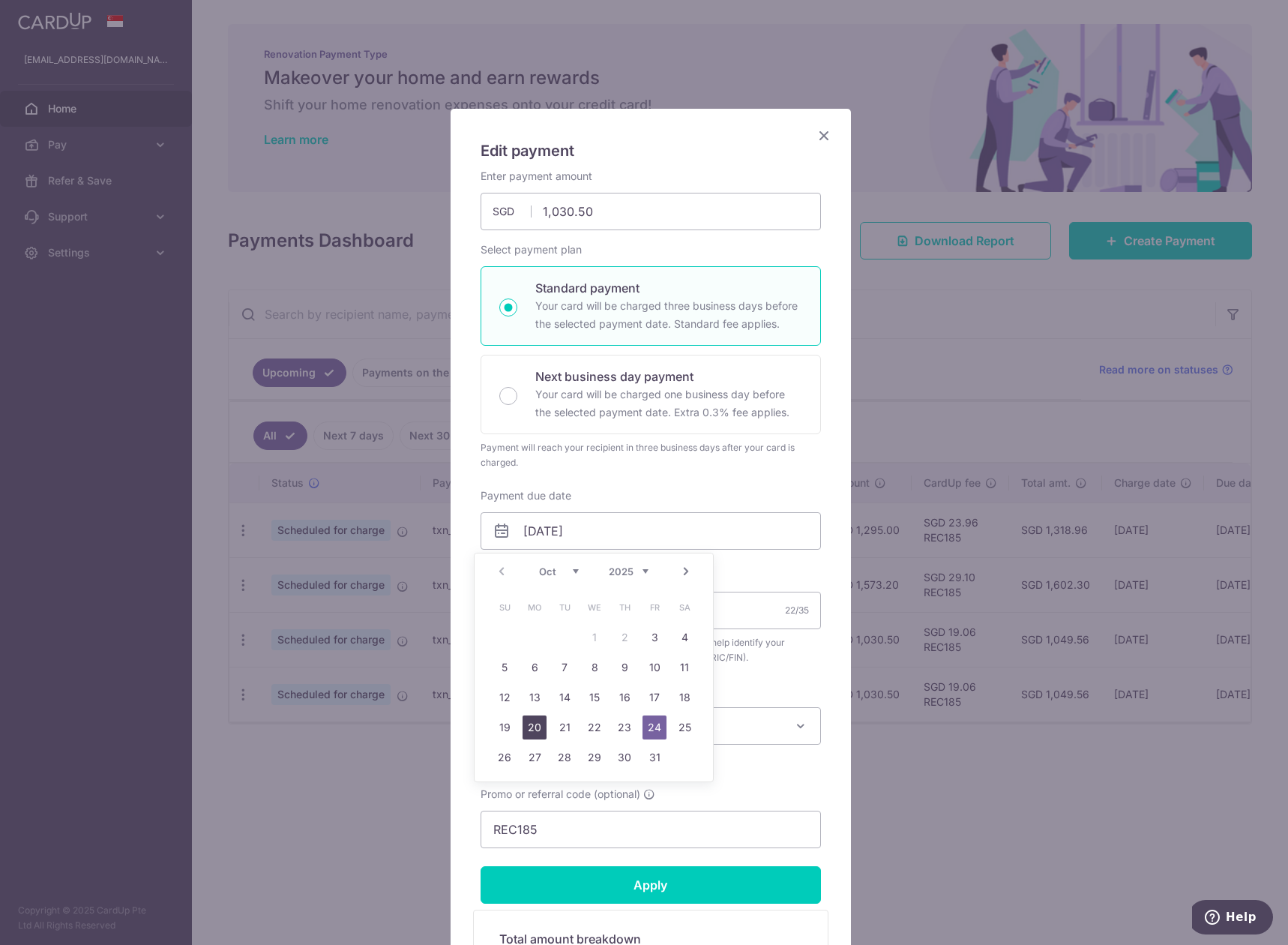
click at [527, 726] on link "20" at bounding box center [535, 727] width 24 height 24
type input "[DATE]"
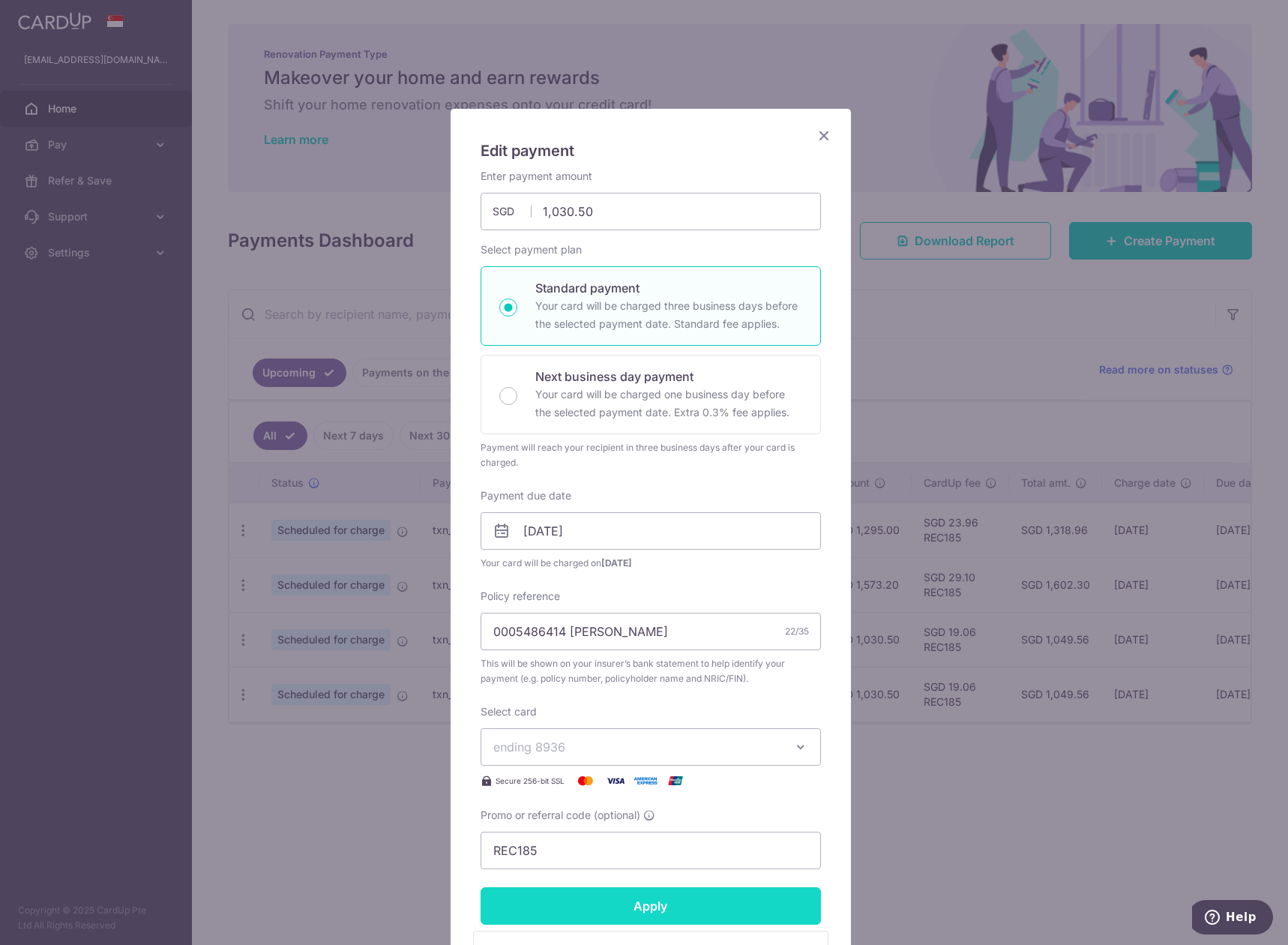
click at [651, 905] on input "Apply" at bounding box center [651, 905] width 341 height 37
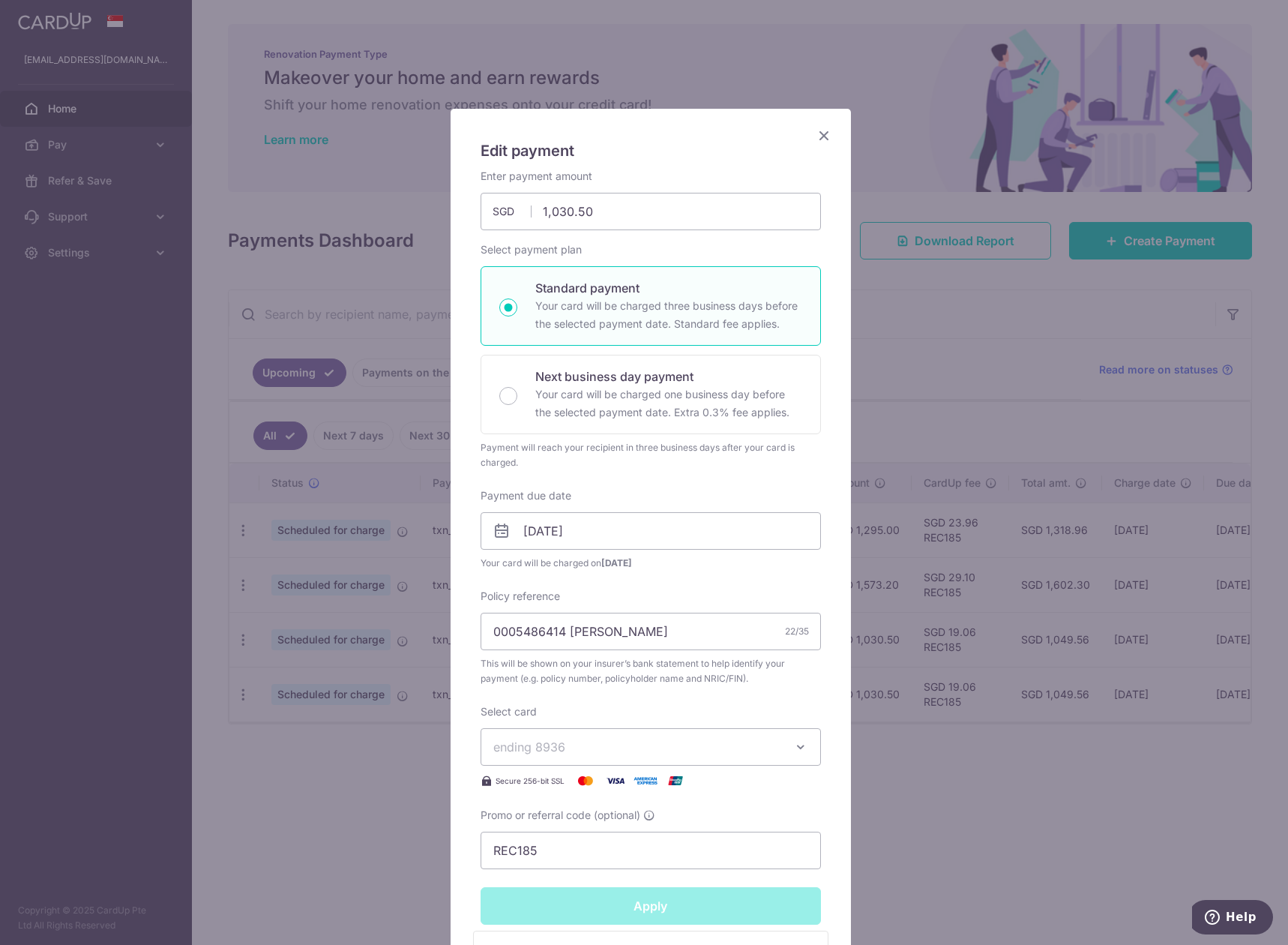
type input "Successfully Applied"
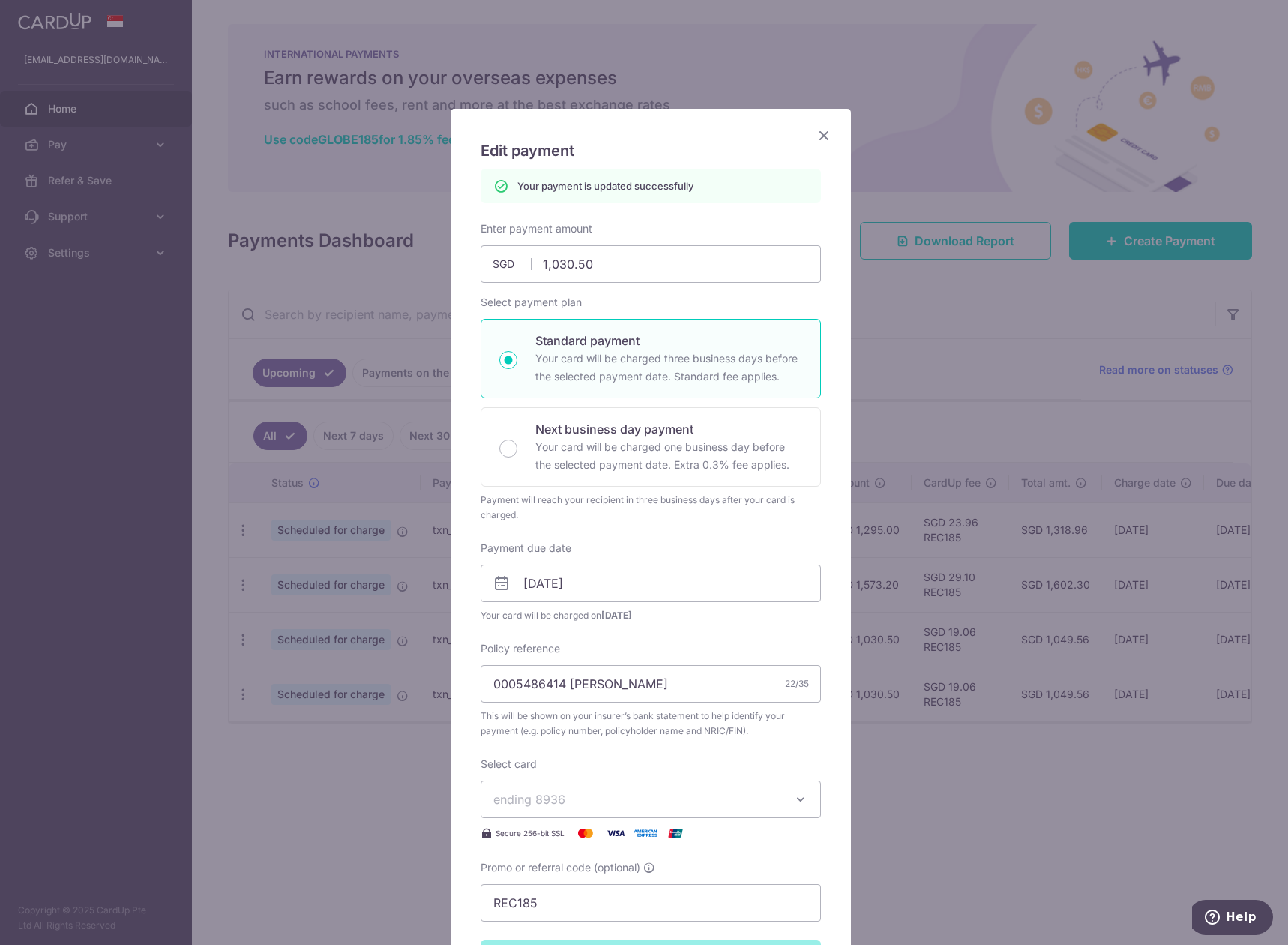
click at [821, 138] on icon "Close" at bounding box center [824, 135] width 18 height 19
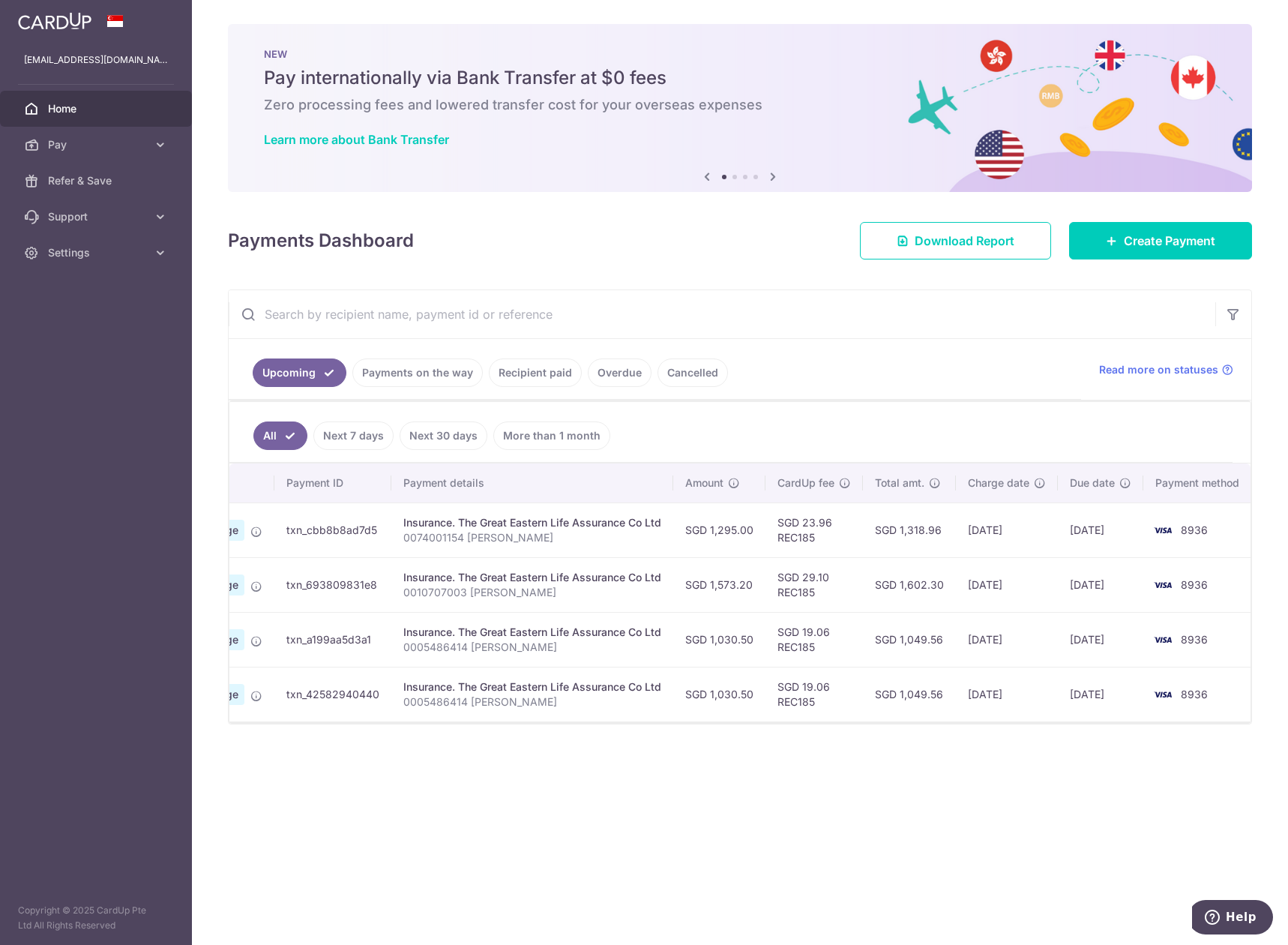
scroll to position [0, 140]
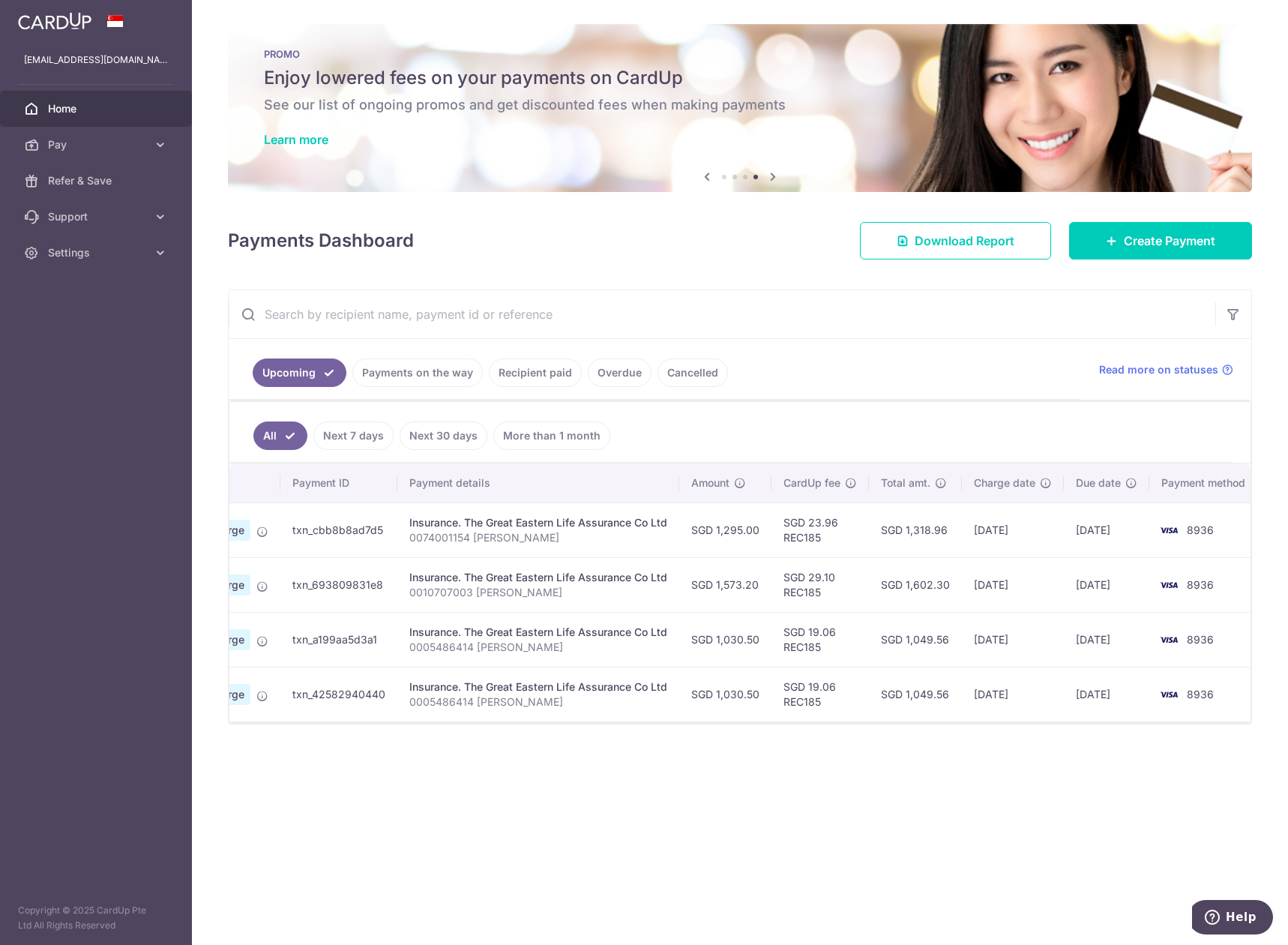
click at [439, 534] on p "0074001154 [PERSON_NAME]" at bounding box center [539, 537] width 258 height 15
copy p "0074001154"
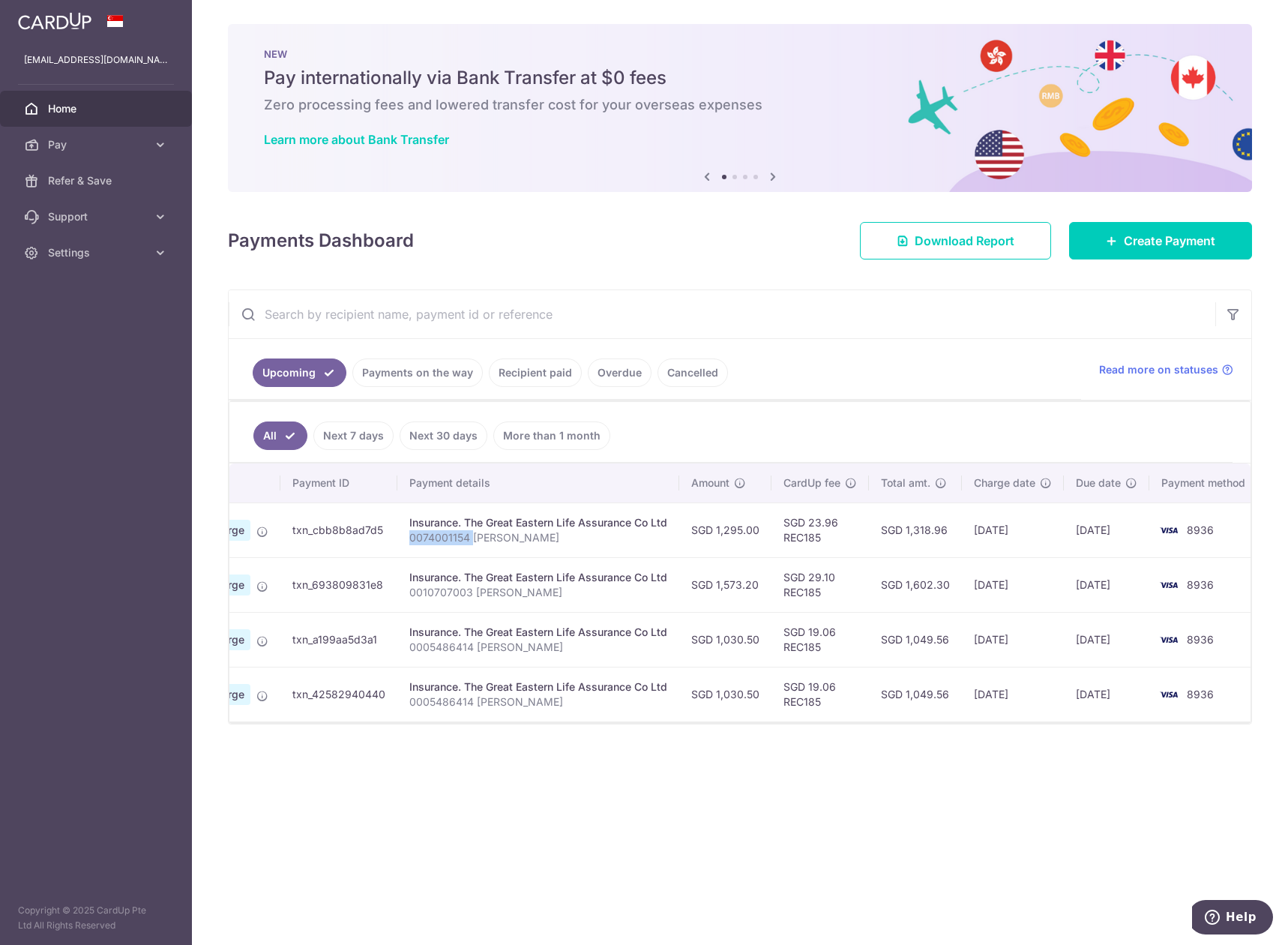
click at [449, 599] on p "0010707003 [PERSON_NAME]" at bounding box center [539, 592] width 258 height 15
copy p "0010707003"
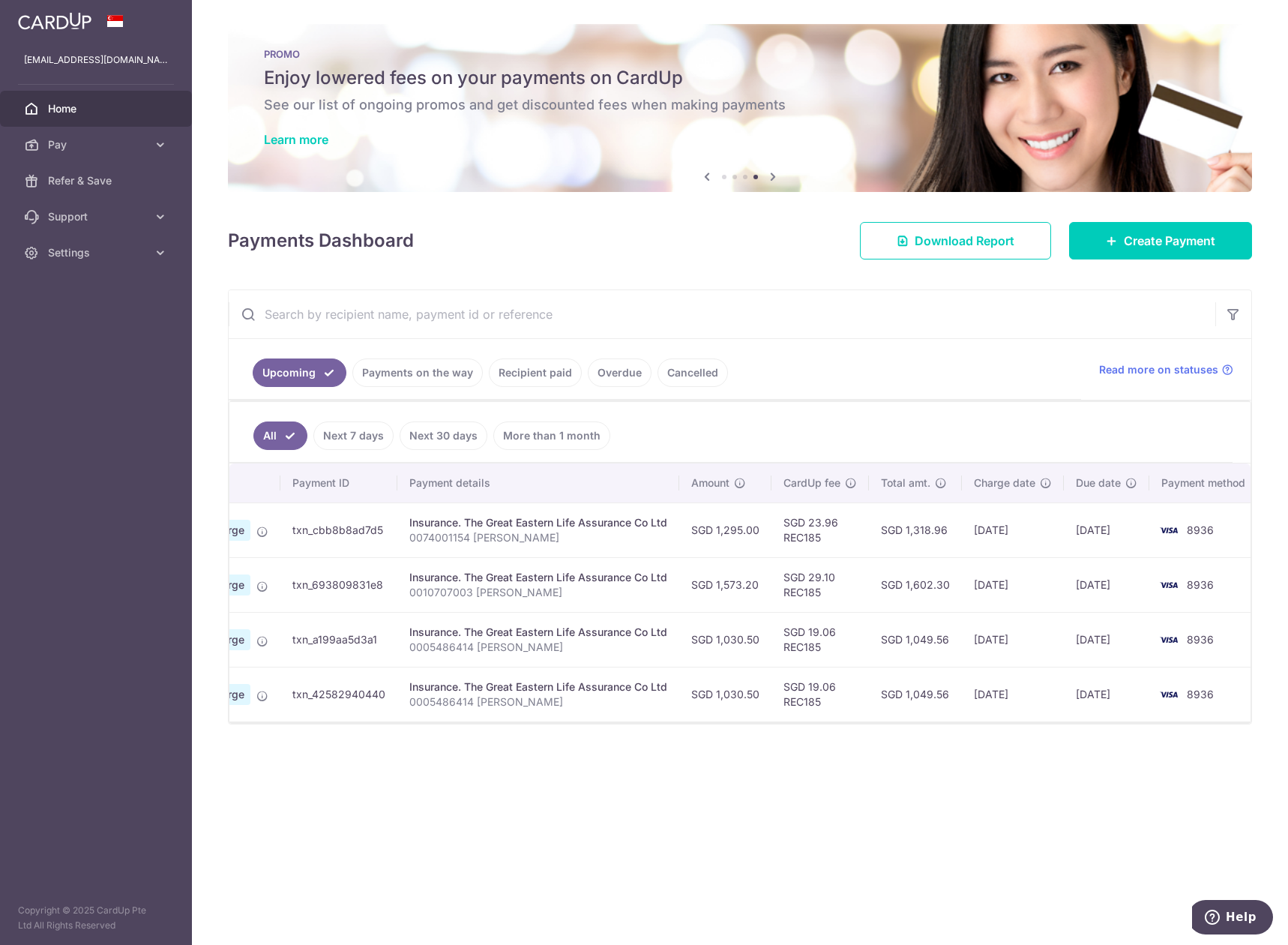
click at [463, 650] on p "0005486414 [PERSON_NAME]" at bounding box center [539, 646] width 258 height 15
copy p "0005486414"
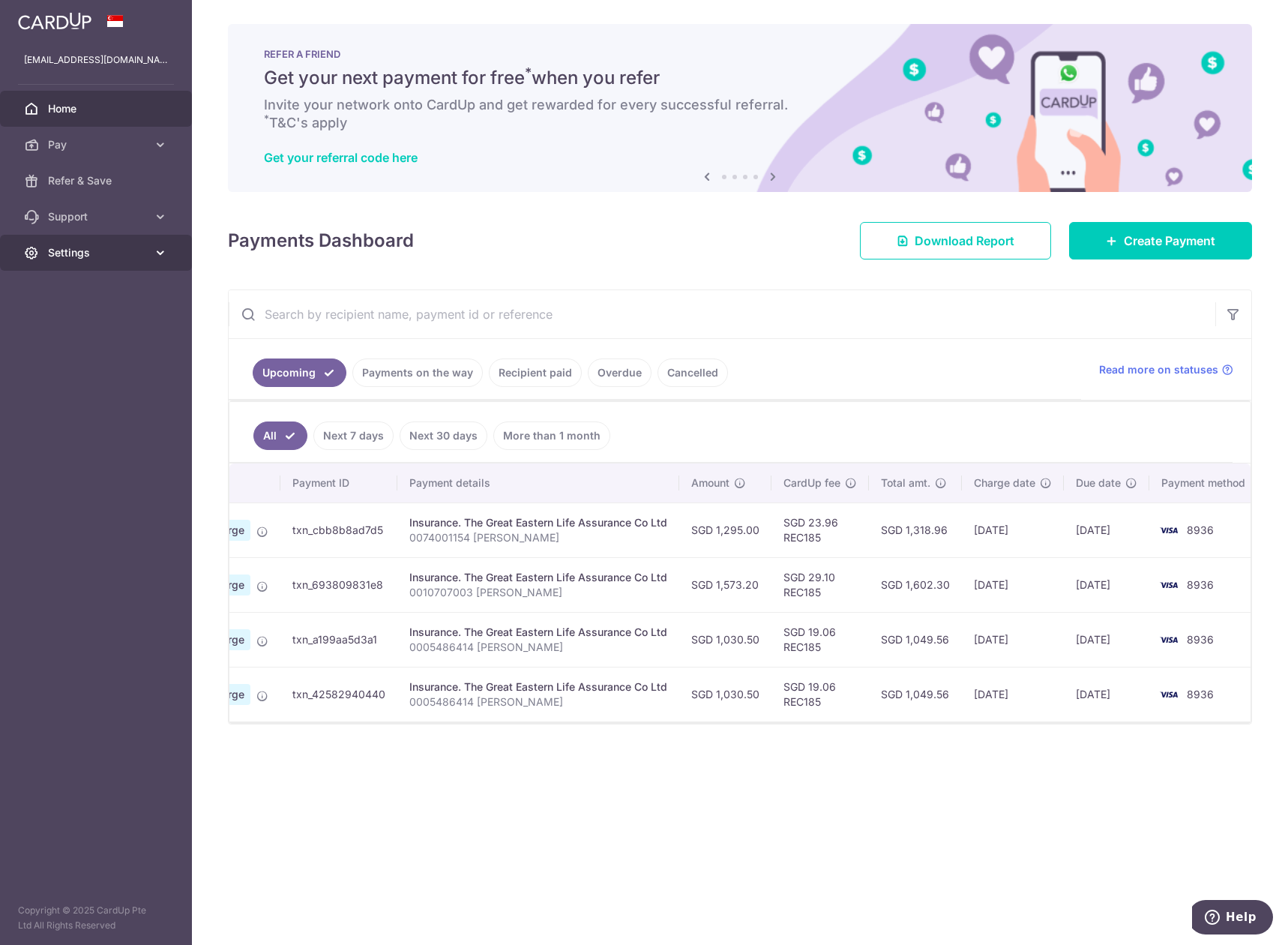
click at [109, 262] on link "Settings" at bounding box center [96, 252] width 192 height 36
click at [56, 337] on link "Logout" at bounding box center [96, 324] width 192 height 36
